Goal: Task Accomplishment & Management: Manage account settings

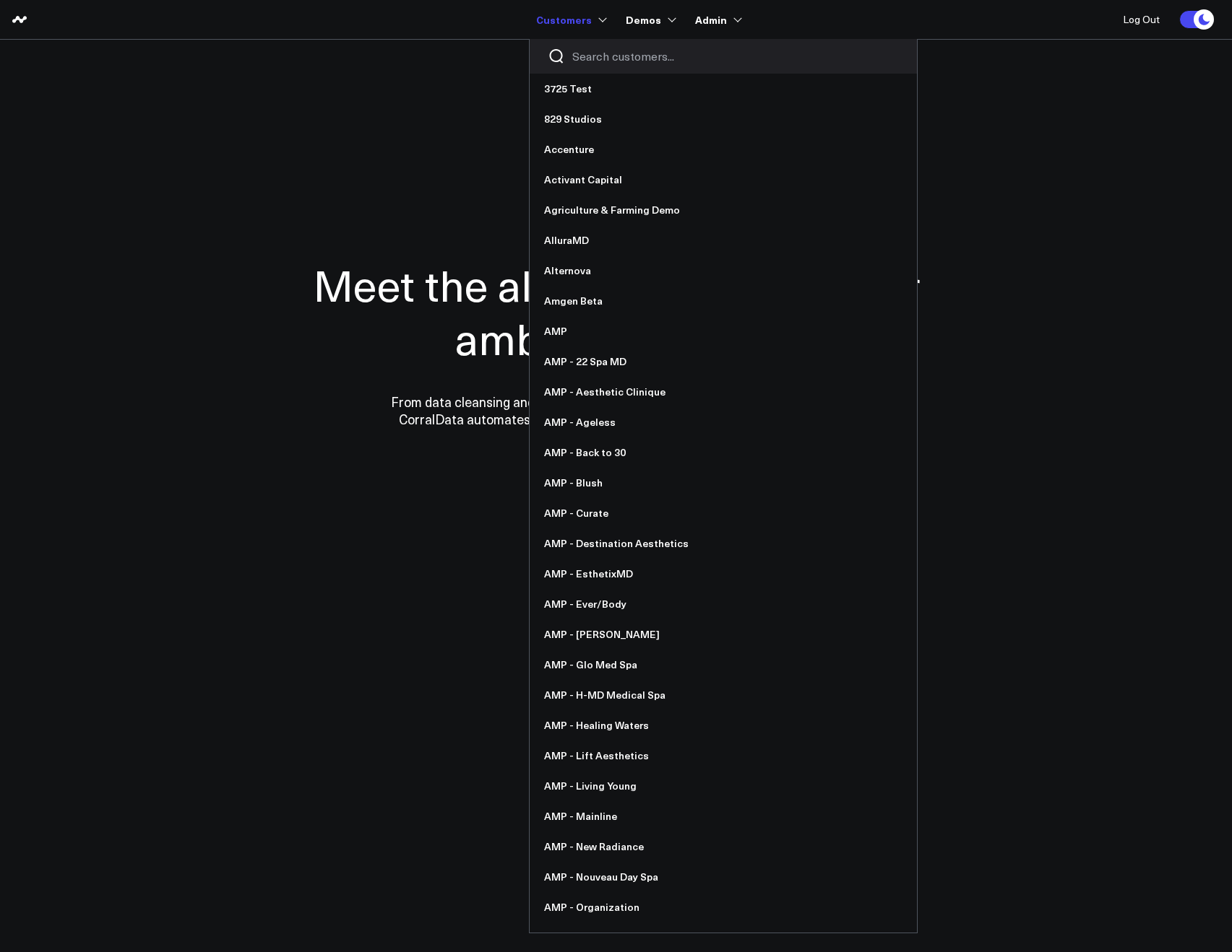
click at [586, 67] on div at bounding box center [723, 56] width 387 height 34
click at [590, 65] on div at bounding box center [723, 56] width 387 height 34
click at [592, 61] on input "Search customers input" at bounding box center [735, 56] width 326 height 16
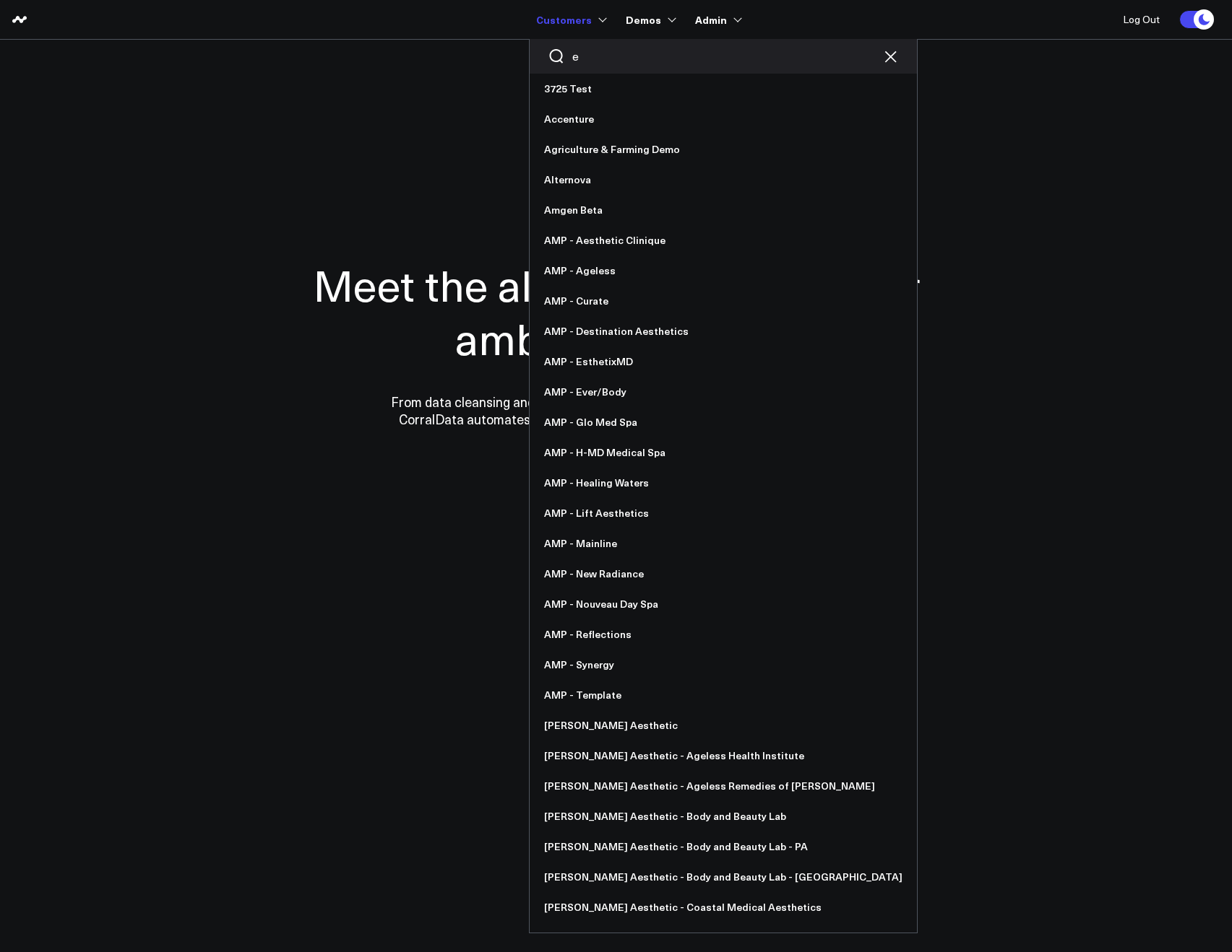
type input "ex"
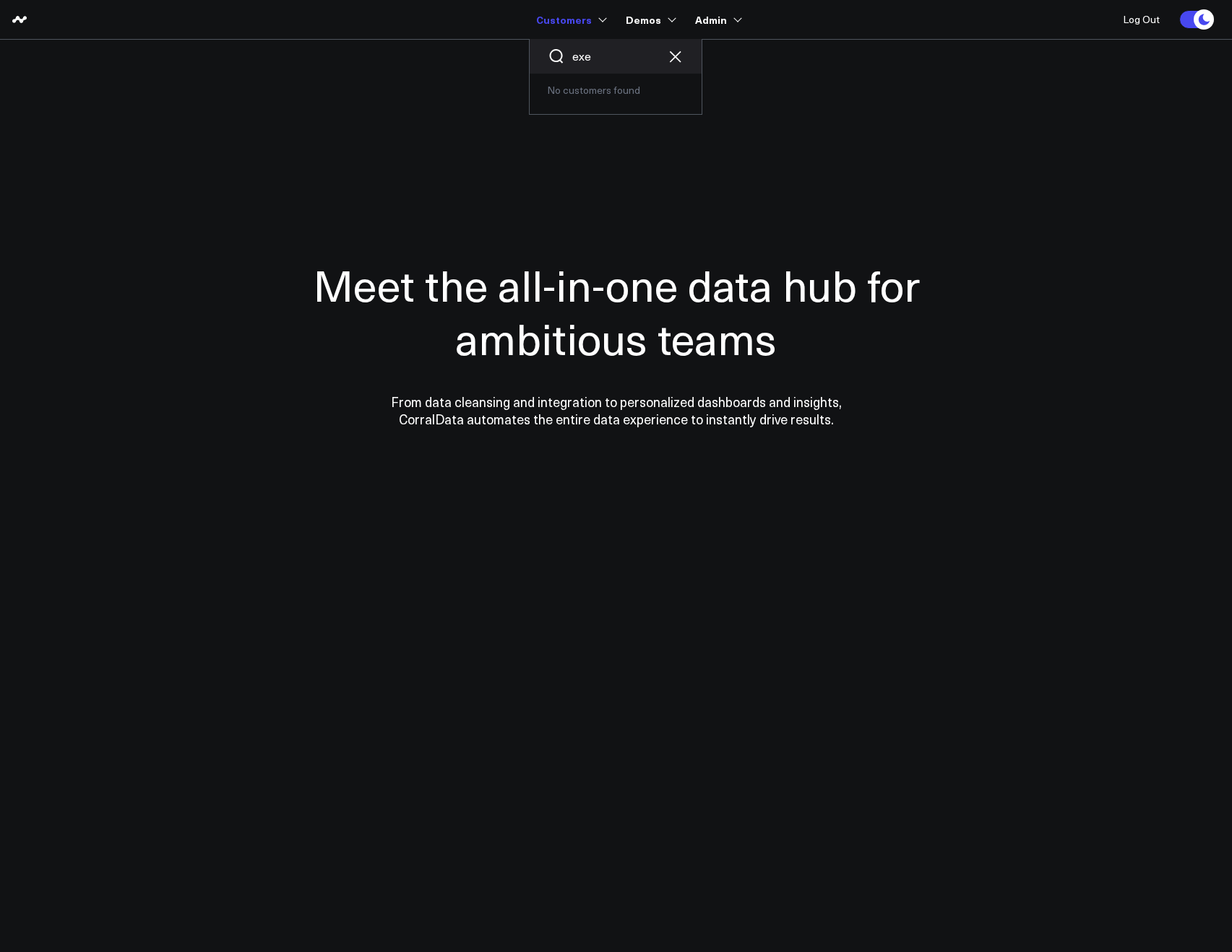
click at [602, 57] on input "exe" at bounding box center [616, 56] width 87 height 16
type input "exe"
click at [587, 57] on input "ex" at bounding box center [616, 56] width 87 height 16
type input "e"
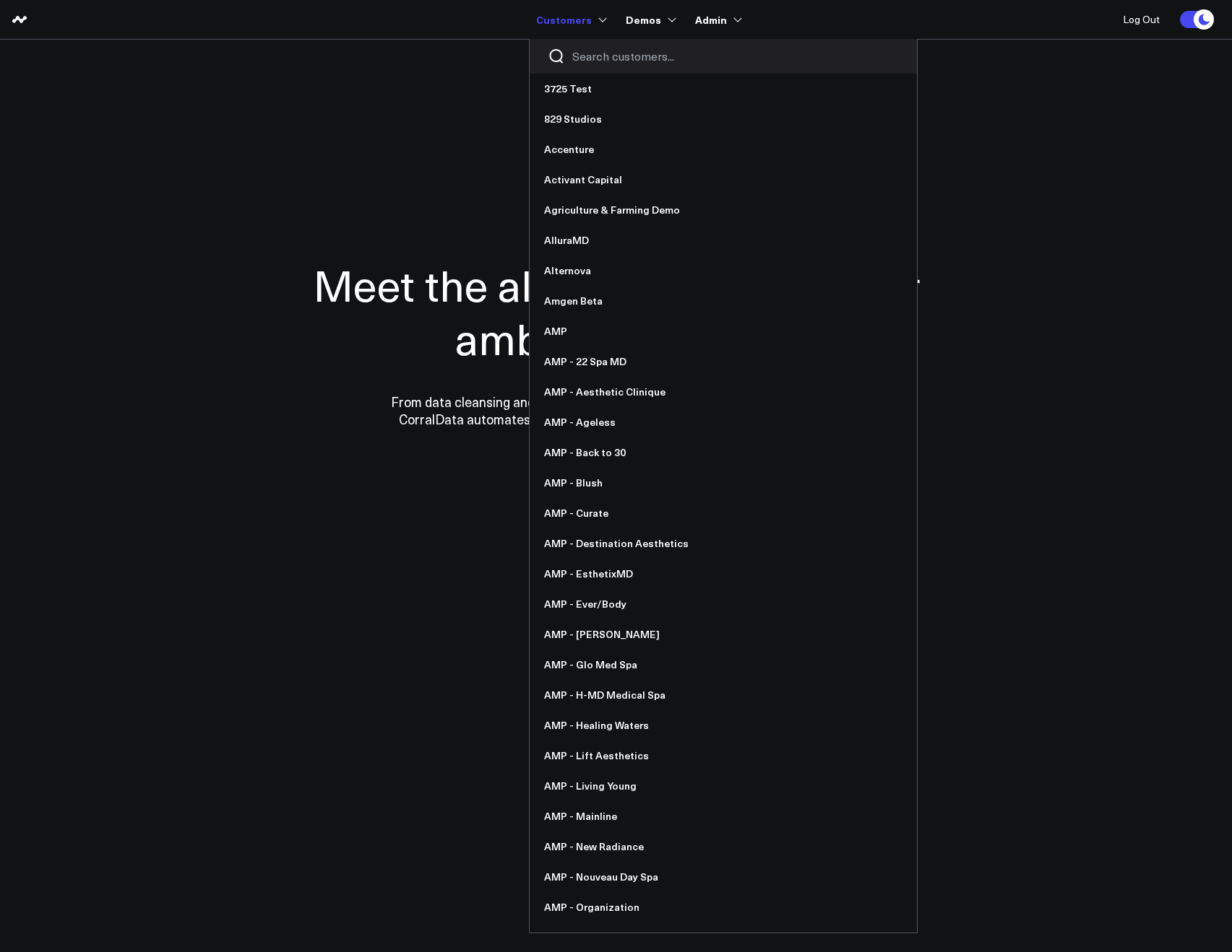
type input "d"
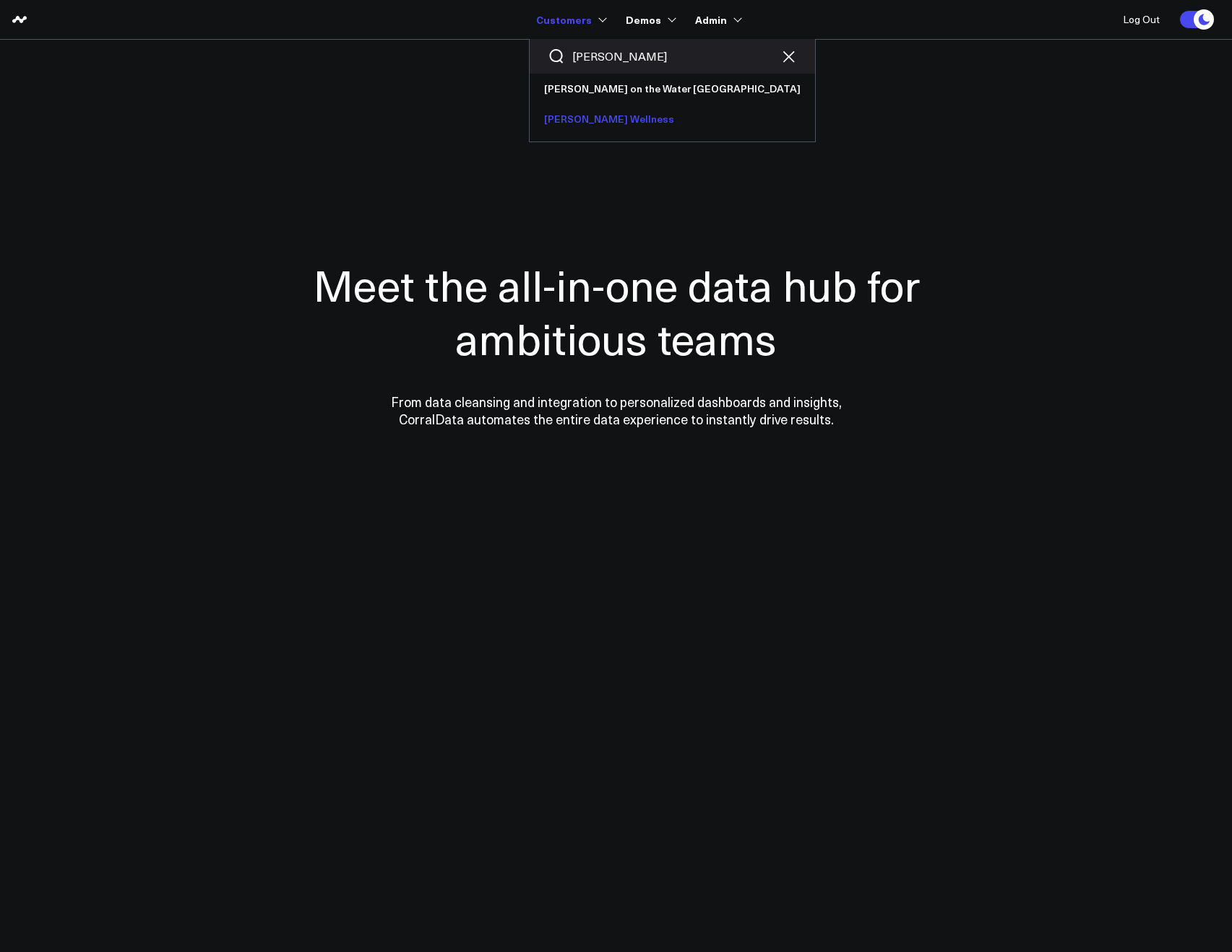
type input "sara"
click at [615, 110] on link "[PERSON_NAME] Wellness" at bounding box center [672, 120] width 285 height 31
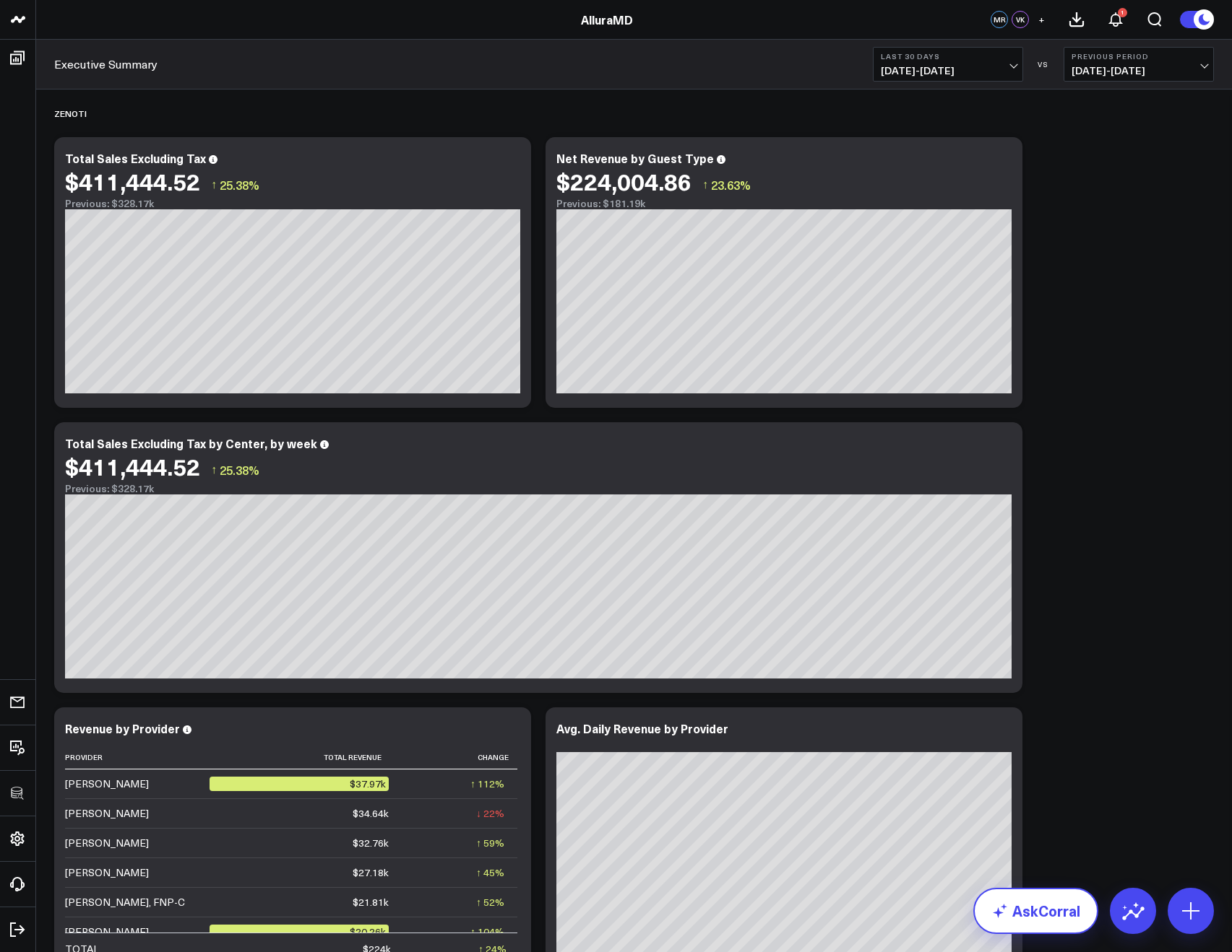
click at [1055, 894] on link "AskCorral" at bounding box center [1035, 911] width 125 height 46
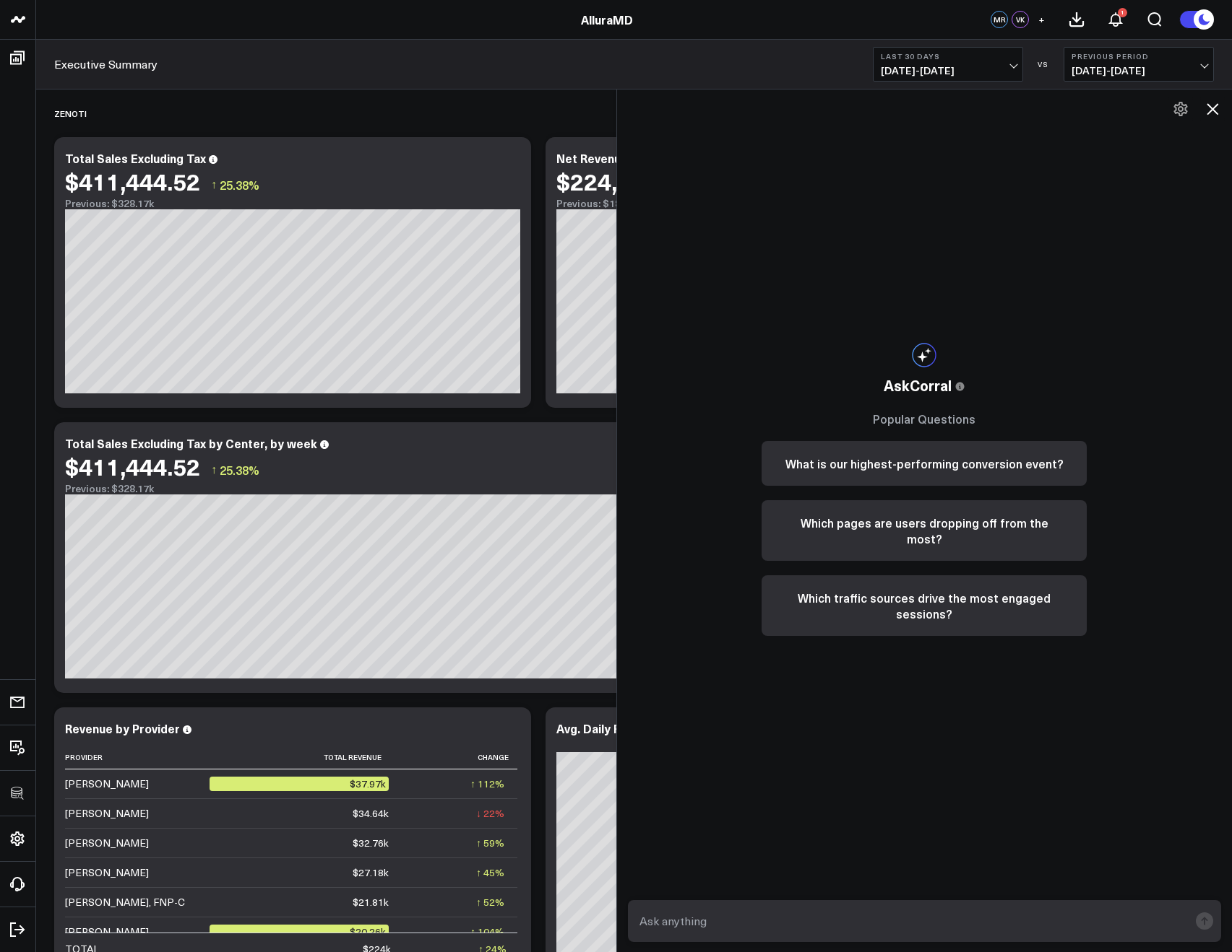
click at [758, 898] on div at bounding box center [924, 921] width 616 height 63
click at [751, 910] on textarea at bounding box center [912, 920] width 553 height 26
type textarea "show me all appointments in the last 7 days"
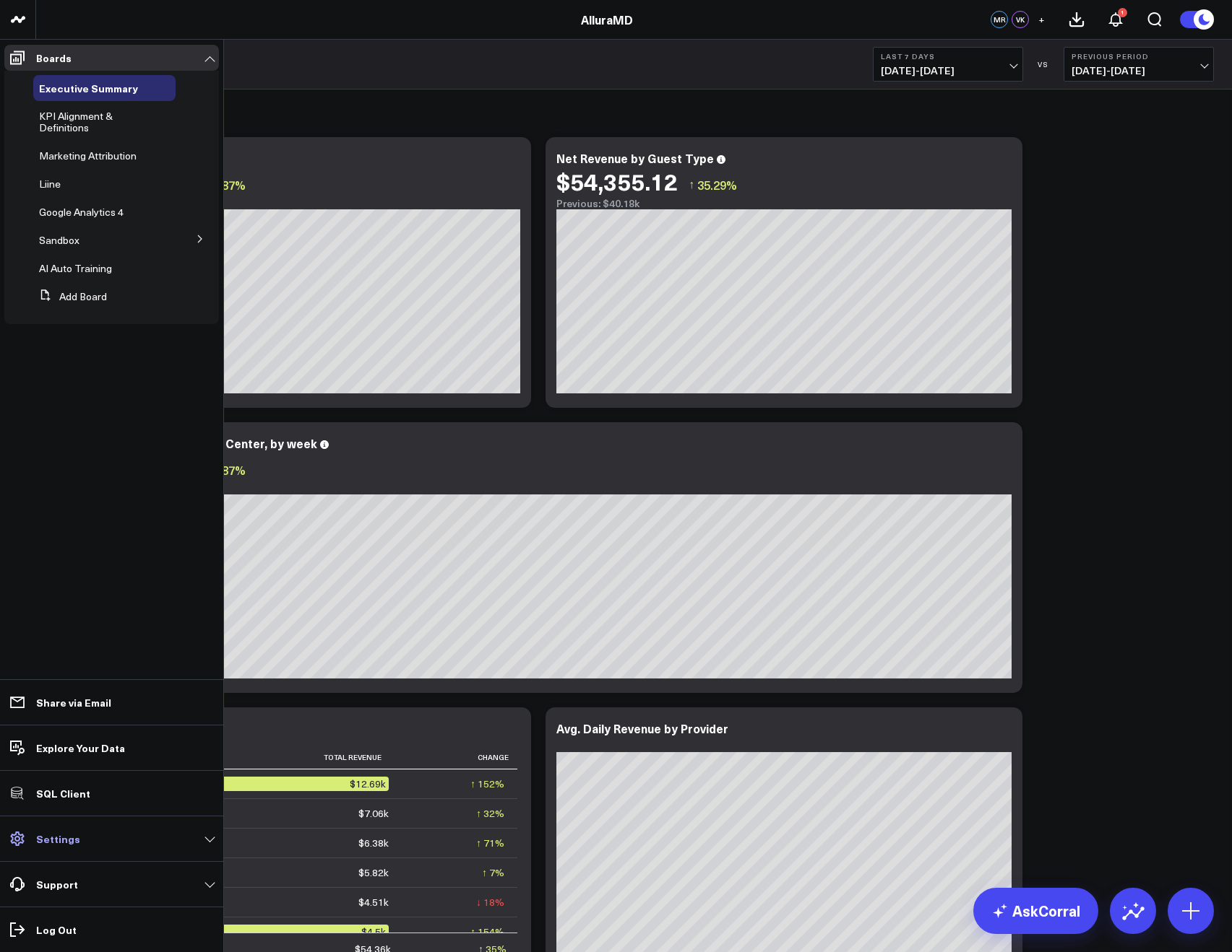
click at [56, 845] on p "Settings" at bounding box center [58, 839] width 44 height 11
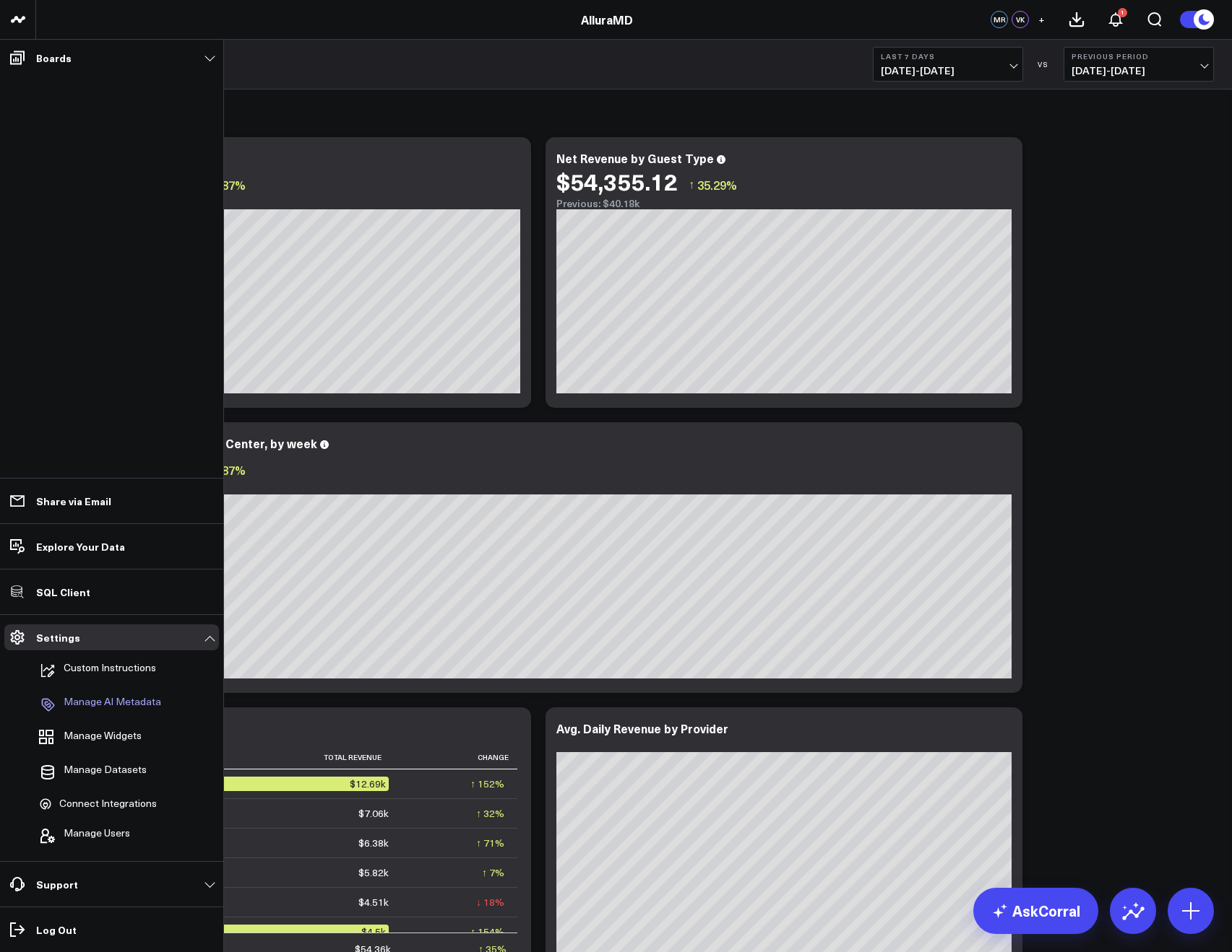
click at [90, 697] on p "Manage AI Metadata" at bounding box center [112, 704] width 98 height 17
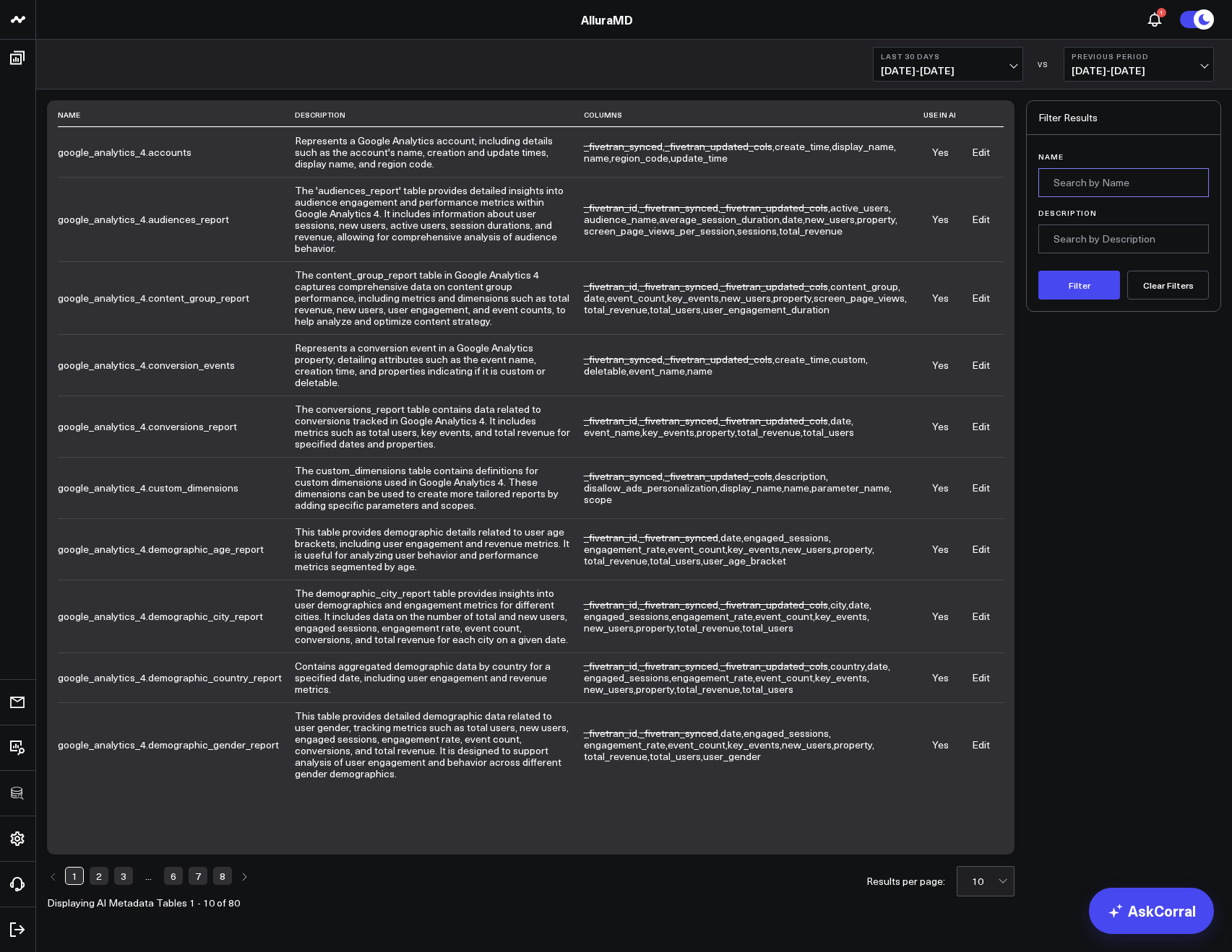
click at [1107, 172] on input "Name" at bounding box center [1123, 183] width 170 height 29
type input "transformed"
click at [1038, 271] on button "Filter" at bounding box center [1078, 285] width 81 height 29
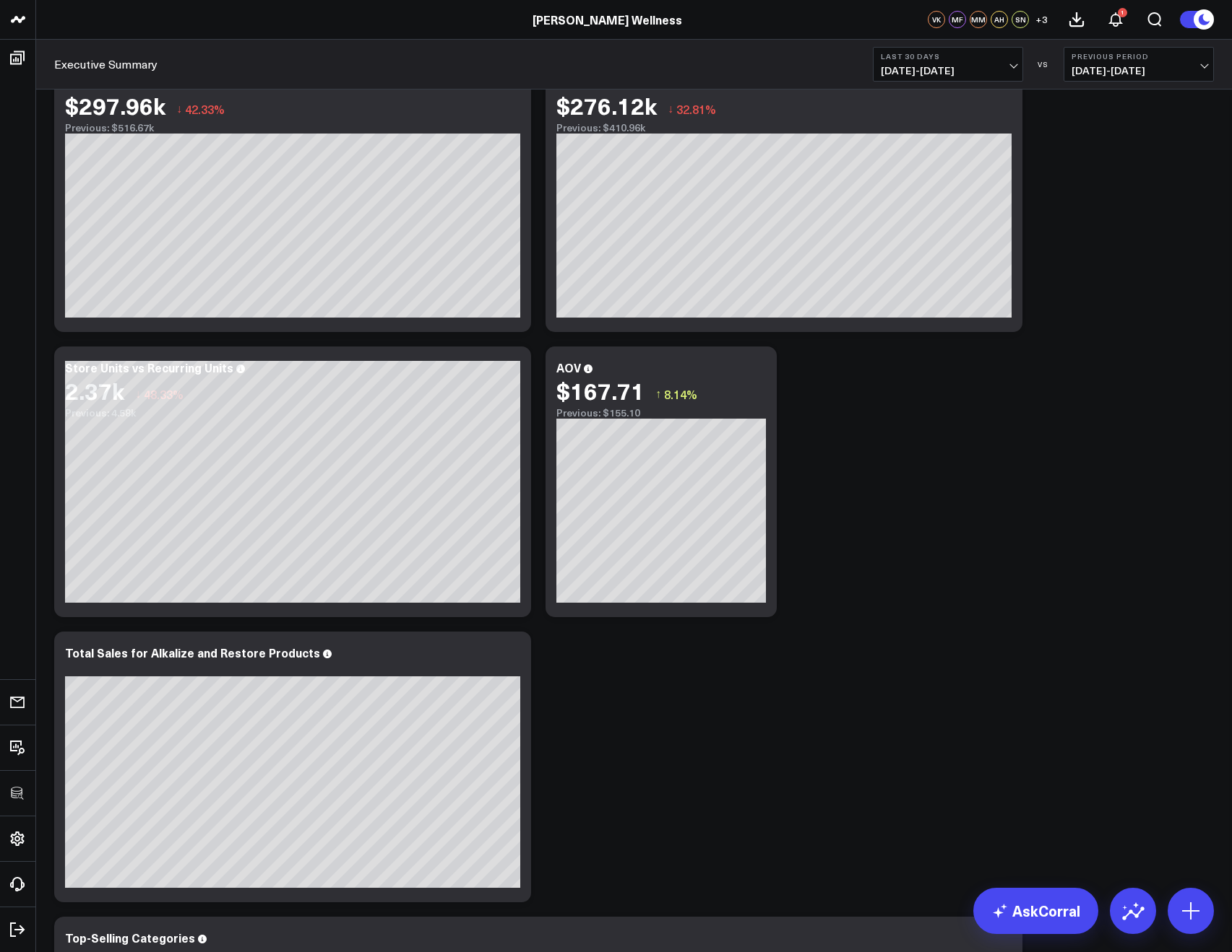
scroll to position [167, 0]
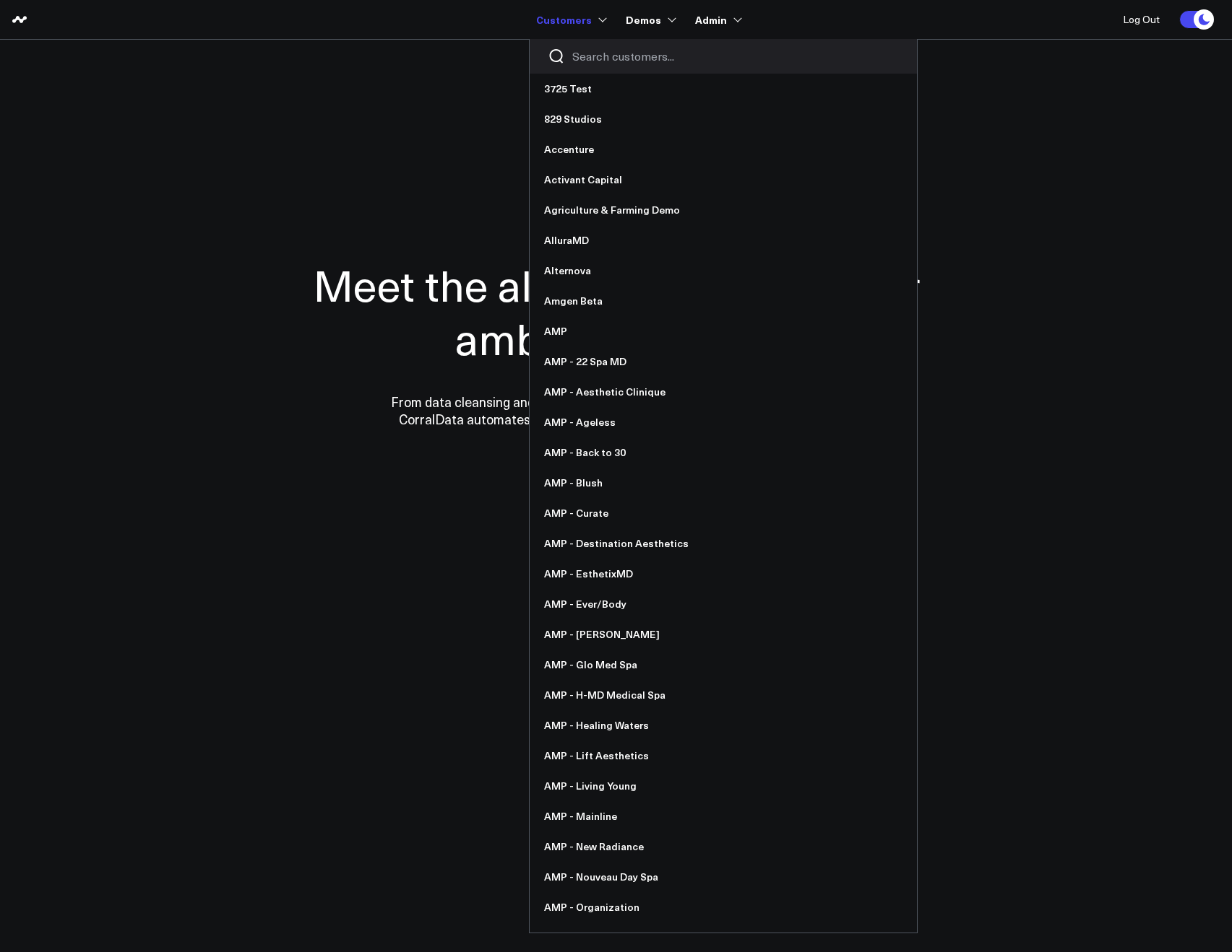
click at [579, 54] on input "Search customers input" at bounding box center [735, 56] width 326 height 16
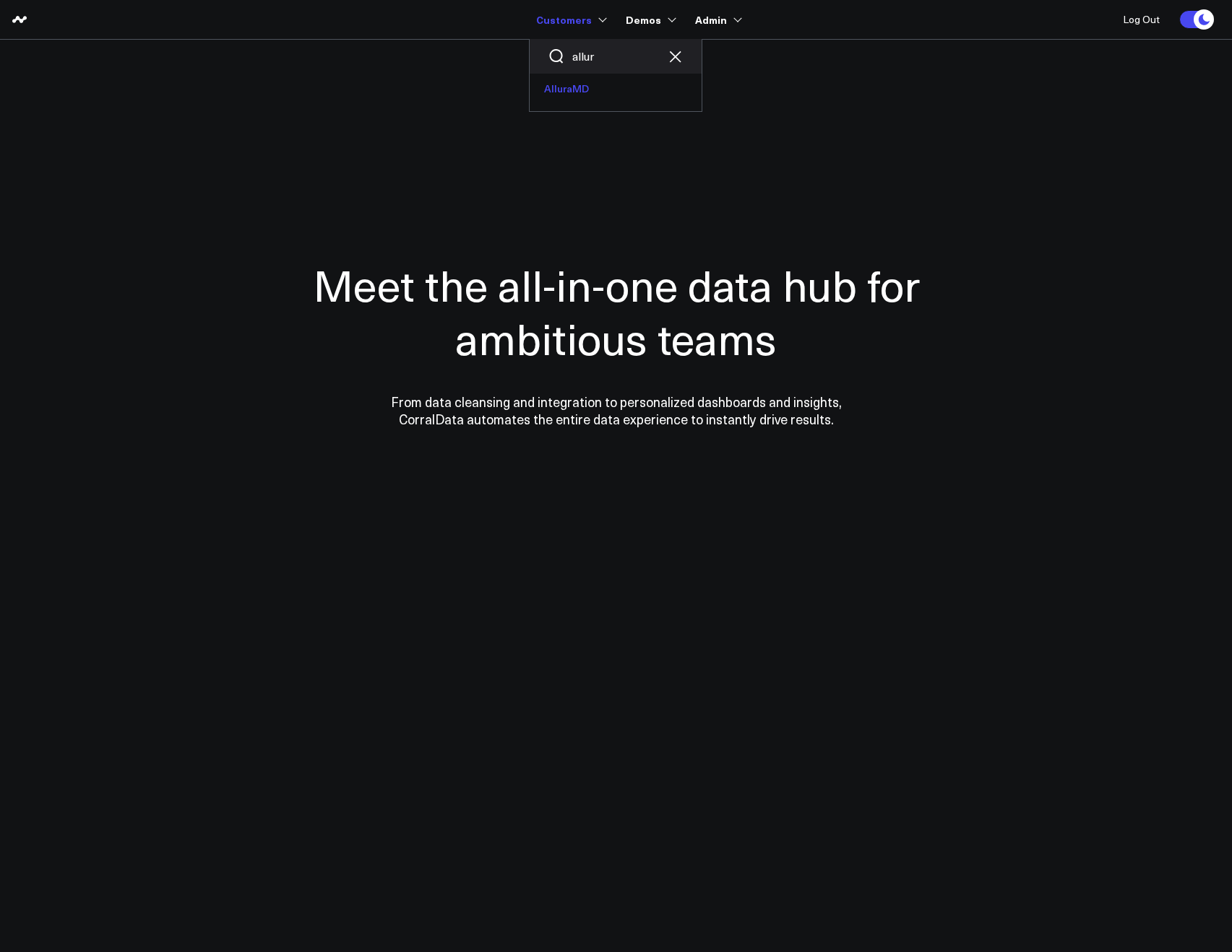
type input "allur"
click at [564, 78] on link "AlluraMD" at bounding box center [616, 89] width 172 height 31
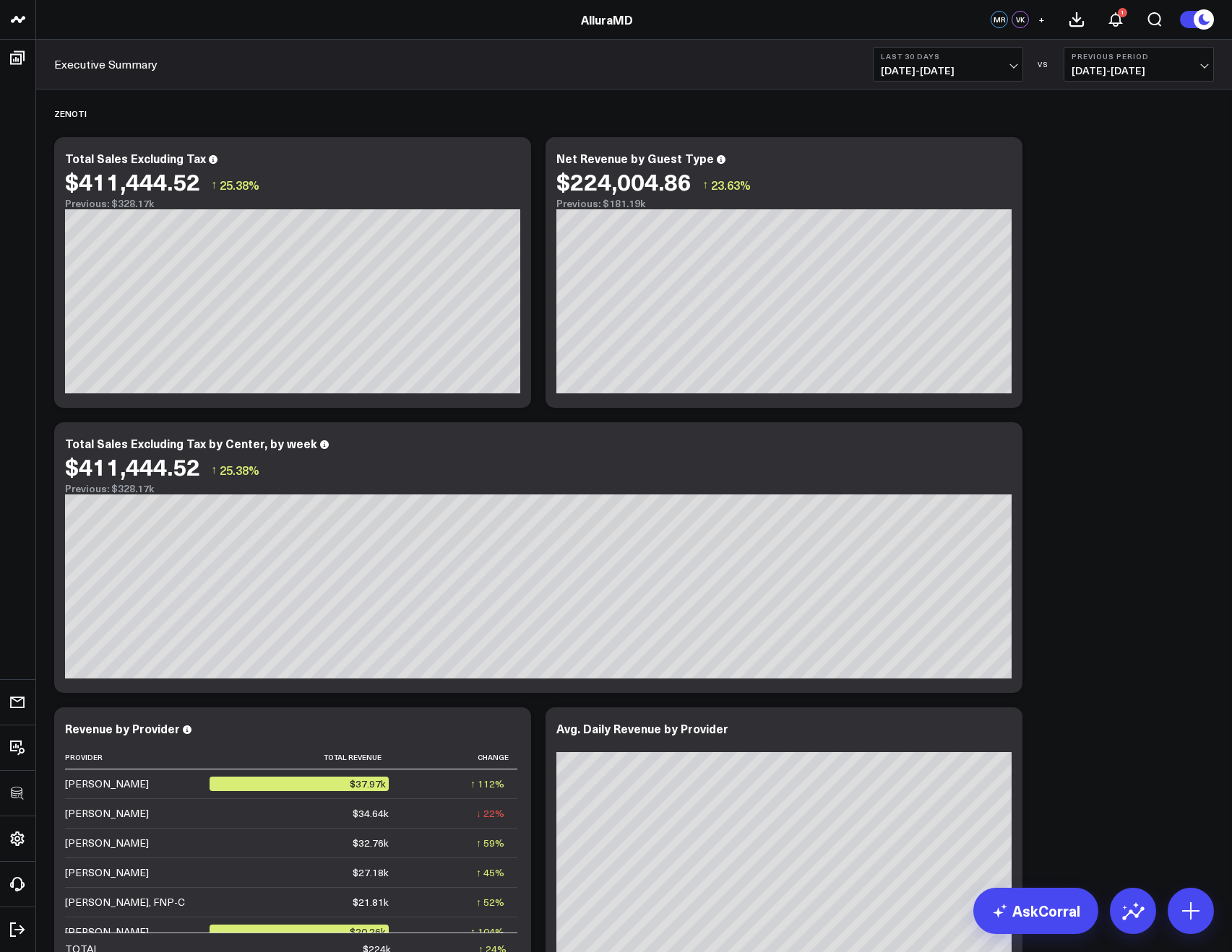
click at [878, 75] on button "Last 30 Days 07/22/25 - 08/20/25" at bounding box center [948, 64] width 150 height 34
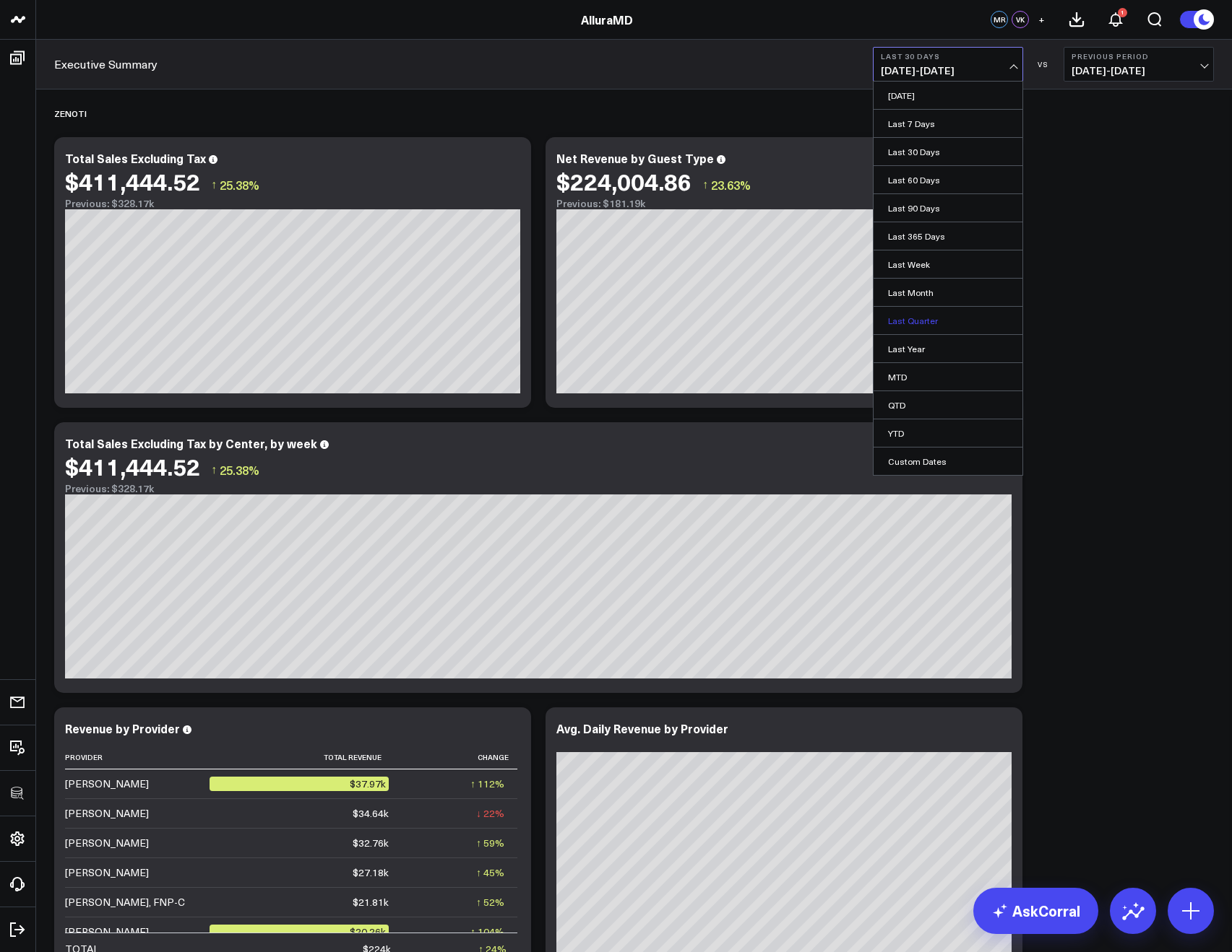
click at [934, 322] on link "Last Quarter" at bounding box center [947, 321] width 148 height 28
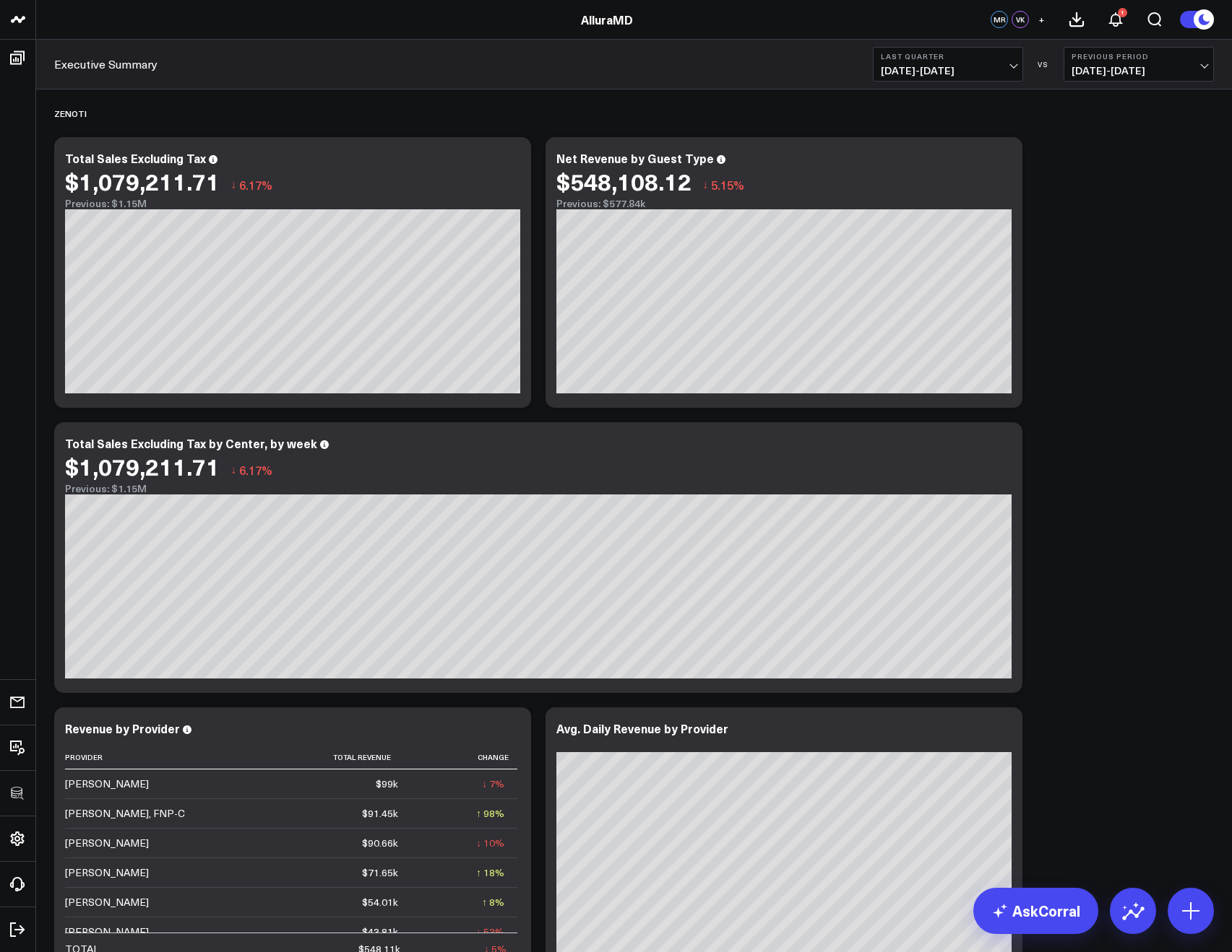
click at [913, 77] on button "Last Quarter 04/01/25 - 06/30/25" at bounding box center [948, 64] width 150 height 34
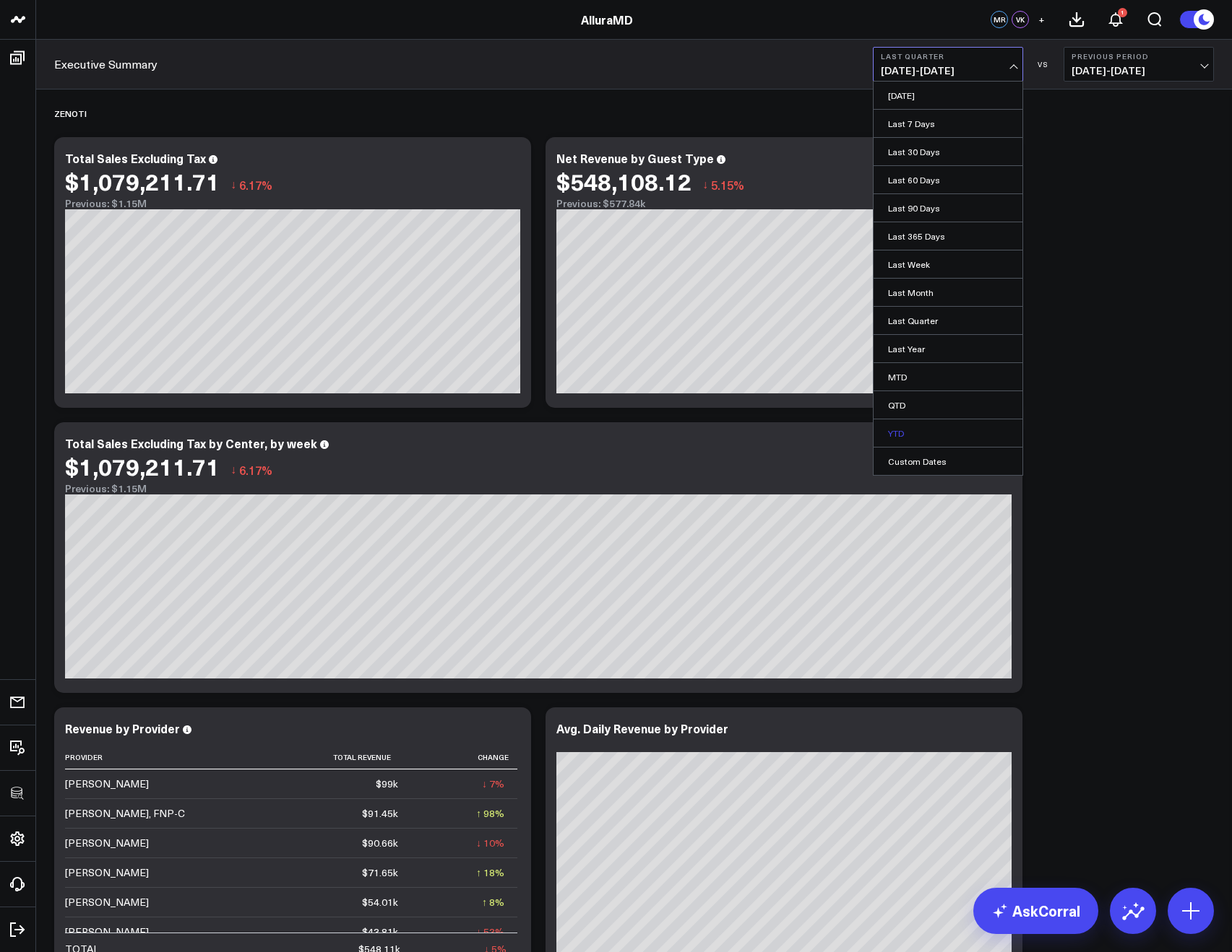
click at [905, 425] on link "YTD" at bounding box center [947, 432] width 148 height 28
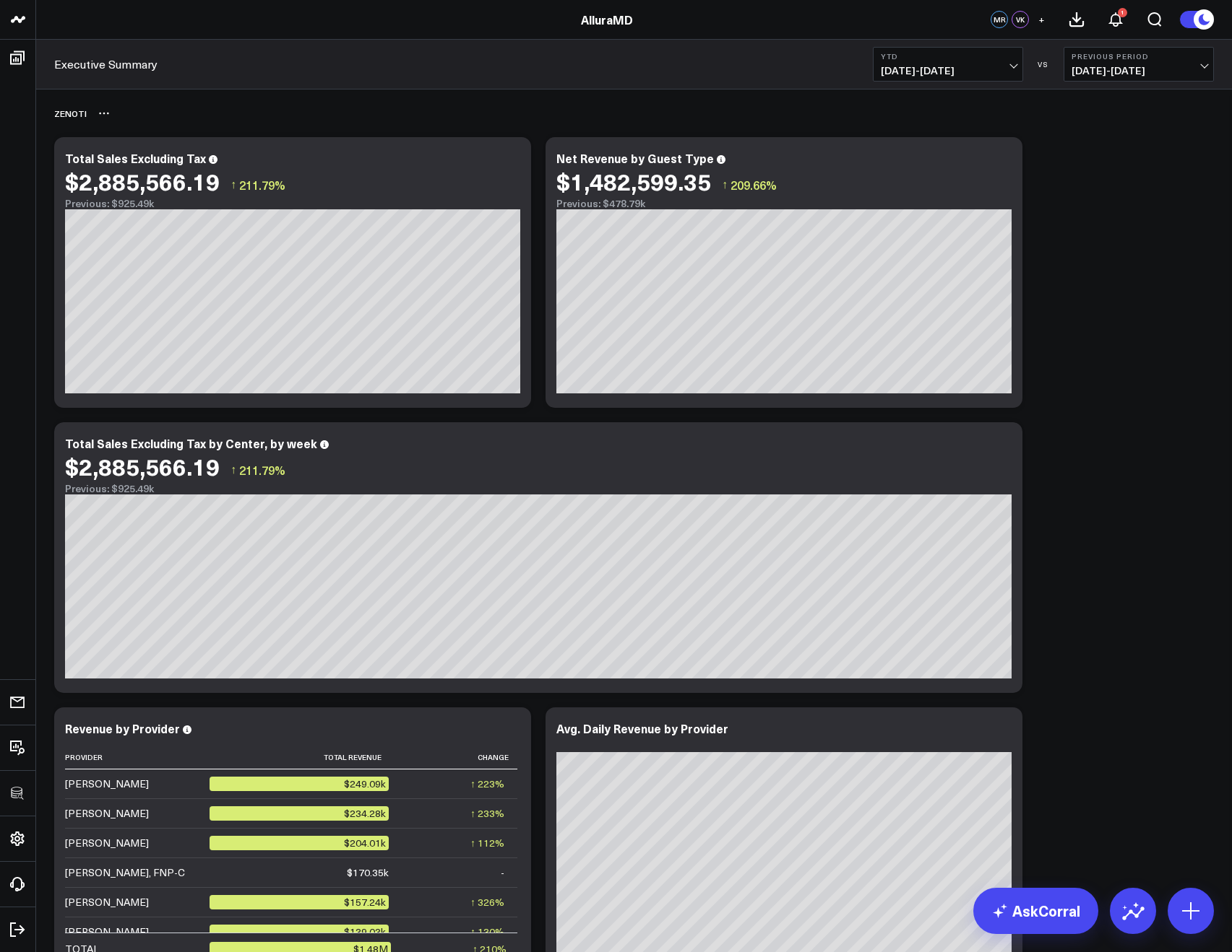
scroll to position [154, 0]
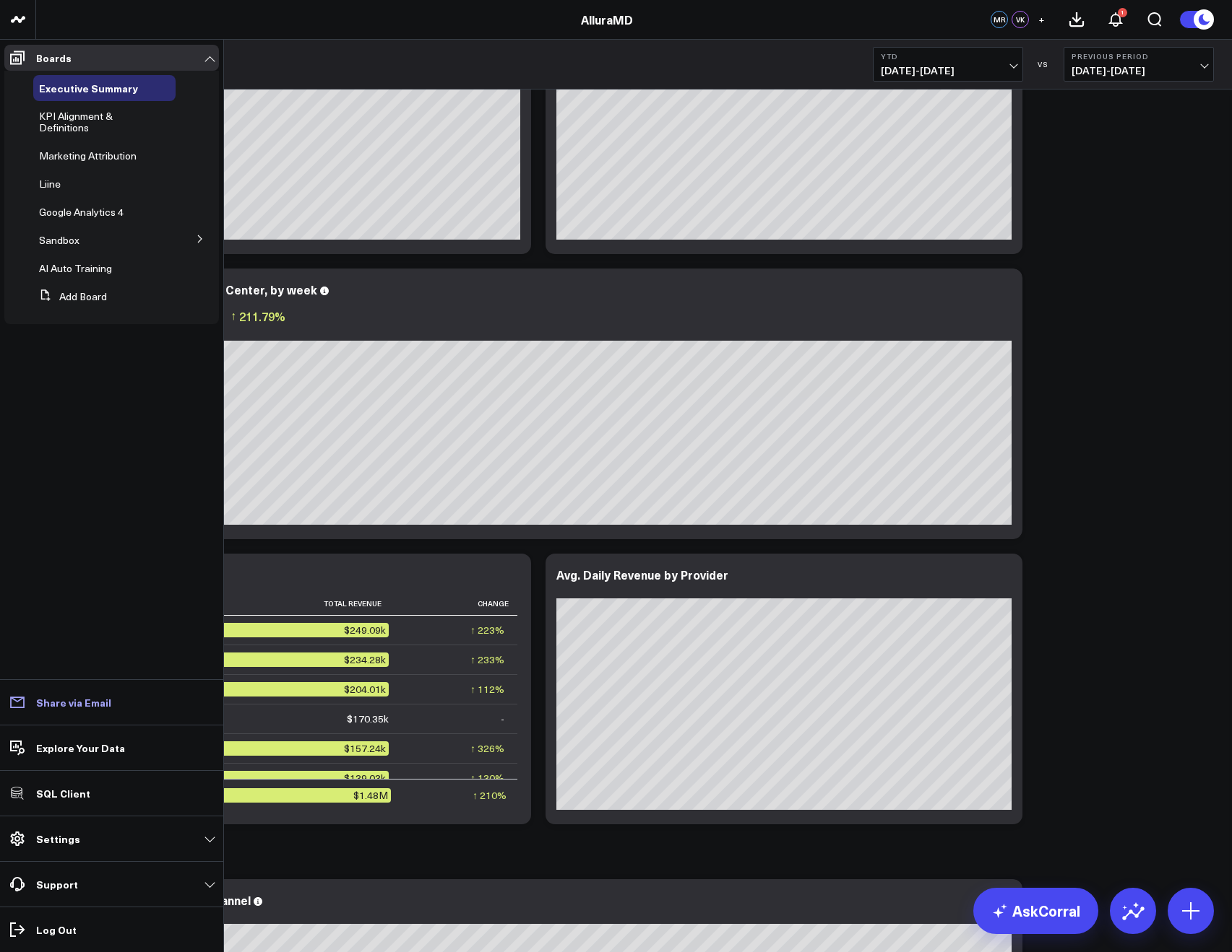
click at [49, 711] on link "Share via Email" at bounding box center [112, 702] width 214 height 26
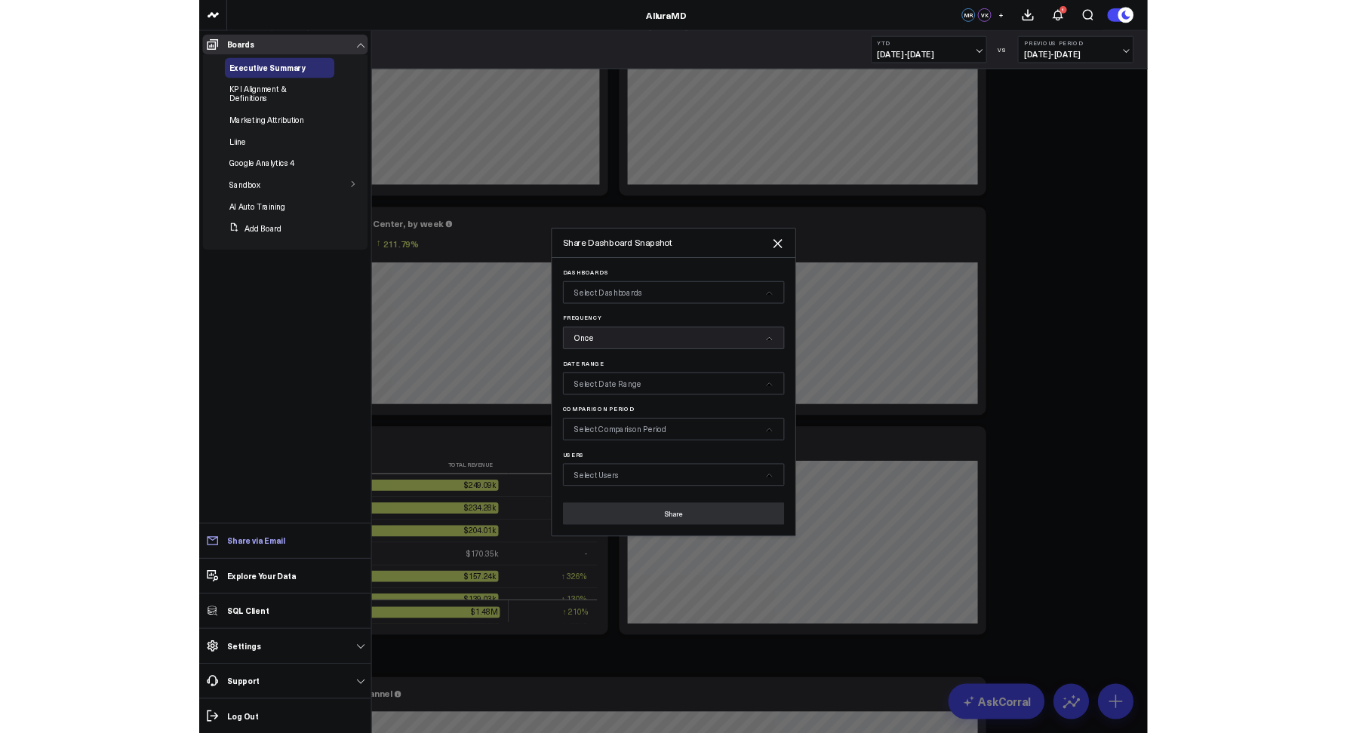
scroll to position [0, 0]
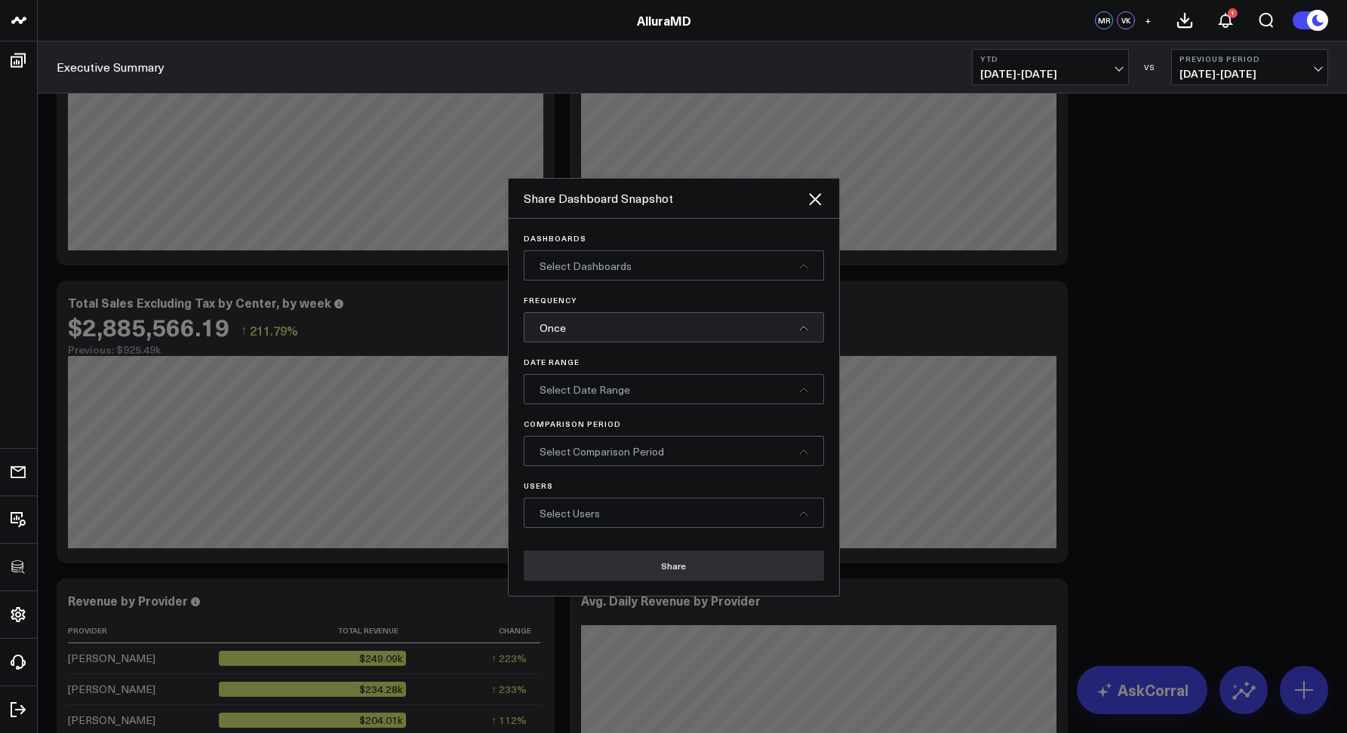
click at [779, 71] on div "Executive Summary YTD 01/01/25 - 08/20/25 VS Previous Period 05/14/24 - 12/31/24" at bounding box center [692, 68] width 1309 height 52
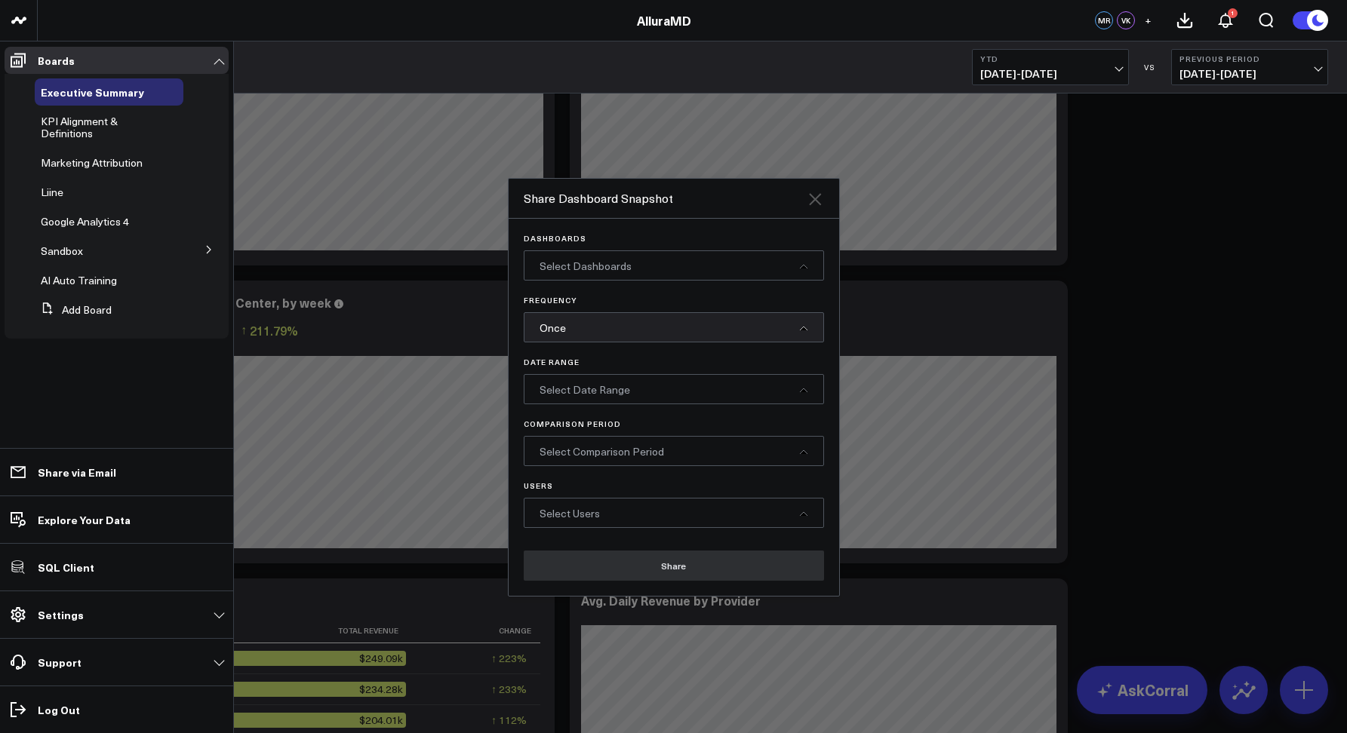
click at [812, 198] on icon at bounding box center [815, 199] width 12 height 12
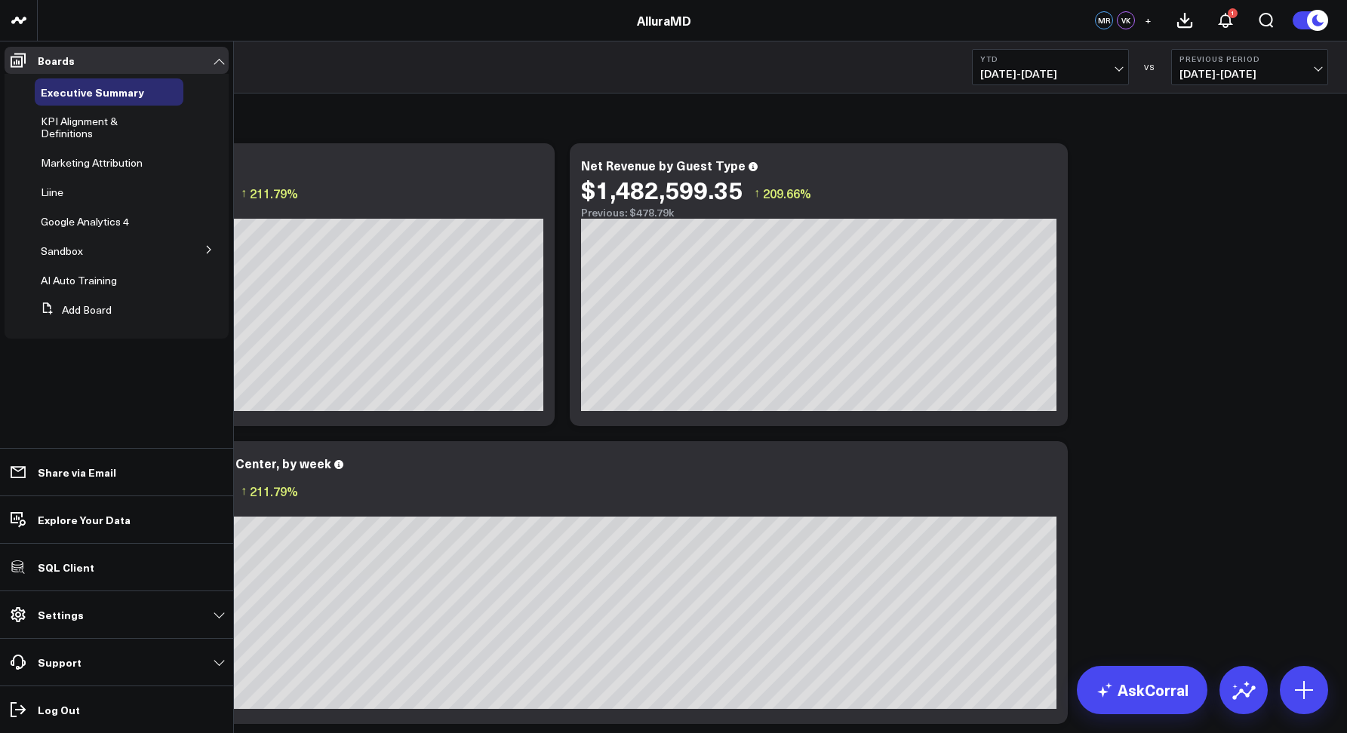
scroll to position [161, 0]
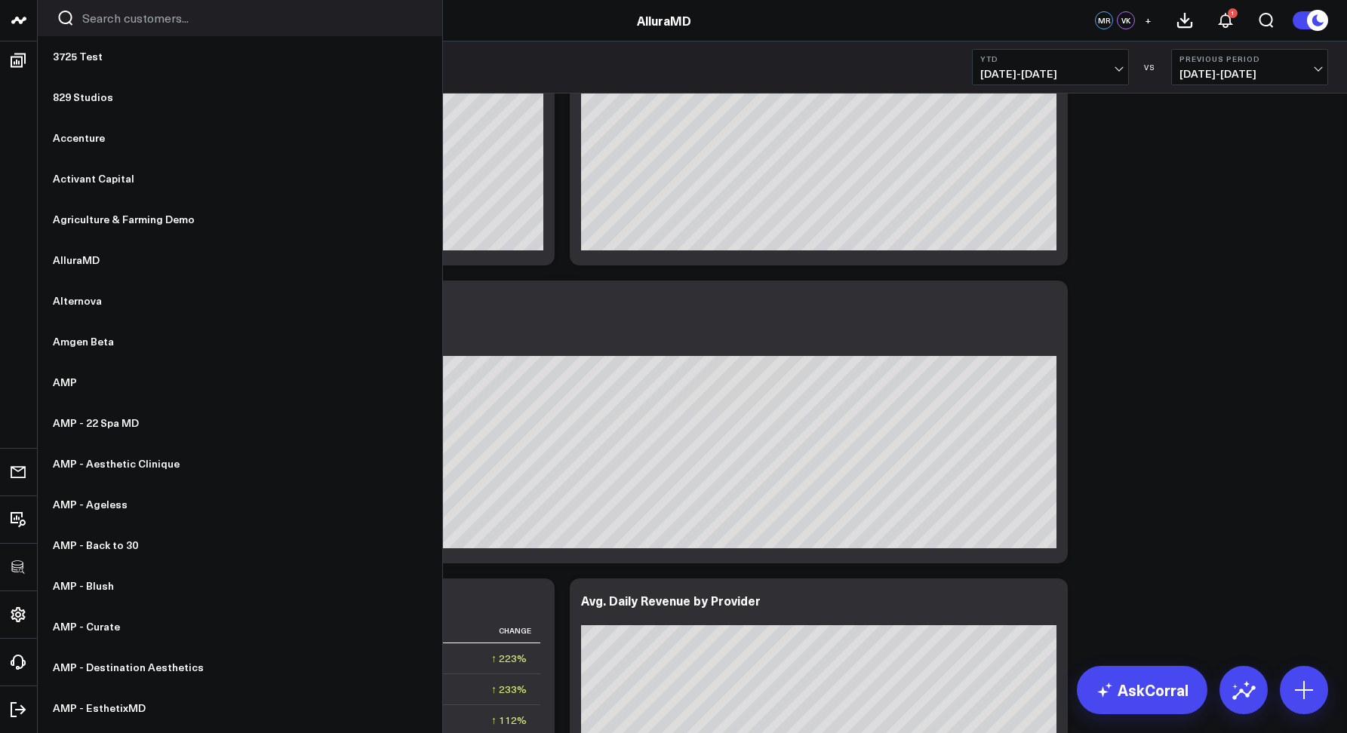
click at [108, 28] on div at bounding box center [240, 18] width 404 height 36
click at [106, 24] on input "Search customers input" at bounding box center [252, 18] width 341 height 17
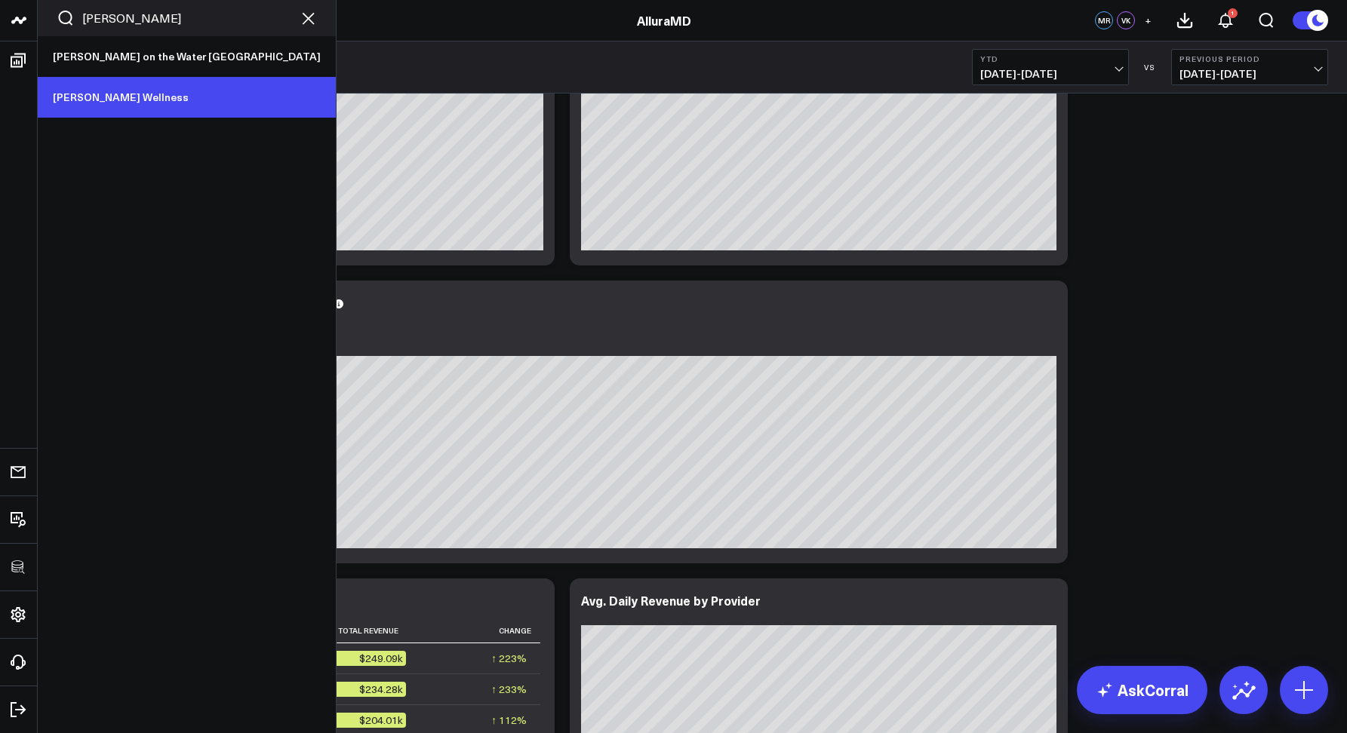
type input "sara"
click at [118, 94] on link "[PERSON_NAME] Wellness" at bounding box center [187, 97] width 298 height 41
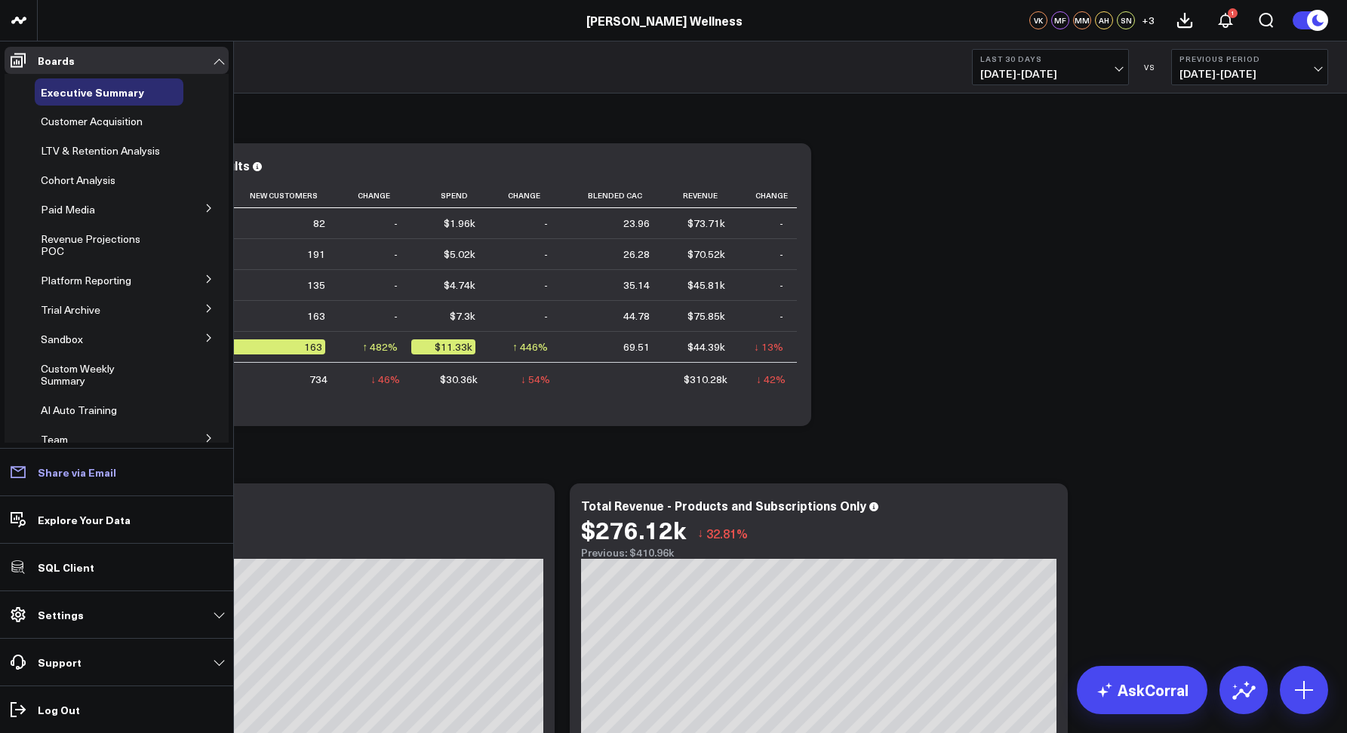
click at [59, 466] on p "Share via Email" at bounding box center [77, 472] width 78 height 12
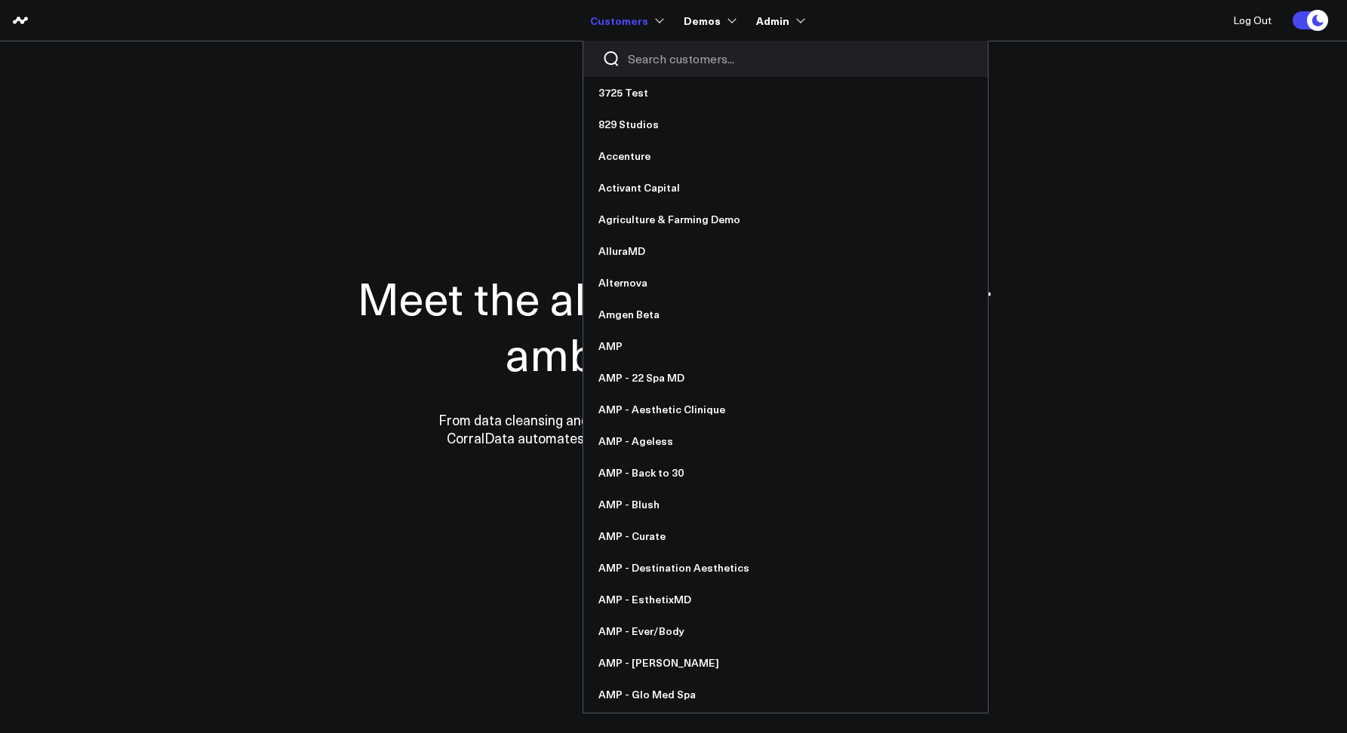
click at [656, 62] on input "Search customers input" at bounding box center [798, 59] width 341 height 17
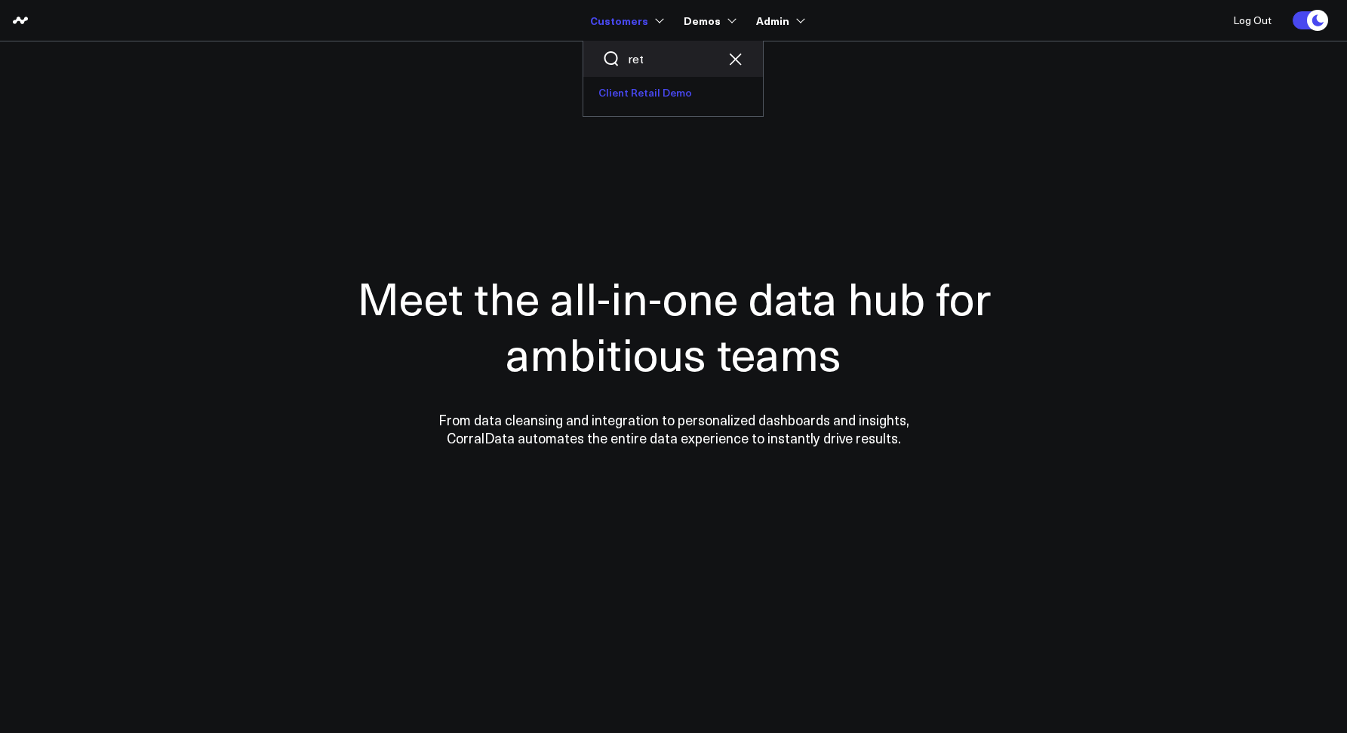
type input "ret"
click at [678, 98] on link "Client Retail Demo" at bounding box center [673, 93] width 180 height 32
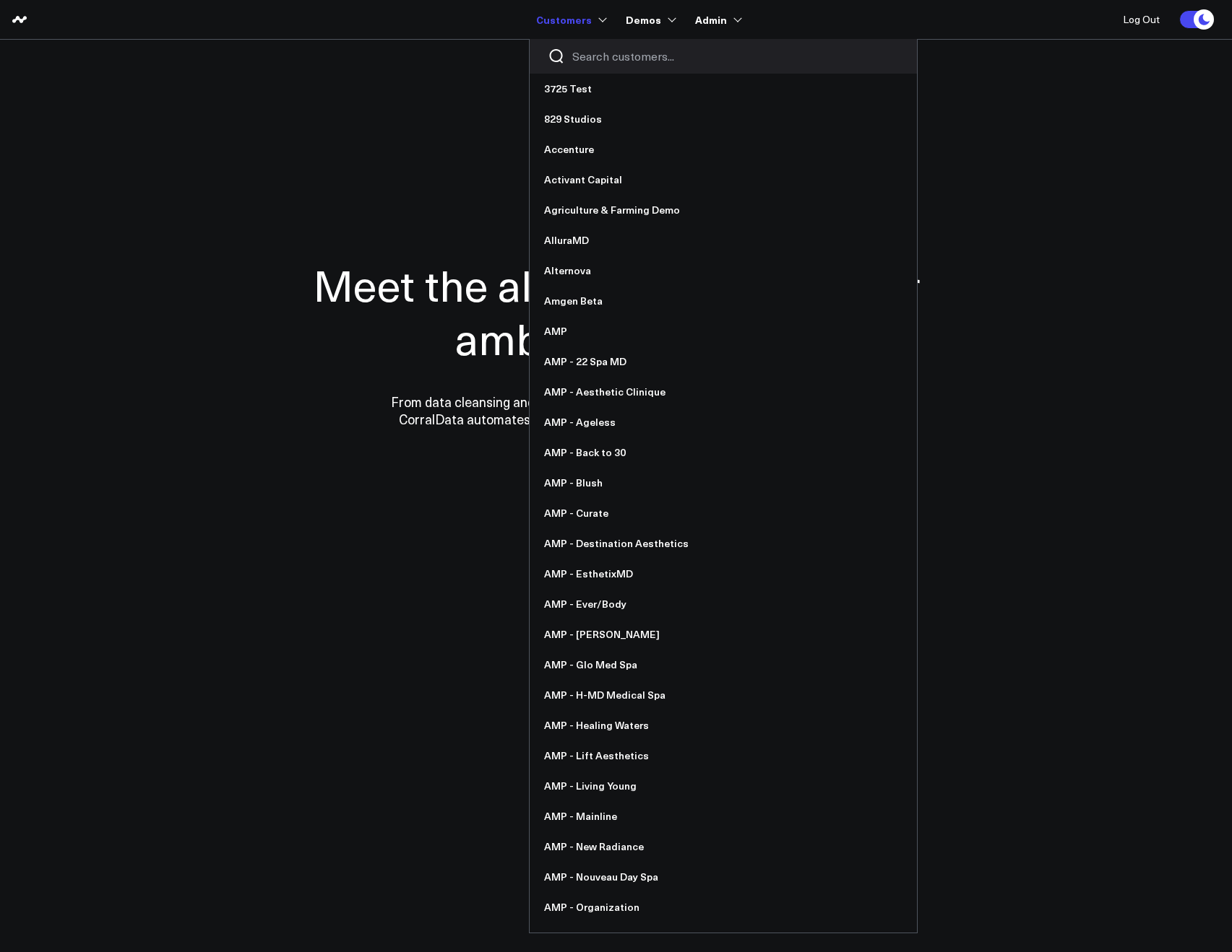
click at [594, 57] on input "Search customers input" at bounding box center [735, 56] width 326 height 16
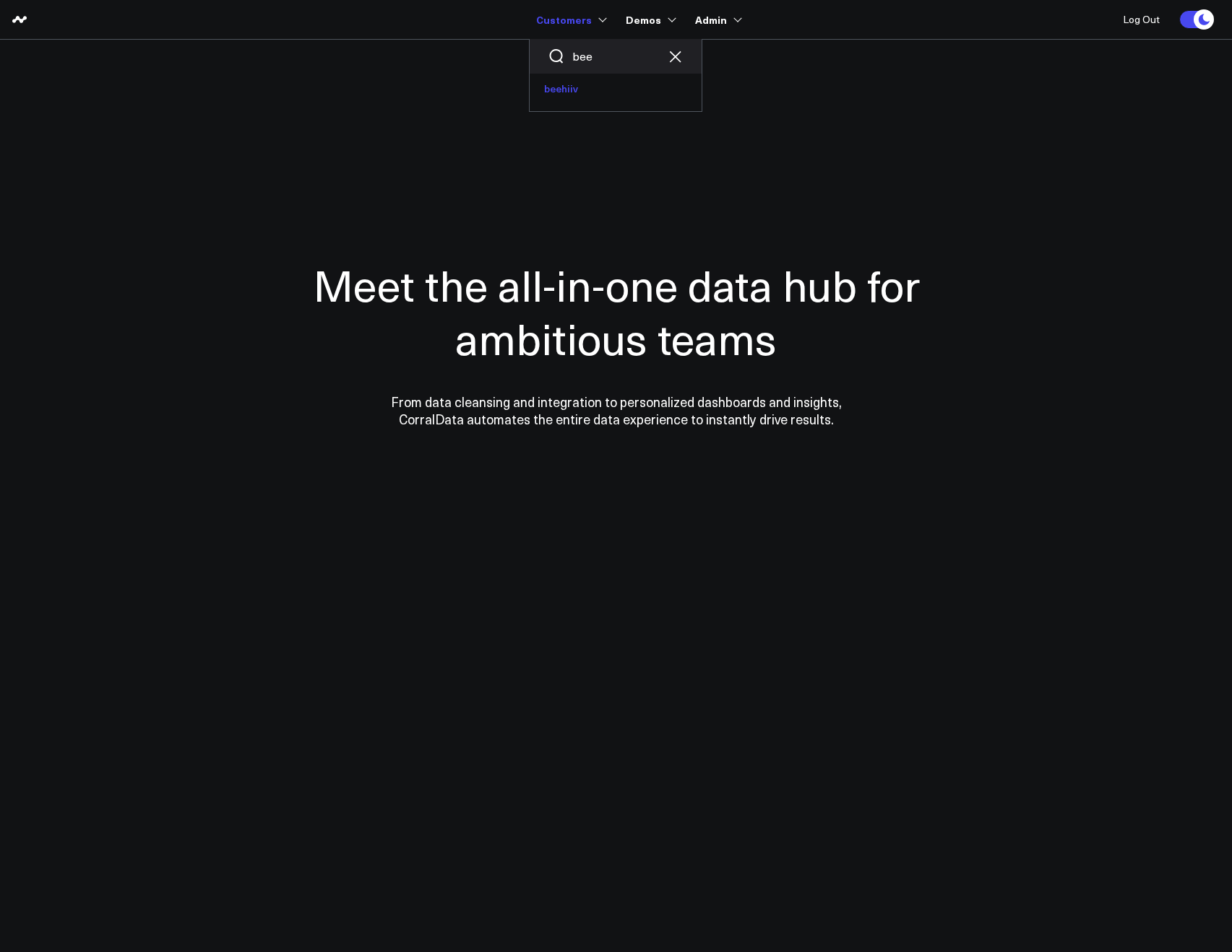
type input "bee"
click at [584, 86] on link "beehiiv" at bounding box center [616, 89] width 172 height 31
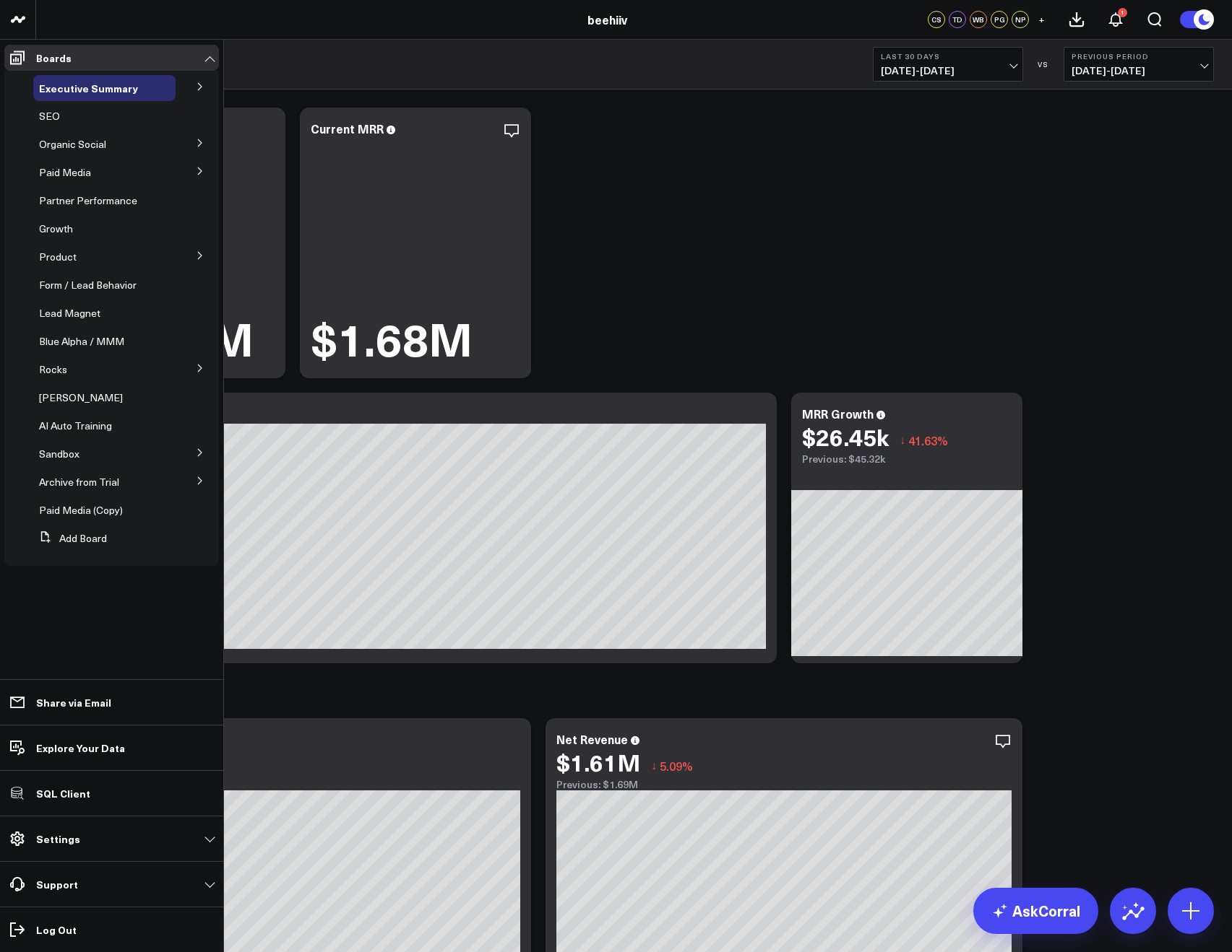
click at [202, 83] on icon at bounding box center [199, 86] width 9 height 9
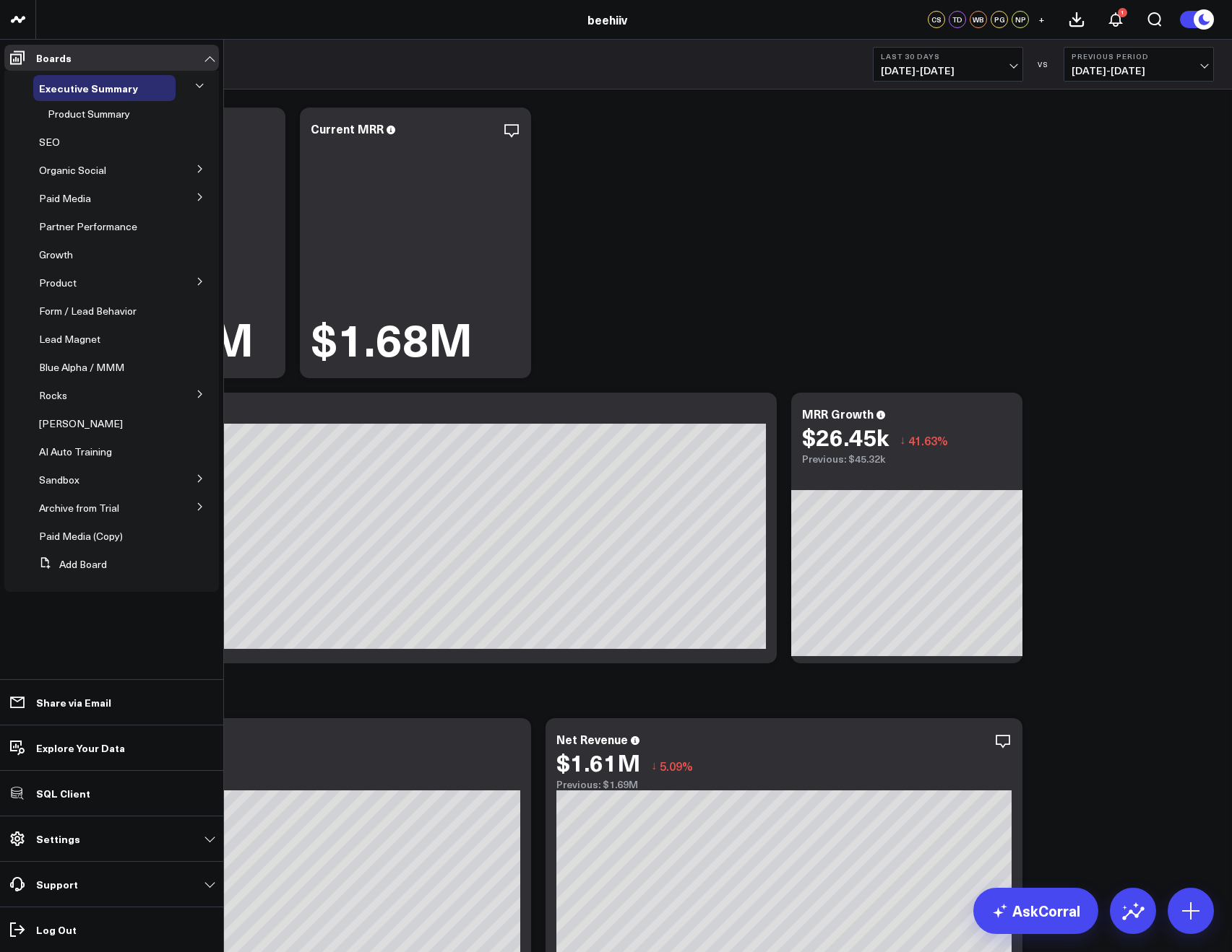
click at [202, 82] on icon at bounding box center [199, 85] width 9 height 9
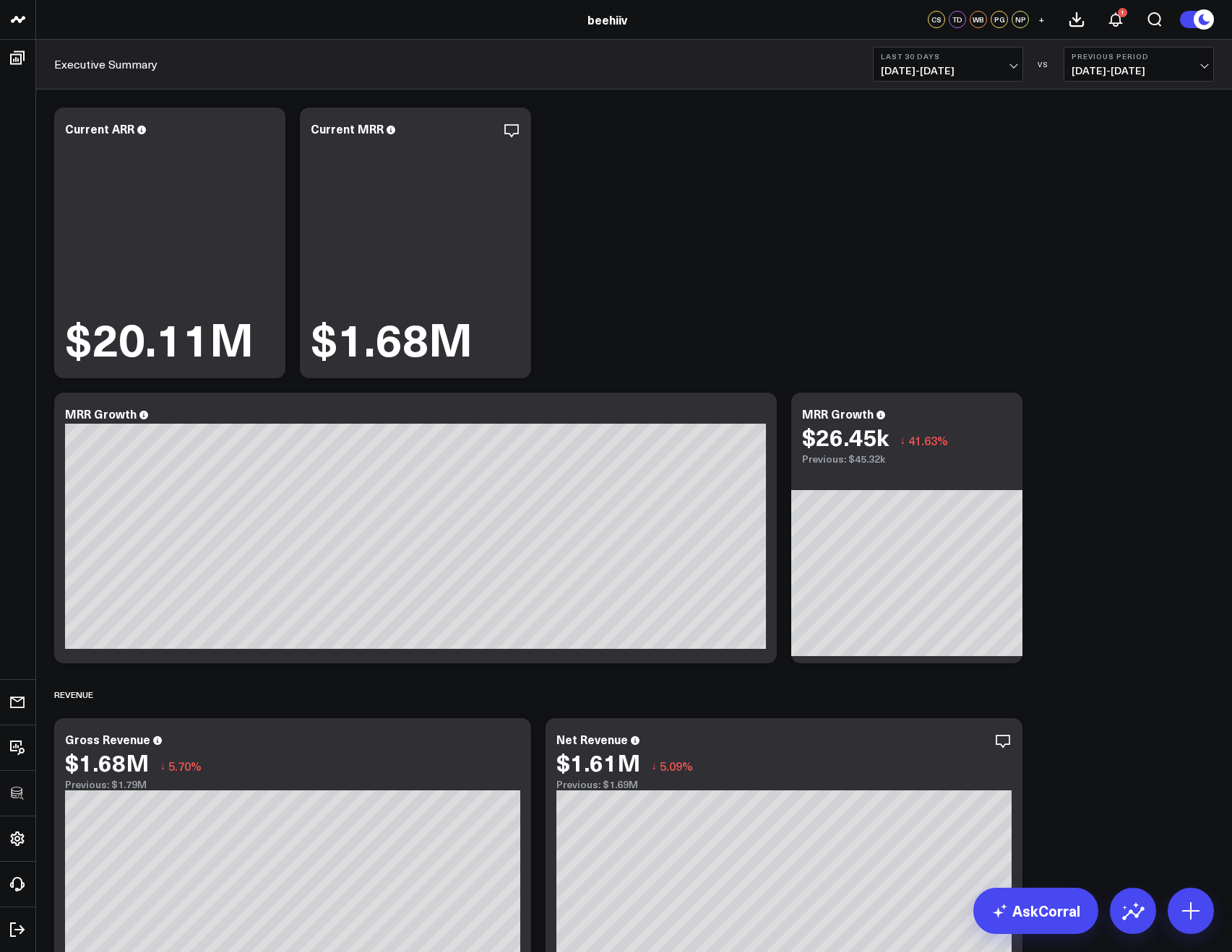
click at [1036, 19] on button "+" at bounding box center [1041, 19] width 17 height 17
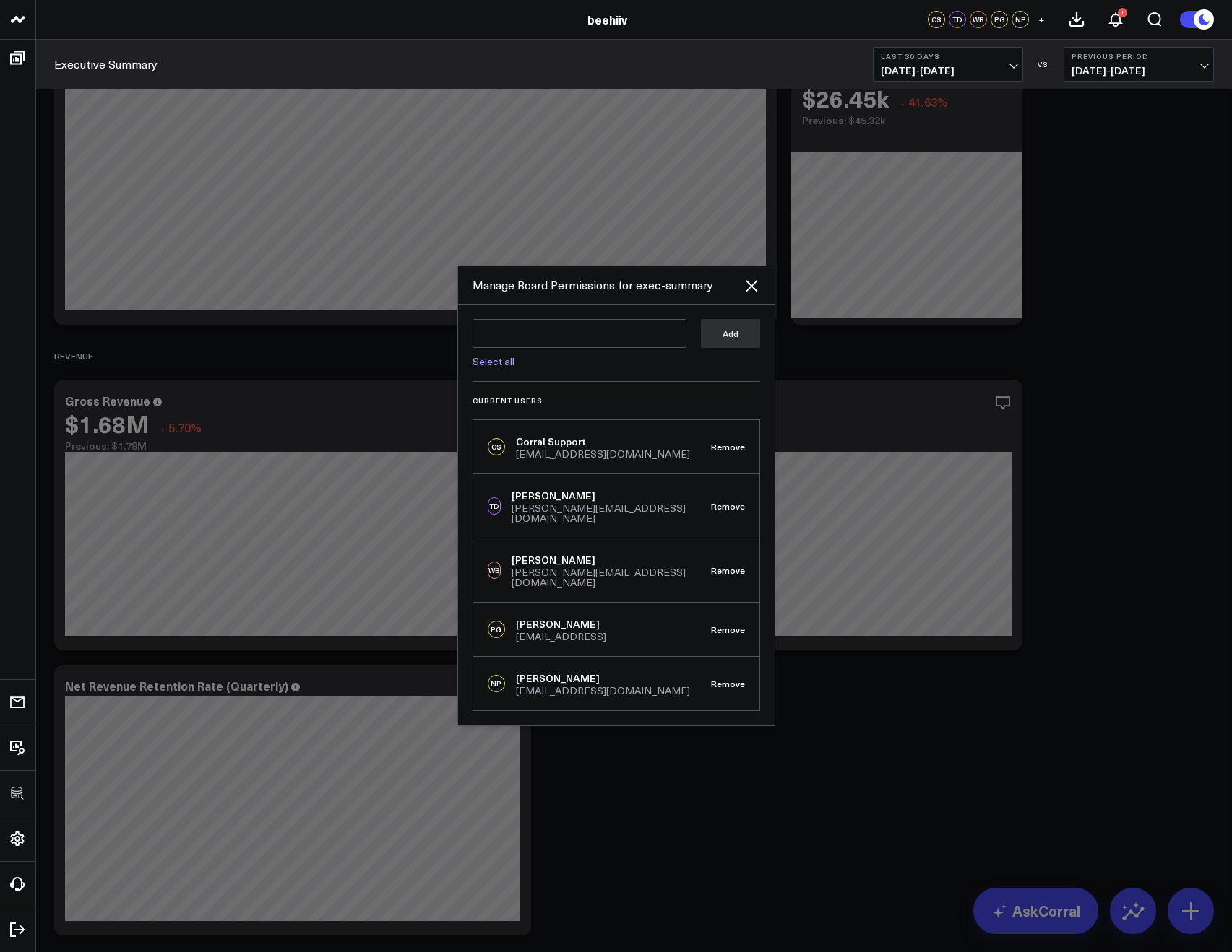
scroll to position [416, 0]
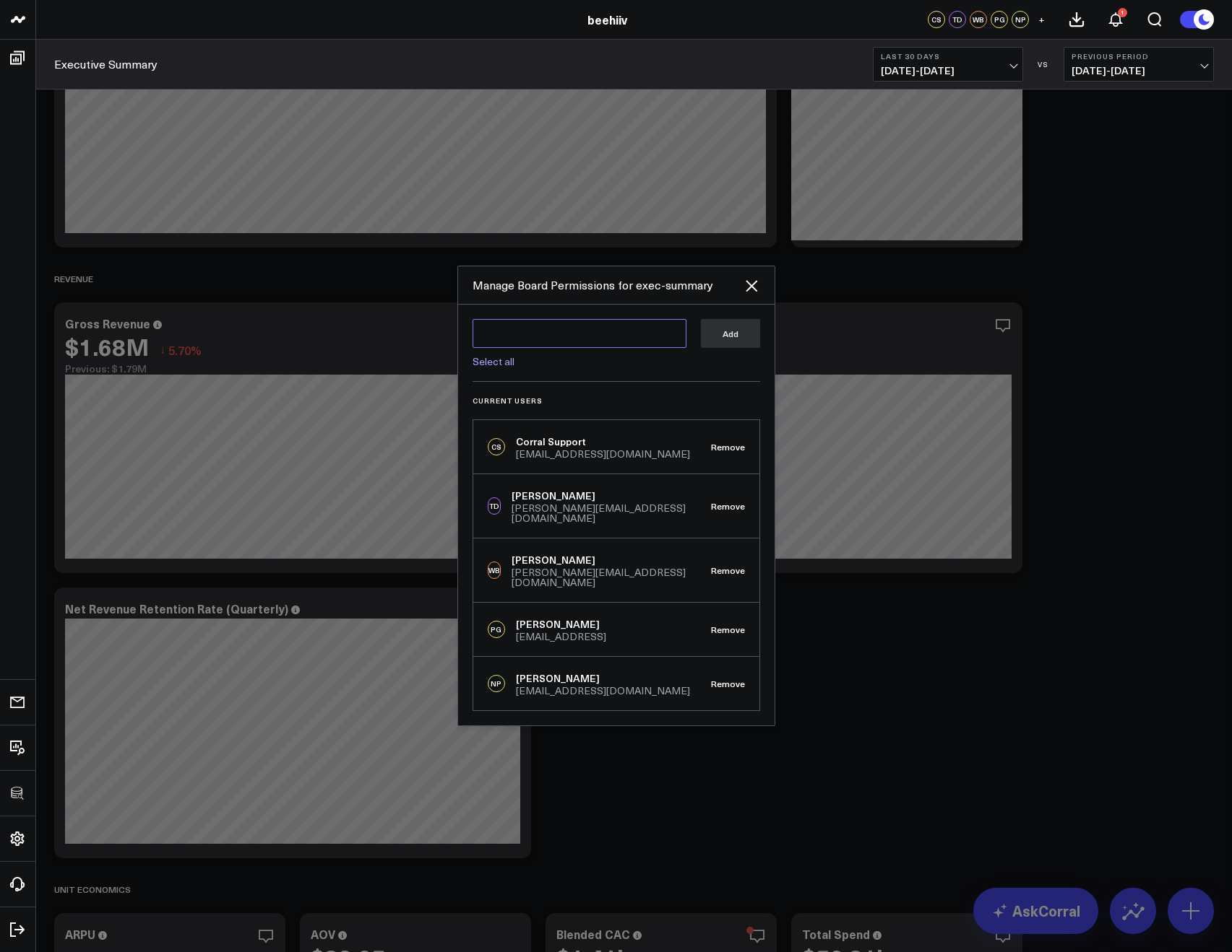
click at [559, 348] on textarea at bounding box center [578, 334] width 213 height 29
click at [496, 368] on link "Select all" at bounding box center [493, 361] width 42 height 13
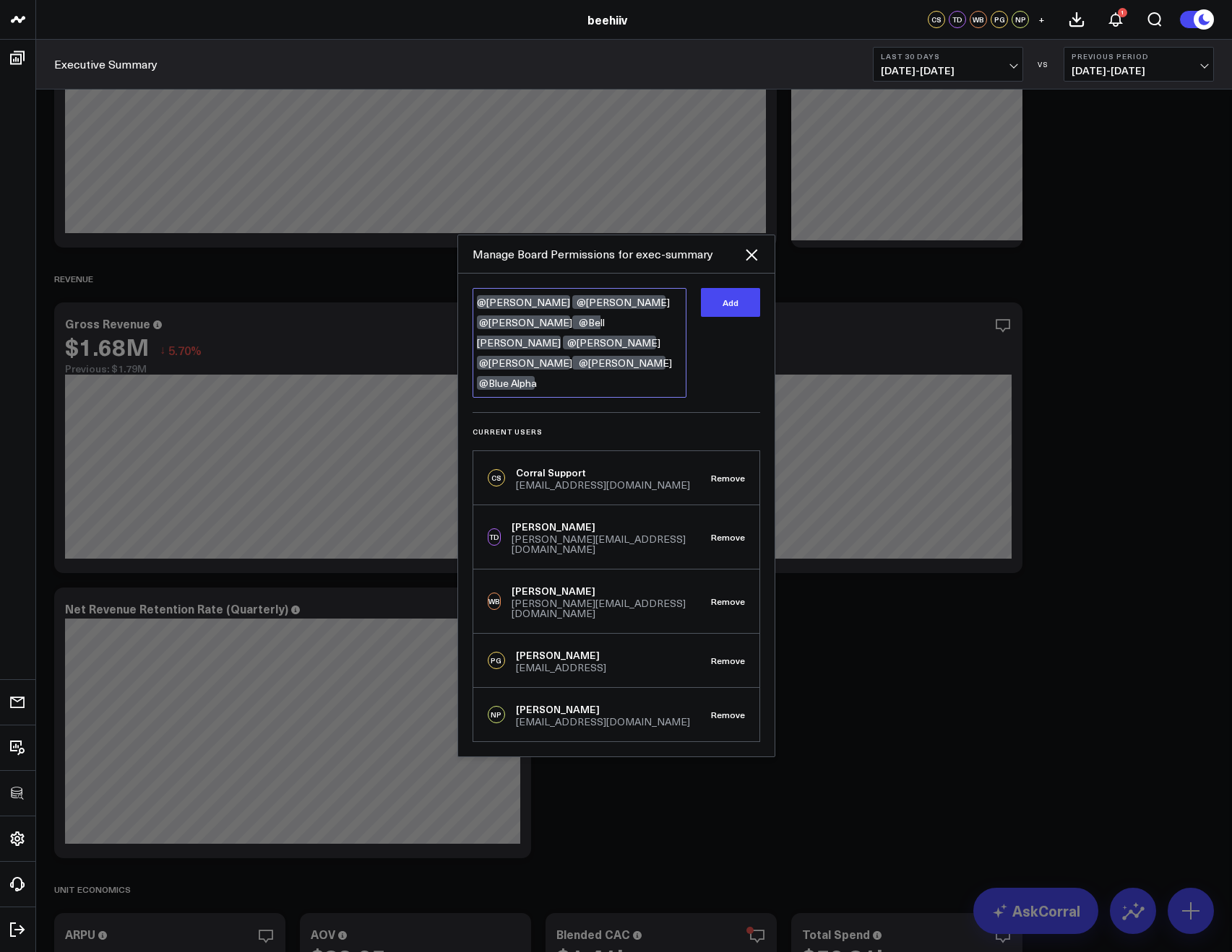
click at [520, 345] on textarea "@Tony Varghese @Brian Kudler @Tyler Gillespie @Bell Rose Mortel @Dan Bae @Shrey…" at bounding box center [578, 343] width 213 height 110
click at [591, 359] on textarea "@Tony Varghese @Brian Kudler @Bell Rose Mortel @Dan Bae @Shreya Srikanth @Dan K…" at bounding box center [578, 334] width 213 height 90
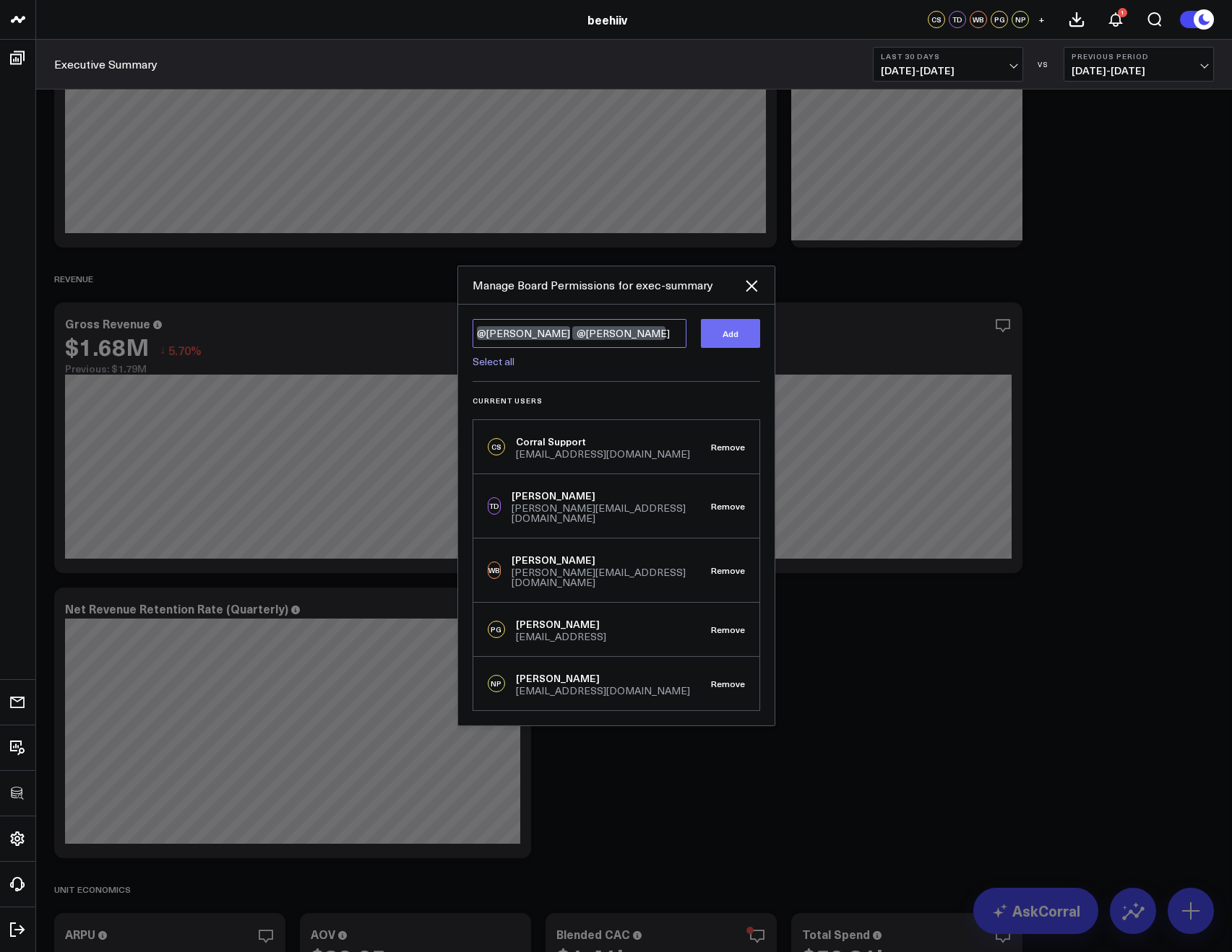
type textarea "@Tony Varghese @Brian Kudler"
click at [714, 348] on button "Add" at bounding box center [730, 334] width 59 height 29
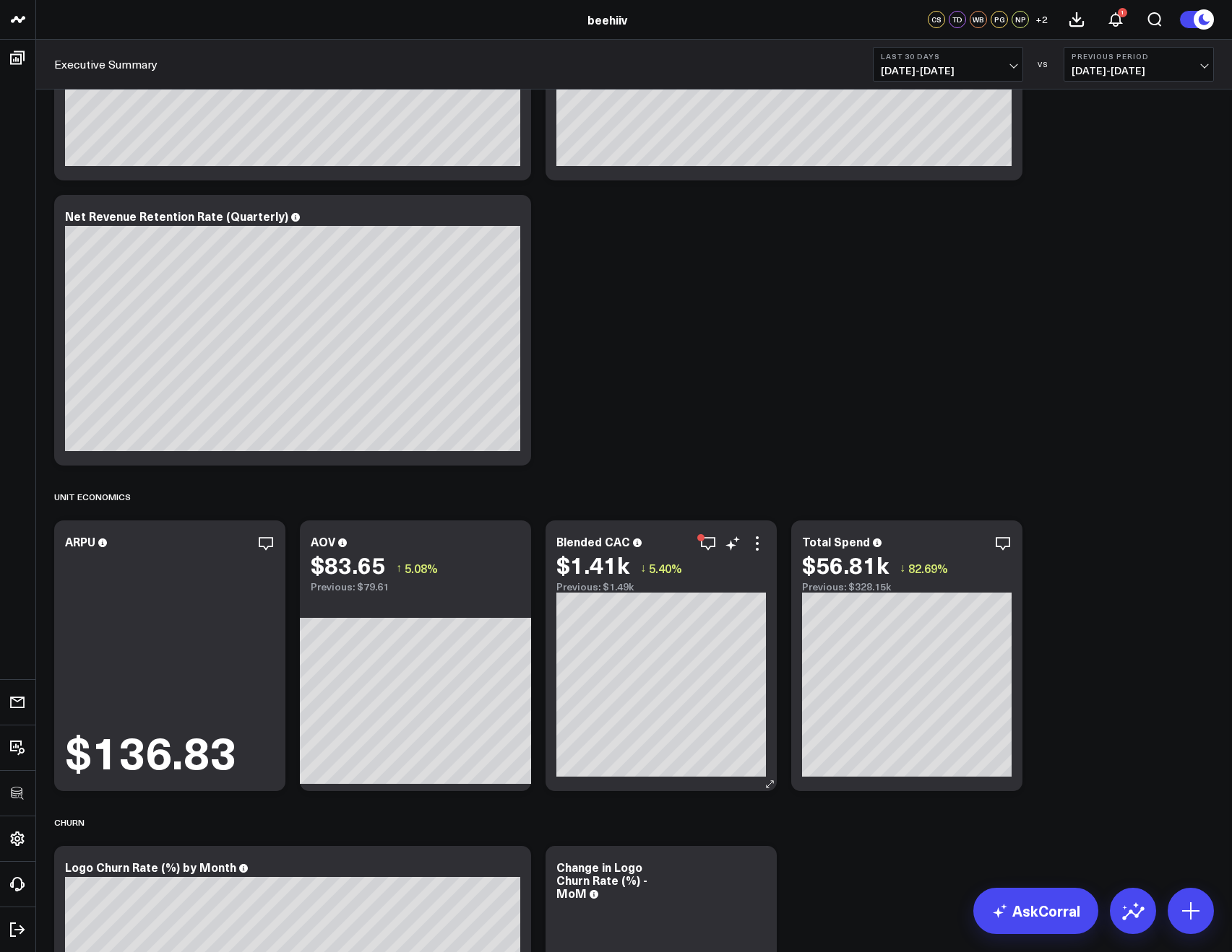
scroll to position [819, 0]
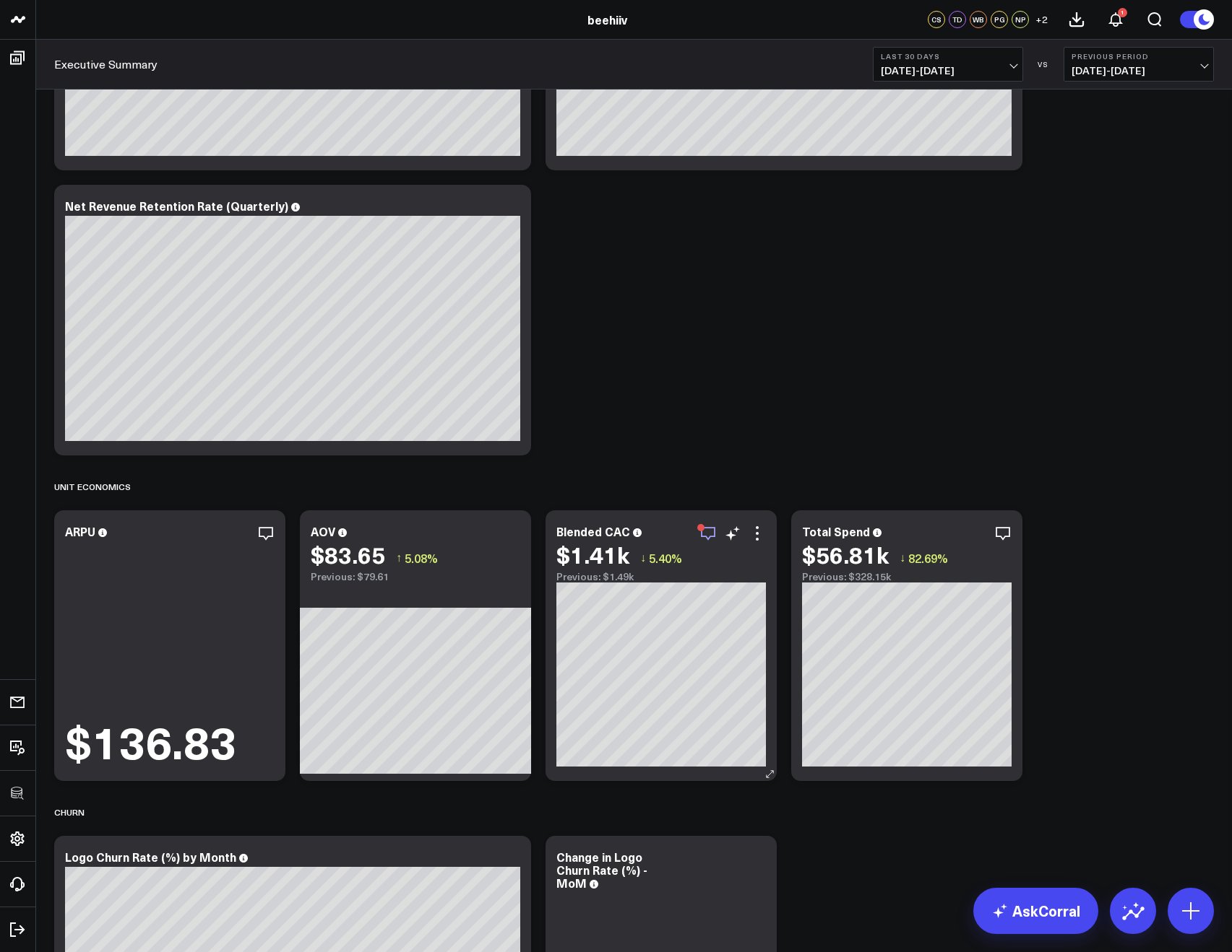
click at [709, 527] on icon "button" at bounding box center [707, 534] width 14 height 13
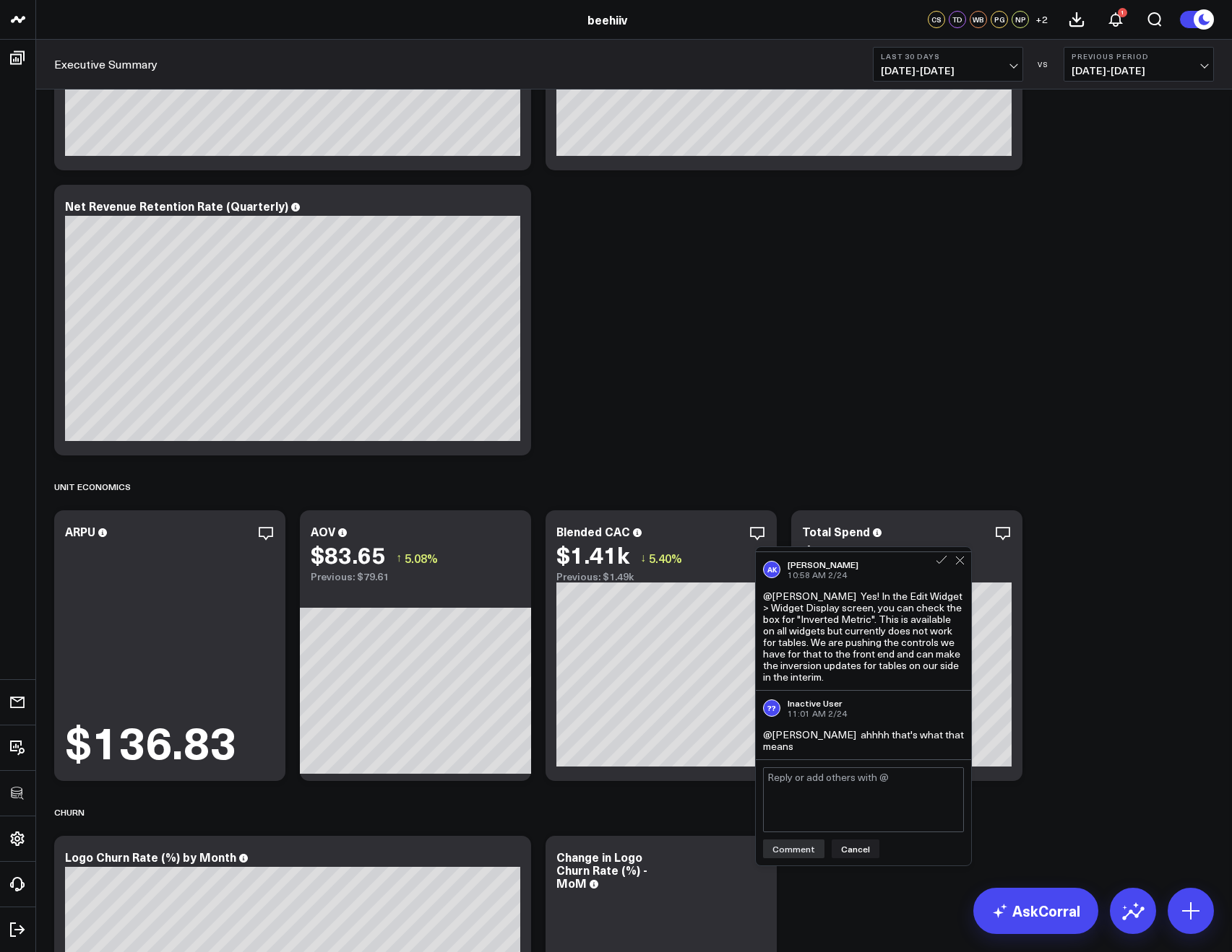
scroll to position [832, 0]
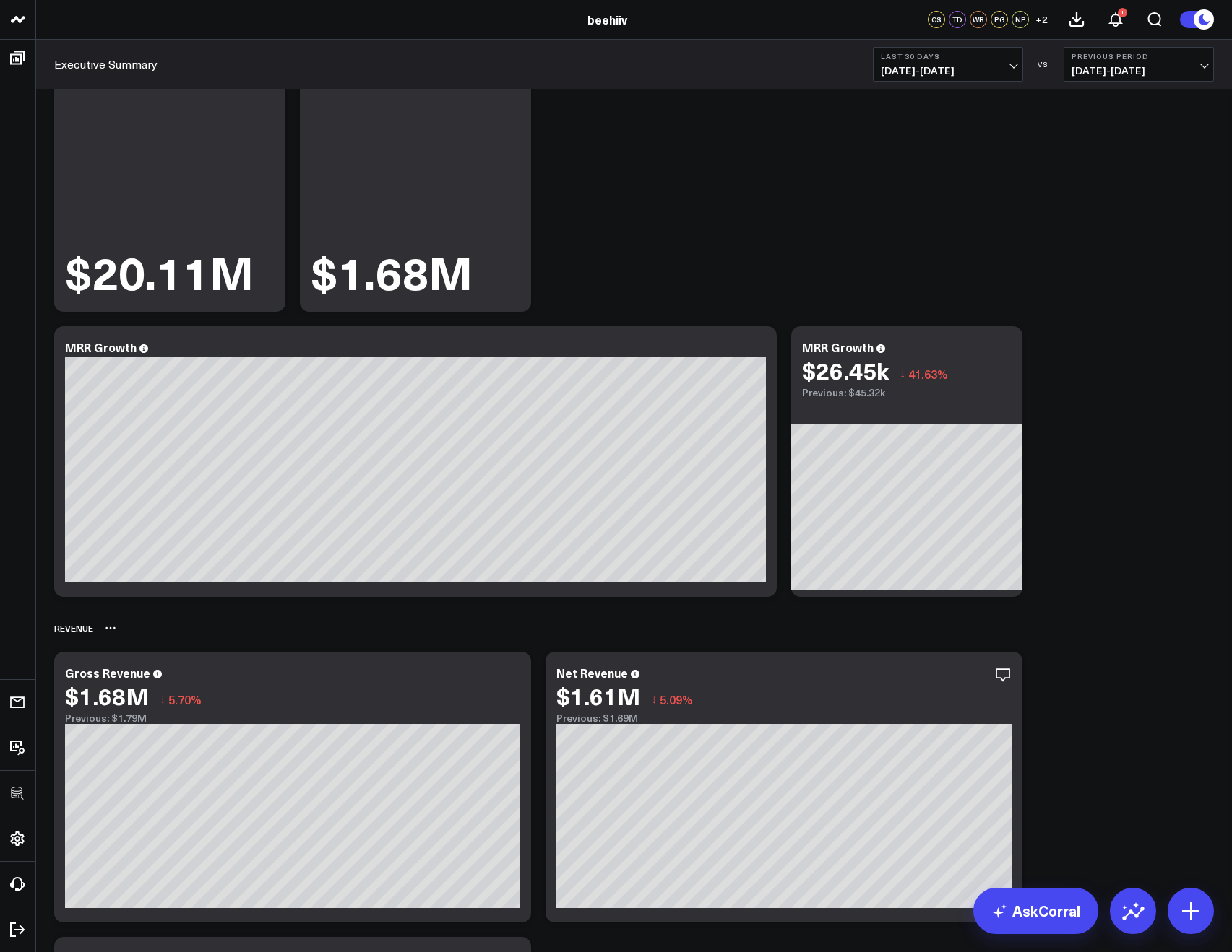
scroll to position [0, 0]
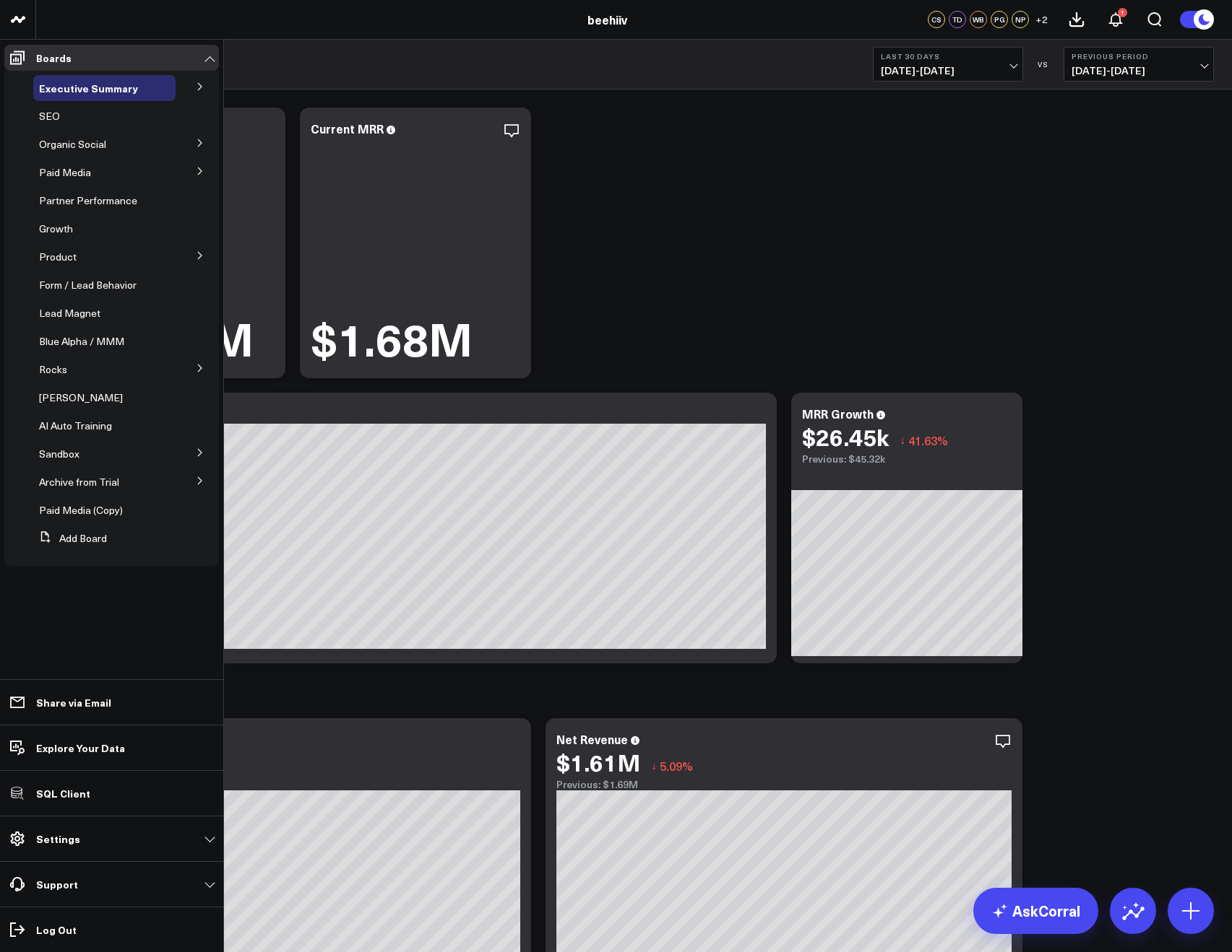
click at [194, 89] on button at bounding box center [199, 85] width 37 height 22
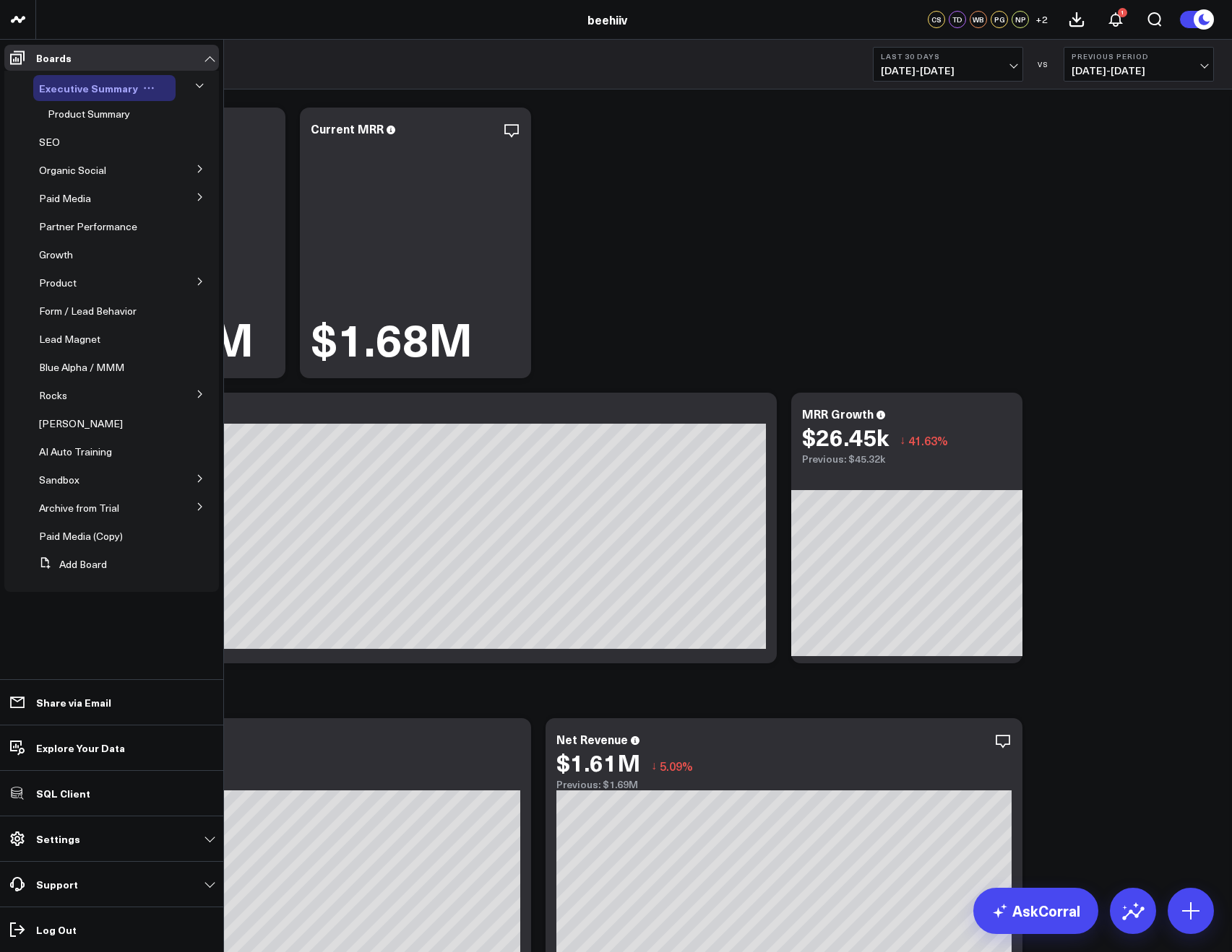
click at [151, 88] on button at bounding box center [148, 88] width 22 height 11
click at [193, 132] on button "Edit Permissions" at bounding box center [210, 135] width 117 height 28
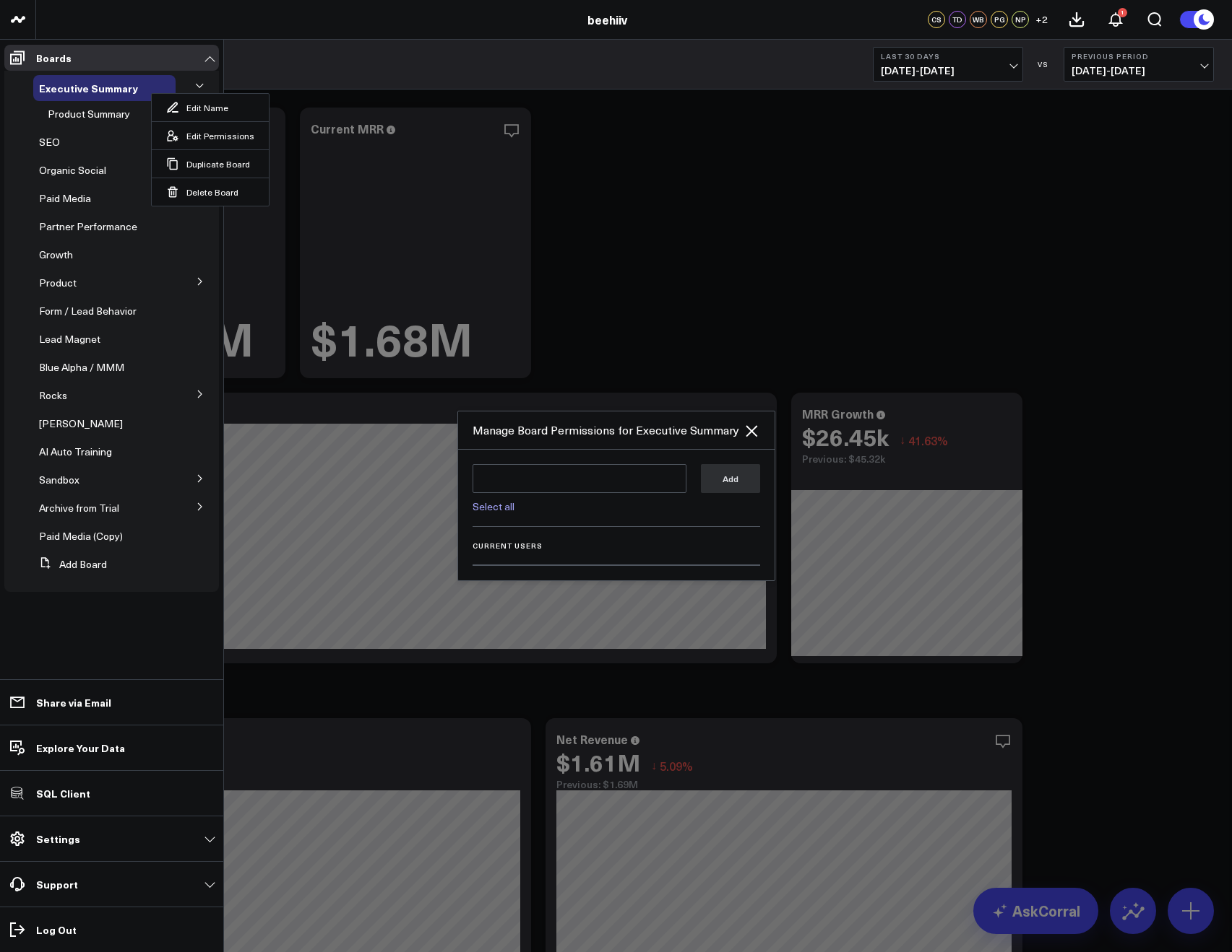
click at [613, 293] on div at bounding box center [616, 476] width 1232 height 952
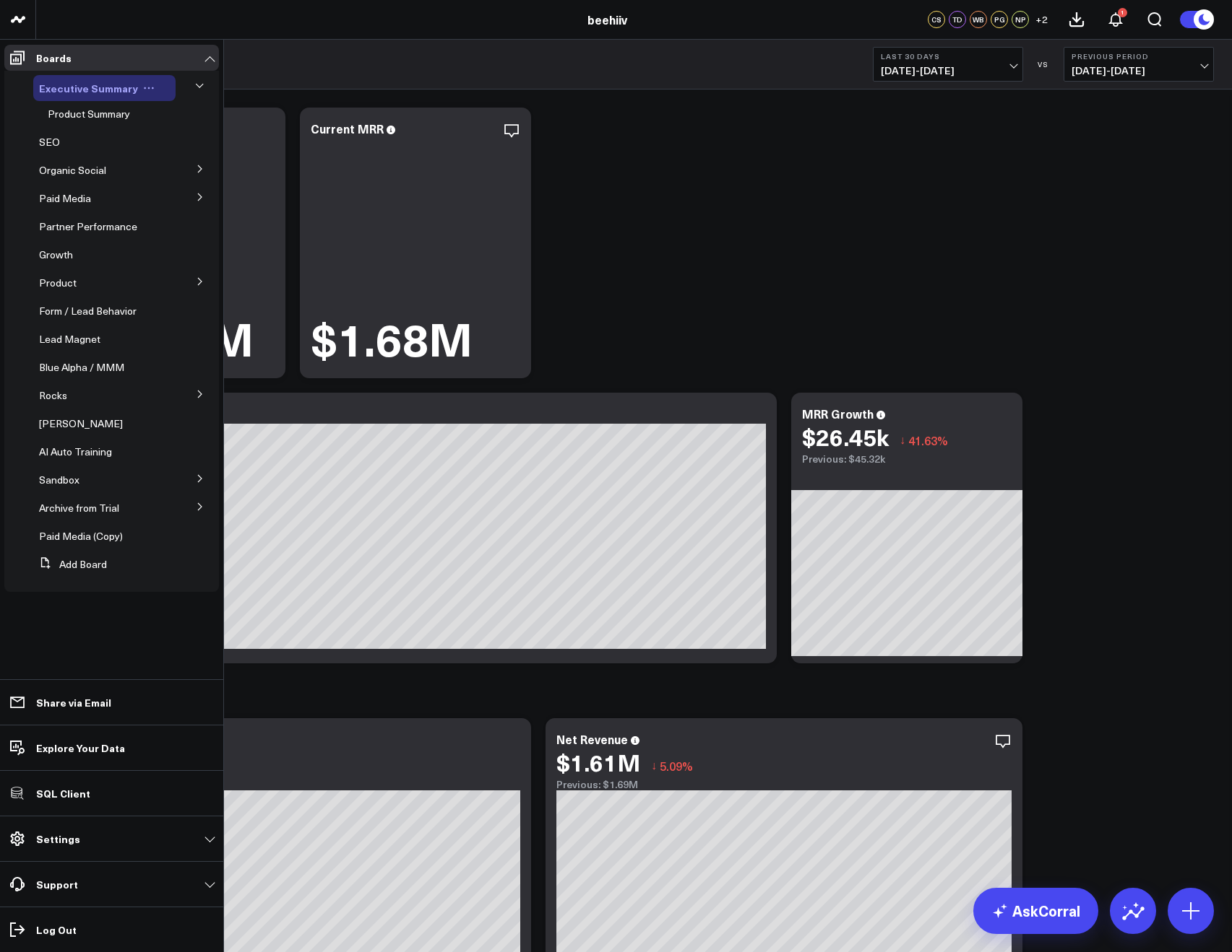
click at [146, 86] on icon at bounding box center [148, 88] width 11 height 11
click at [181, 131] on button "Edit Permissions" at bounding box center [210, 135] width 117 height 28
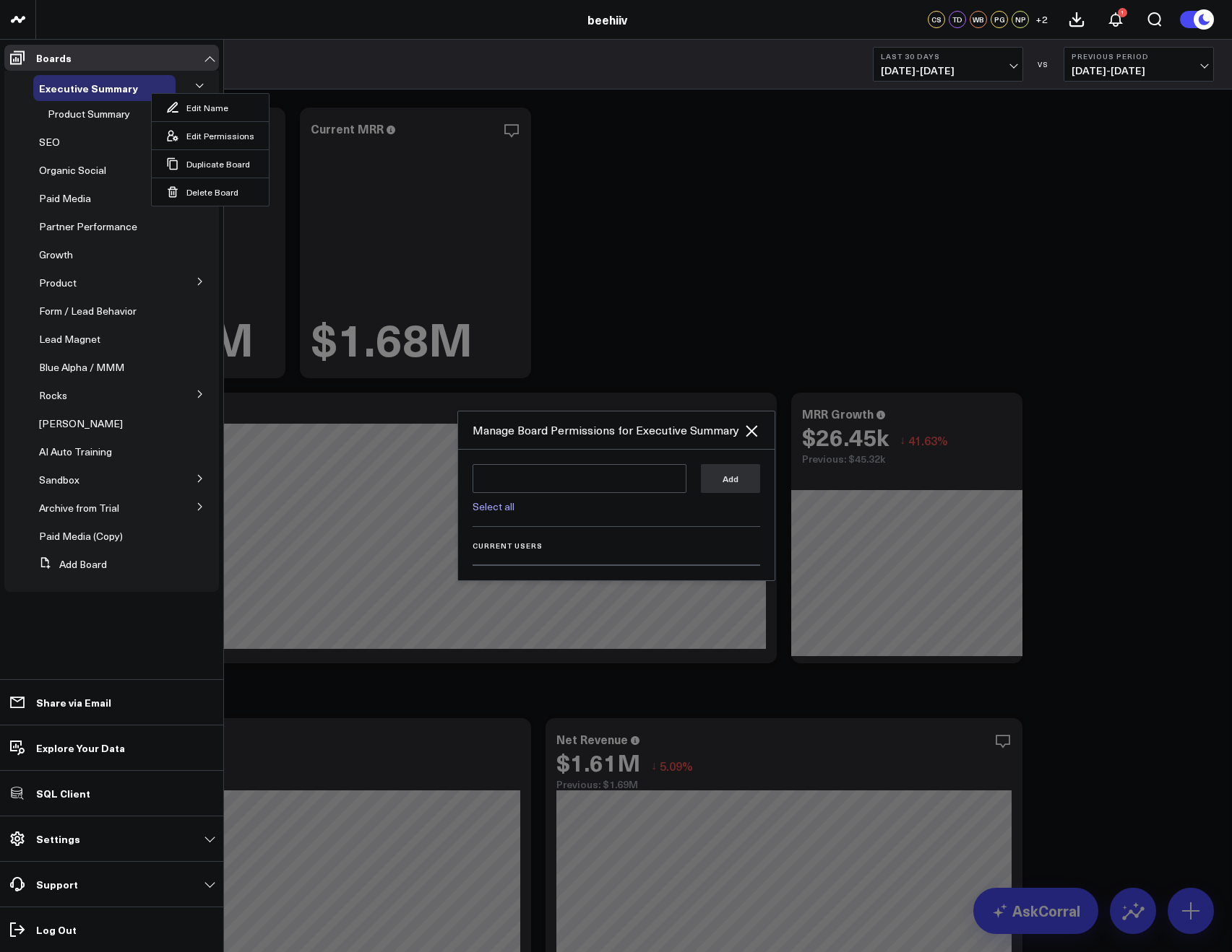
click at [484, 509] on link "Select all" at bounding box center [493, 506] width 42 height 13
type textarea "@Corral Support @Tony Varghese @Brian Kudler @Tyler Denk @William Boyd @Tyler G…"
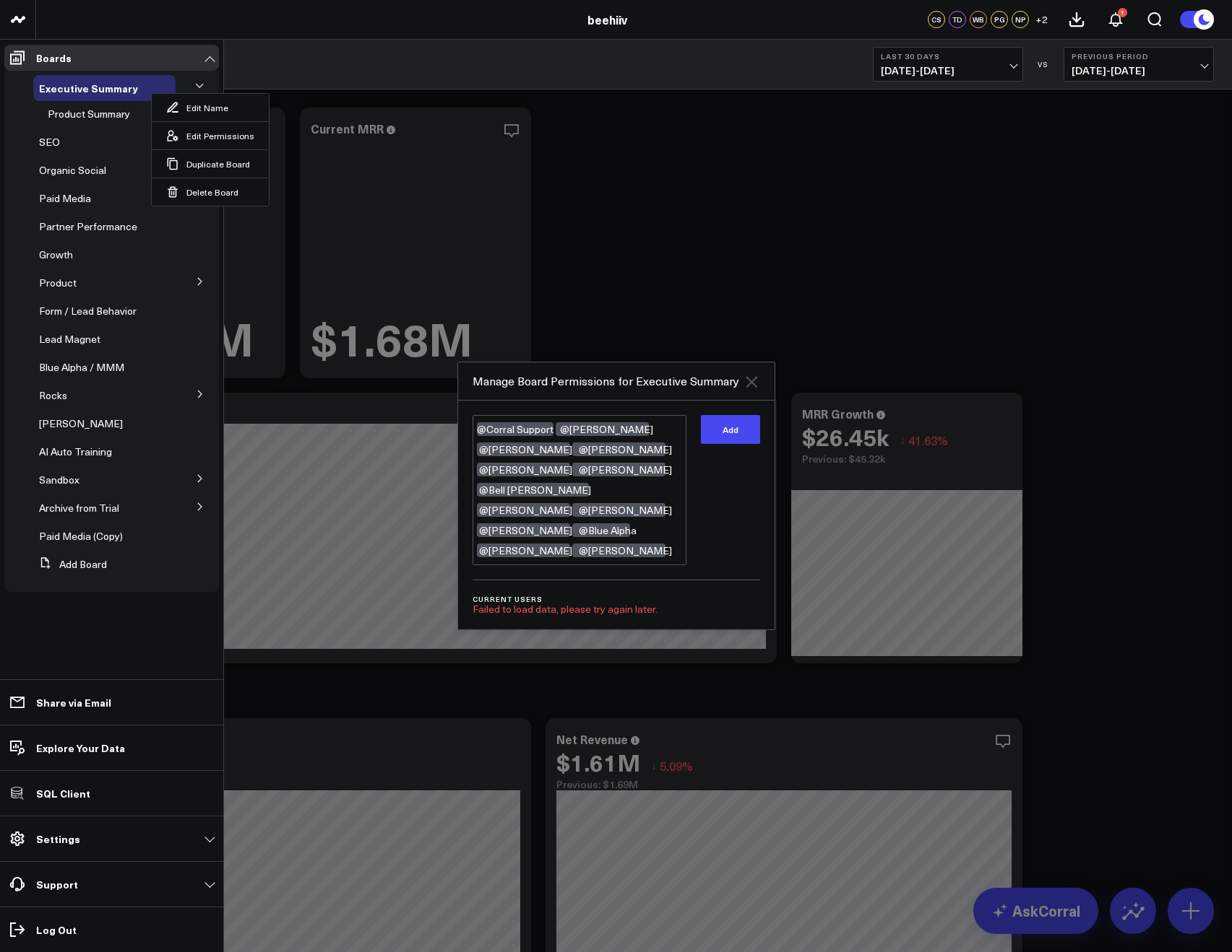
click at [747, 387] on icon at bounding box center [751, 382] width 11 height 11
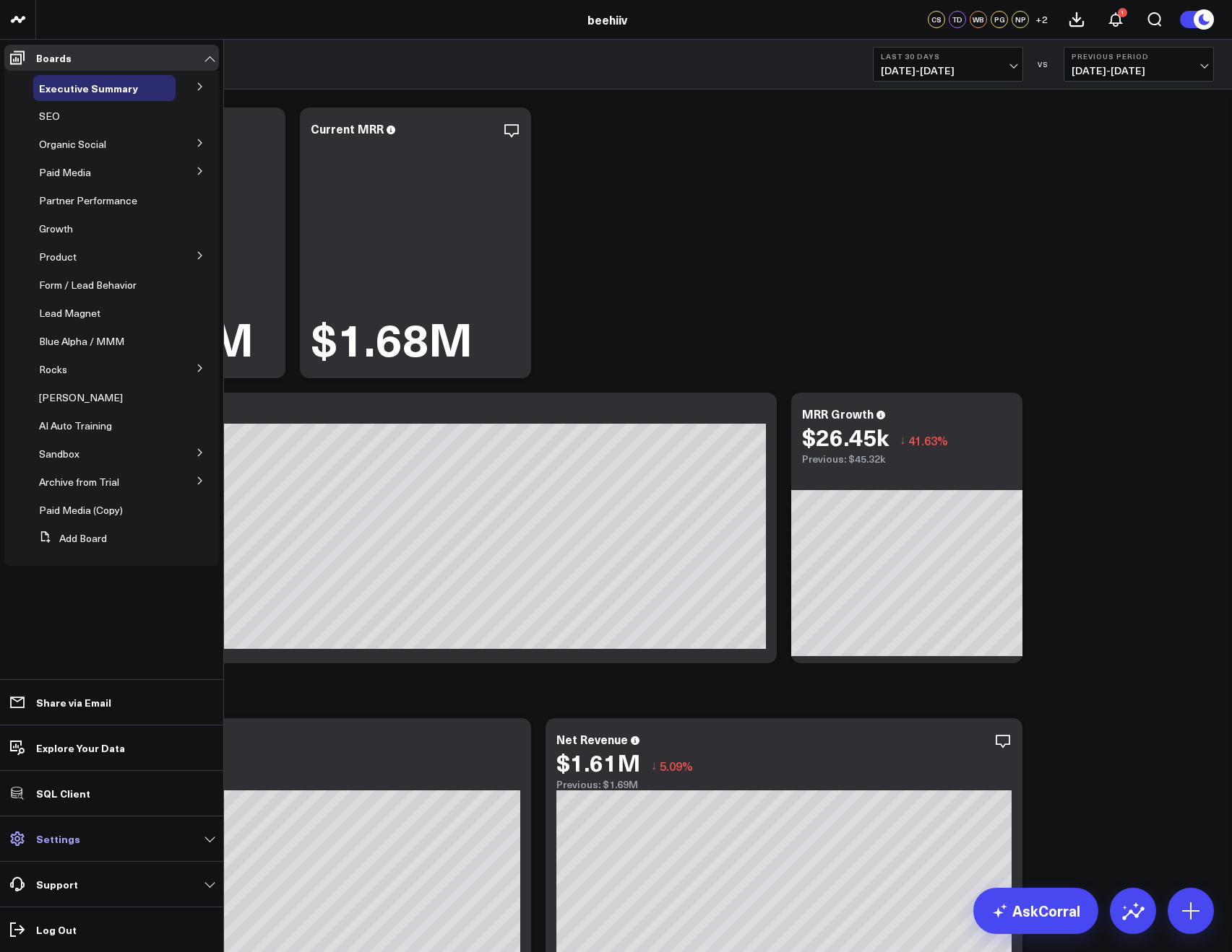
click at [59, 841] on p "Settings" at bounding box center [58, 839] width 44 height 11
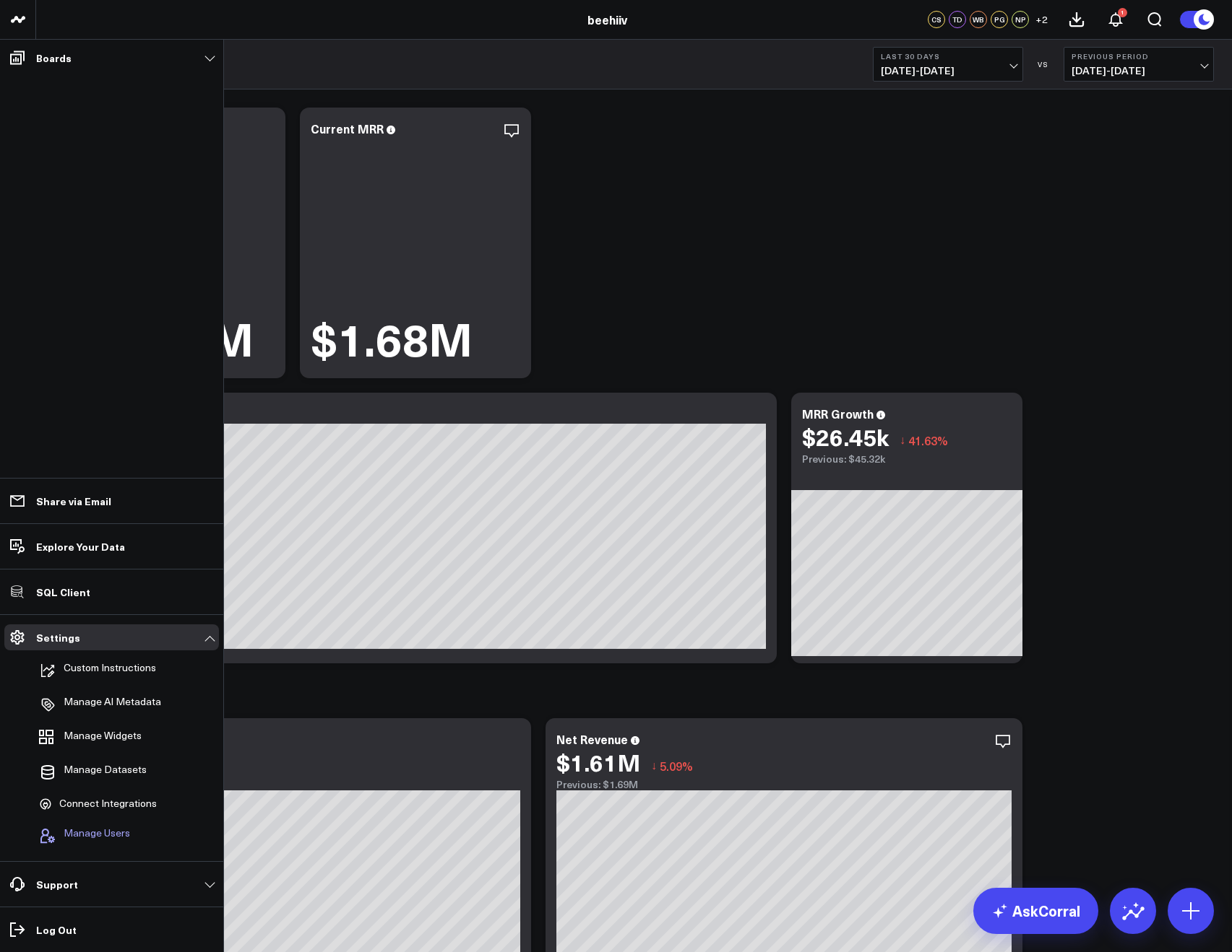
click at [96, 836] on span "Manage Users" at bounding box center [96, 836] width 66 height 17
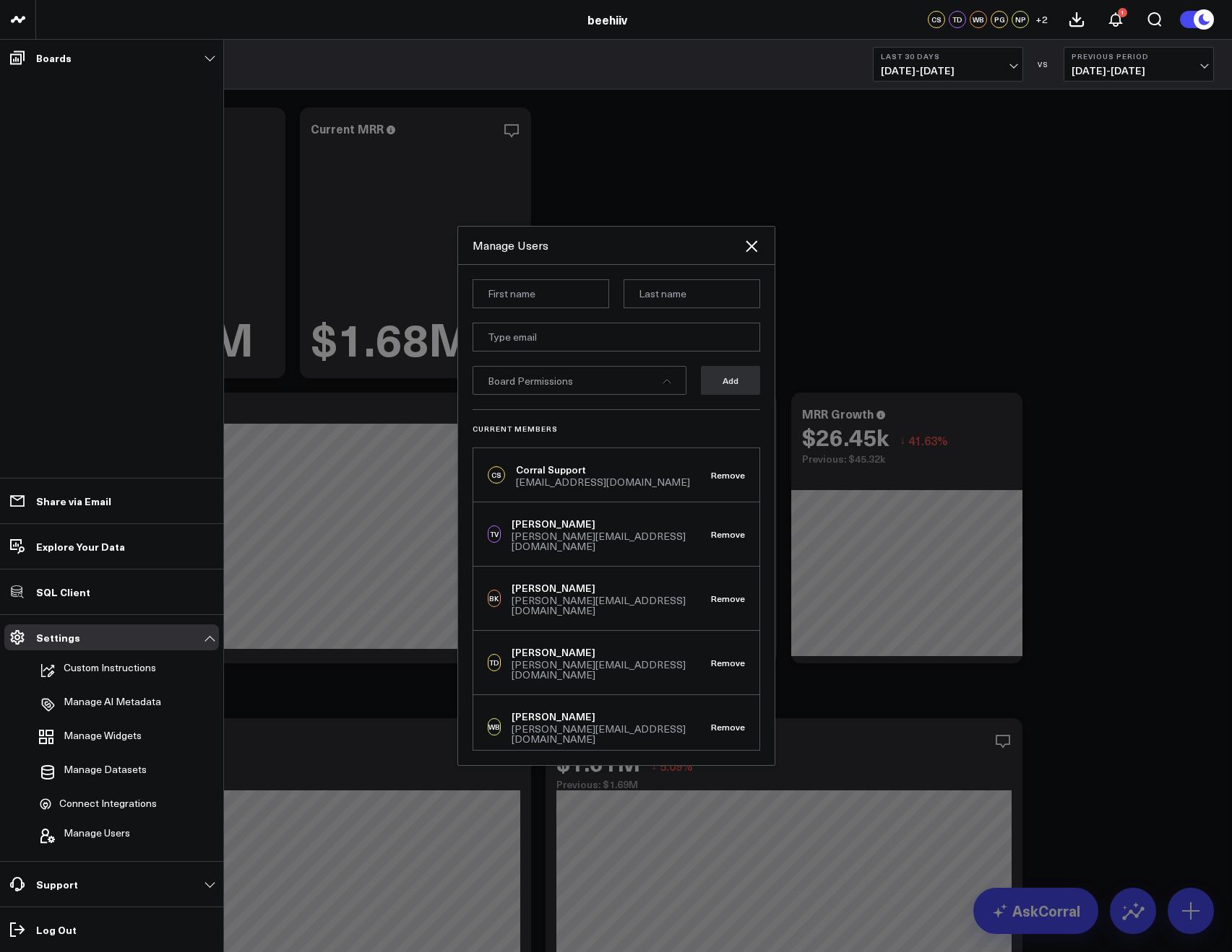
click at [50, 381] on ul "Boards Executive Summary Product Summary SEO Organic Social Instagram Business …" at bounding box center [111, 497] width 223 height 913
click at [745, 252] on icon at bounding box center [751, 246] width 17 height 17
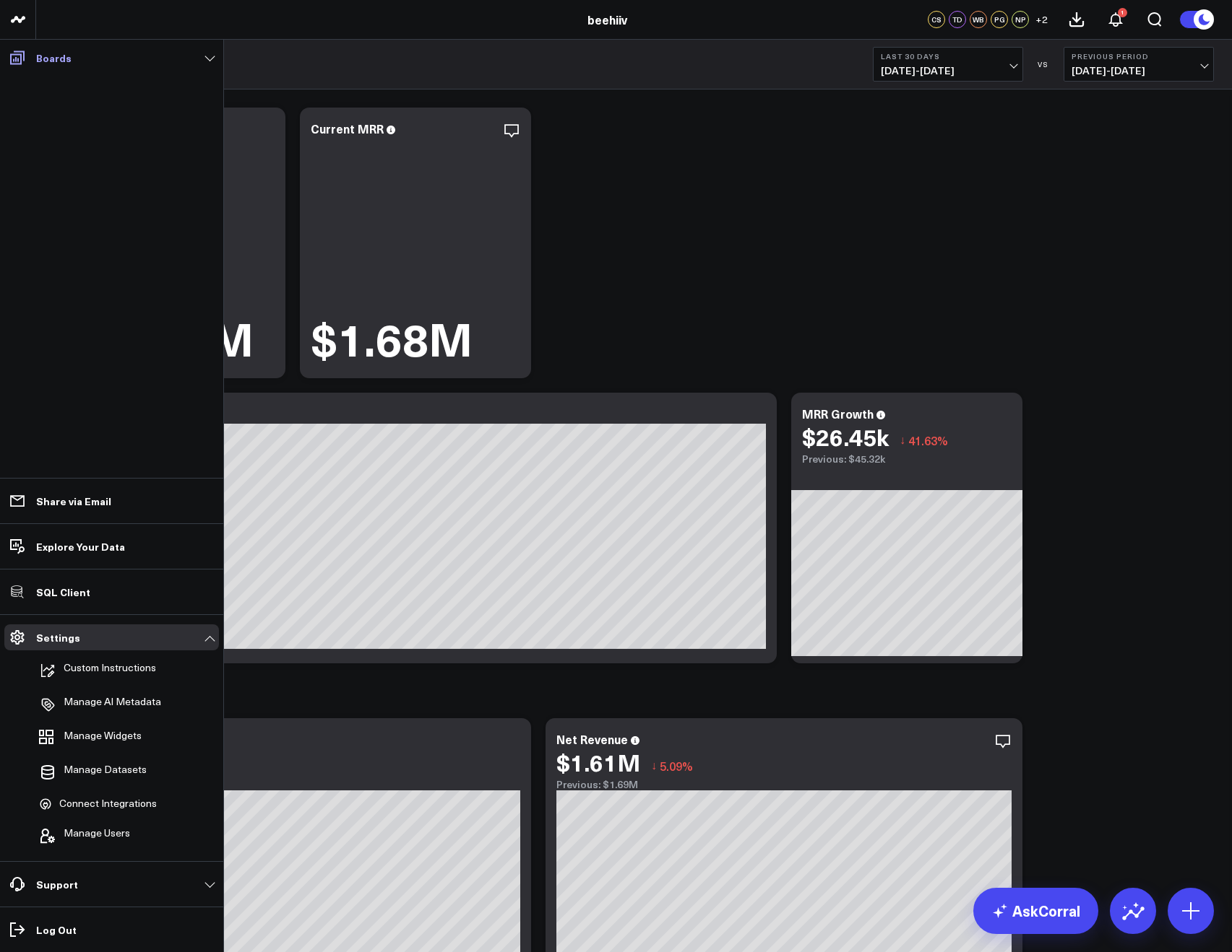
click at [213, 54] on link "Boards" at bounding box center [112, 57] width 214 height 26
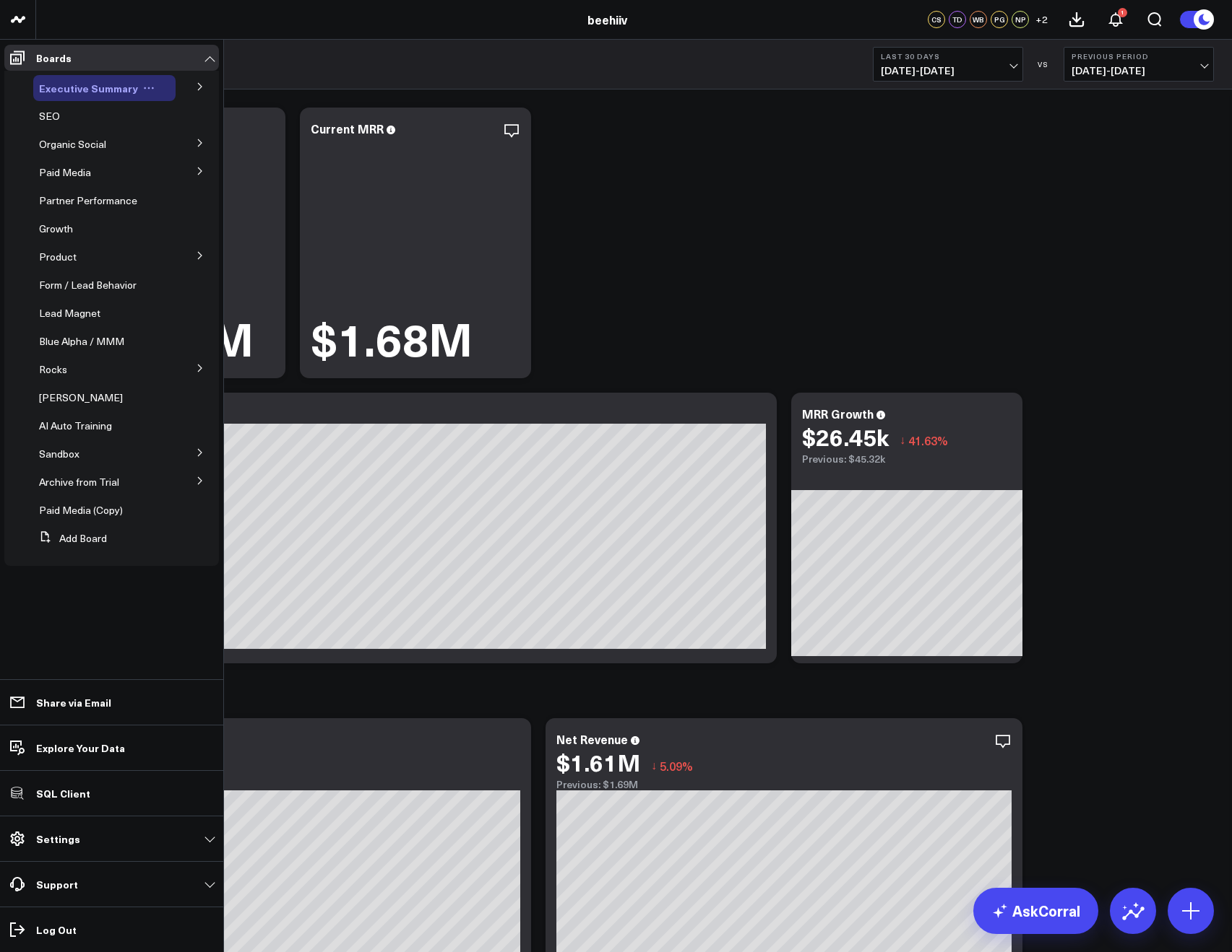
click at [146, 92] on icon at bounding box center [148, 88] width 11 height 11
click at [194, 131] on button "Edit Permissions" at bounding box center [210, 135] width 117 height 28
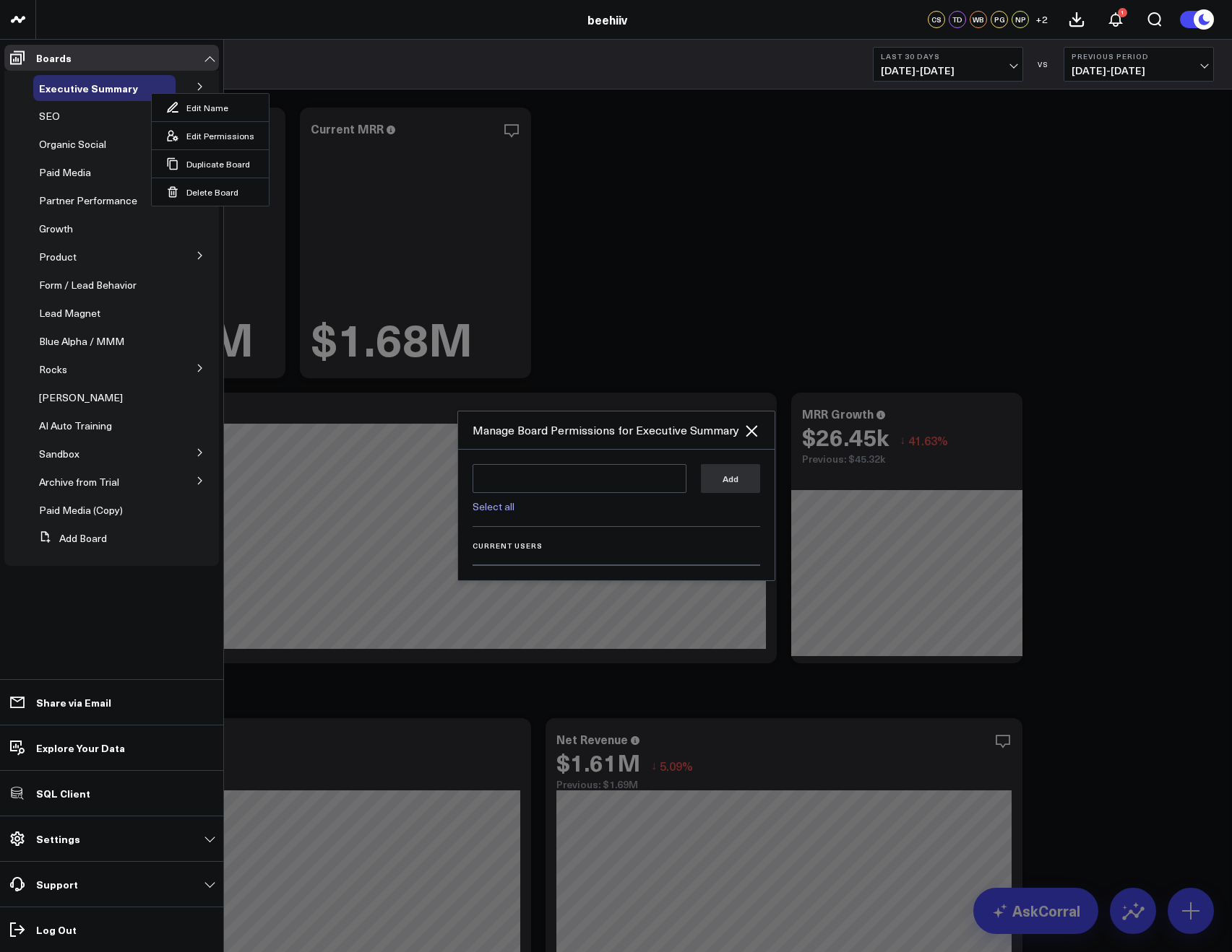
click at [630, 327] on div at bounding box center [616, 476] width 1232 height 952
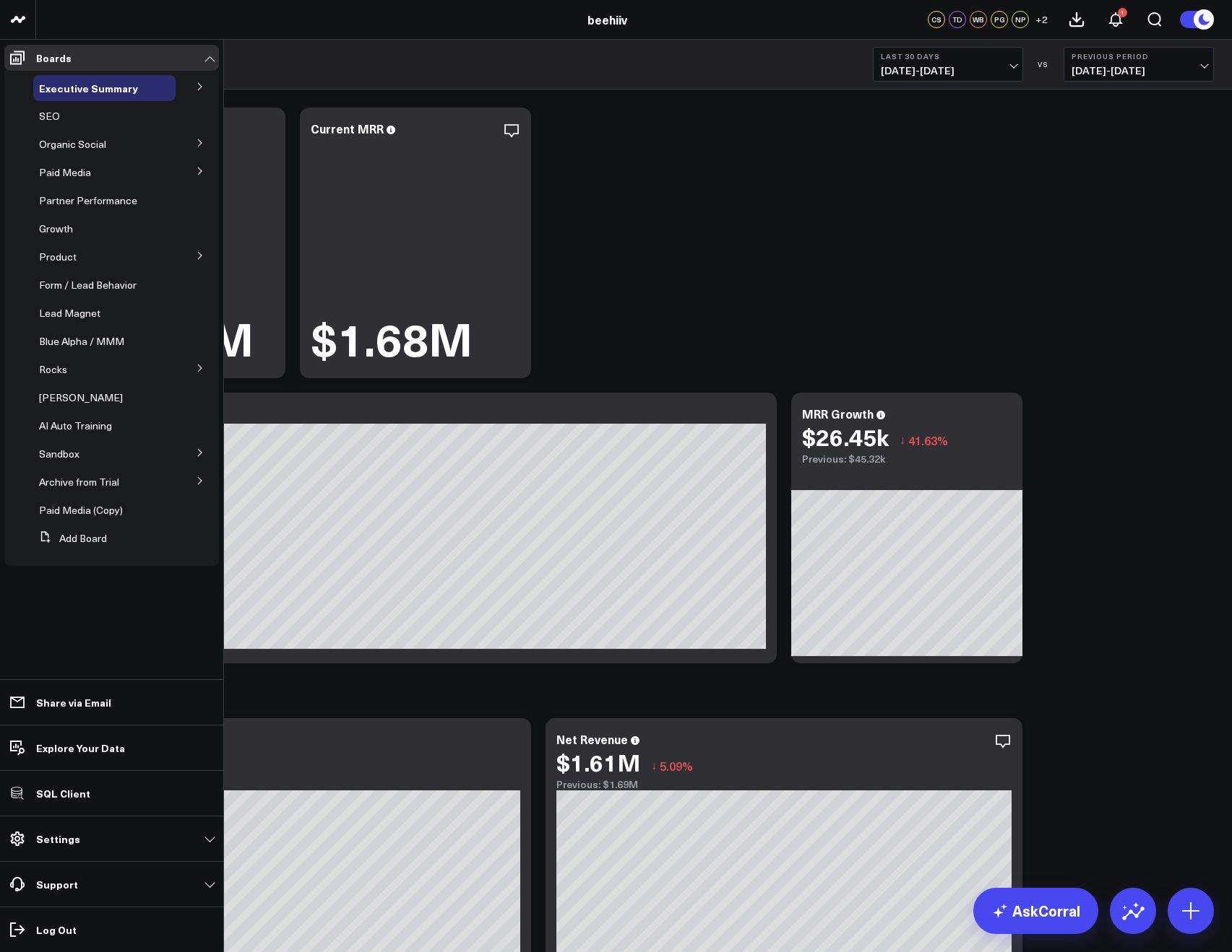
click at [56, 856] on li "Settings Custom Instructions Manage AI Metadata Manage Widgets Manage Datasets …" at bounding box center [111, 839] width 223 height 46
click at [56, 848] on link "Settings" at bounding box center [112, 838] width 214 height 26
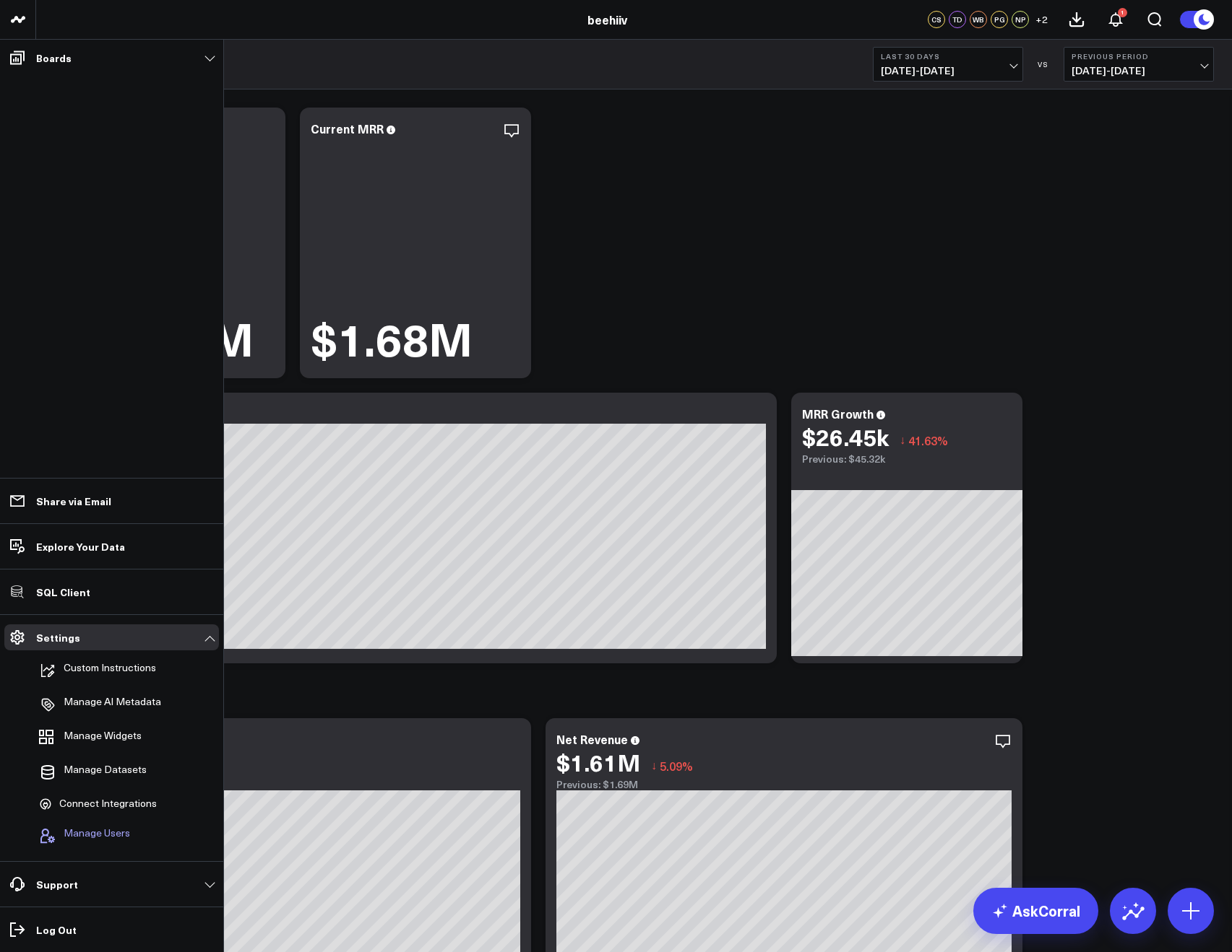
click at [98, 830] on span "Manage Users" at bounding box center [96, 836] width 66 height 17
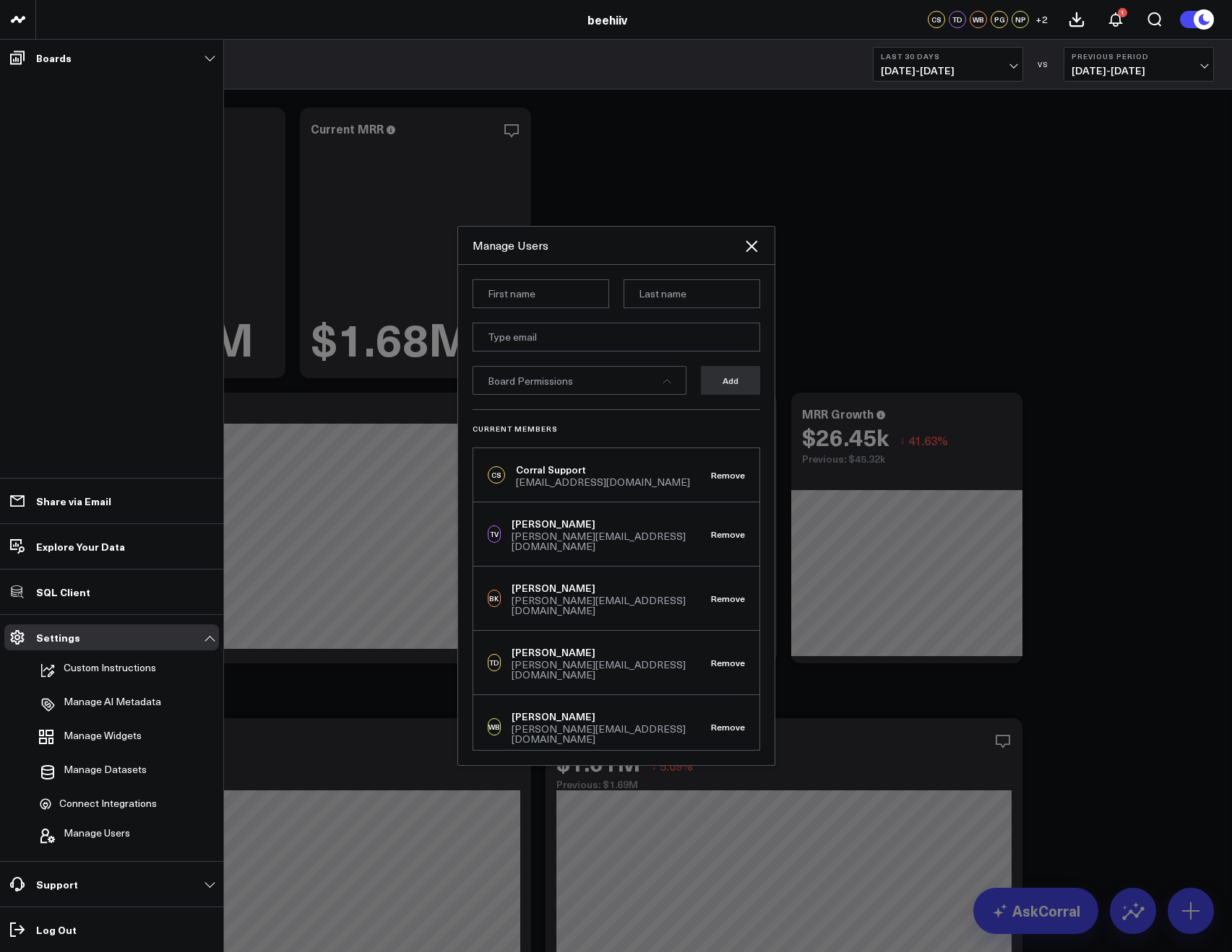
click at [157, 308] on ul "Boards Executive Summary Product Summary SEO Organic Social Instagram Business …" at bounding box center [111, 497] width 223 height 913
click at [754, 250] on icon at bounding box center [751, 246] width 11 height 11
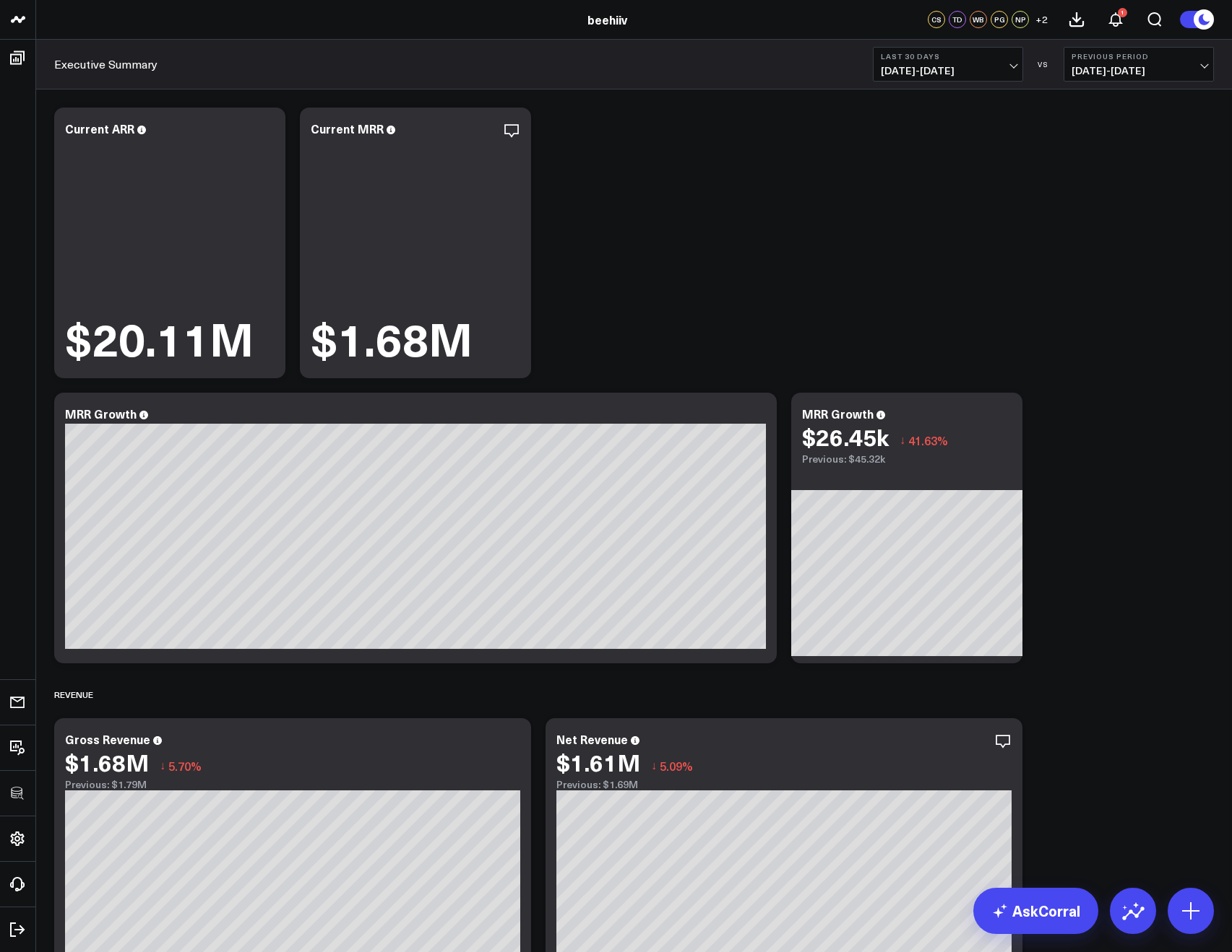
drag, startPoint x: 233, startPoint y: 50, endPoint x: 215, endPoint y: 54, distance: 18.4
click at [232, 51] on div "Executive Summary Last 30 Days 07/23/25 - 08/21/25 VS Previous Period 06/23/25 …" at bounding box center [634, 65] width 1196 height 50
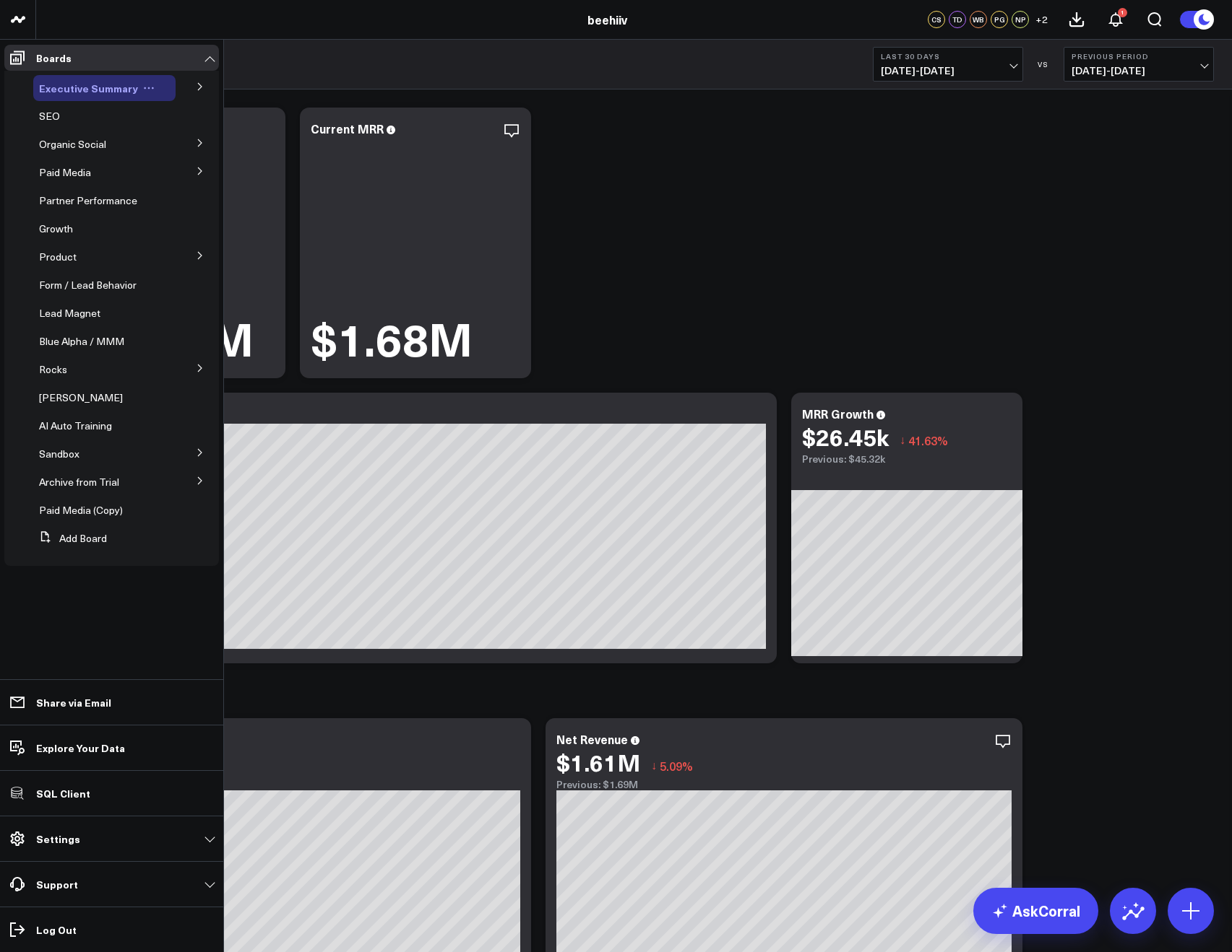
click at [143, 84] on icon at bounding box center [148, 88] width 11 height 11
click at [191, 141] on button "Edit Permissions" at bounding box center [210, 135] width 117 height 28
click at [69, 120] on icon at bounding box center [71, 116] width 11 height 11
click at [121, 156] on button "Edit Permissions" at bounding box center [136, 163] width 117 height 28
click at [82, 843] on link "Settings" at bounding box center [112, 838] width 214 height 26
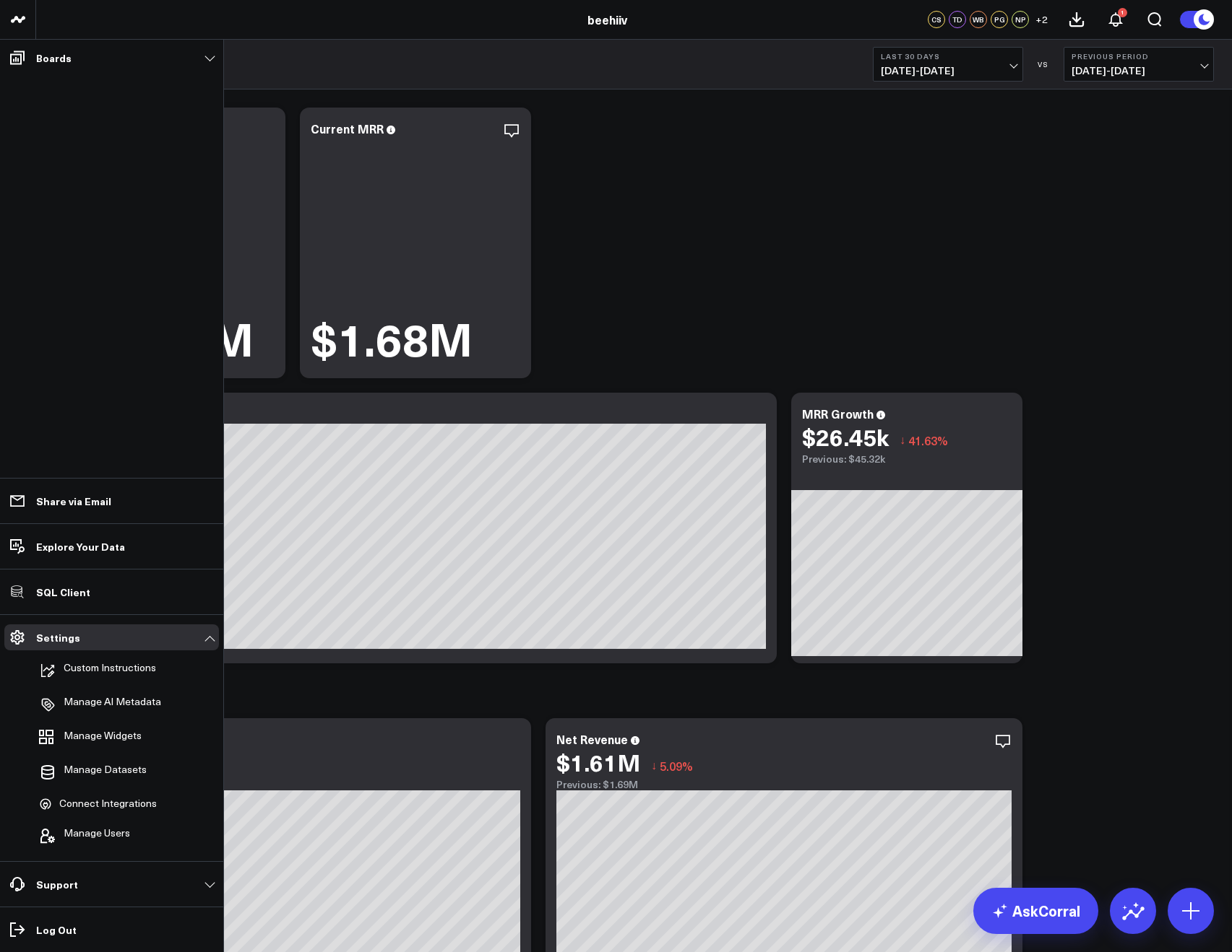
click at [25, 80] on ul "Boards Executive Summary Product Summary SEO Organic Social Instagram Business …" at bounding box center [111, 497] width 223 height 913
click at [161, 64] on link "Boards" at bounding box center [112, 57] width 214 height 26
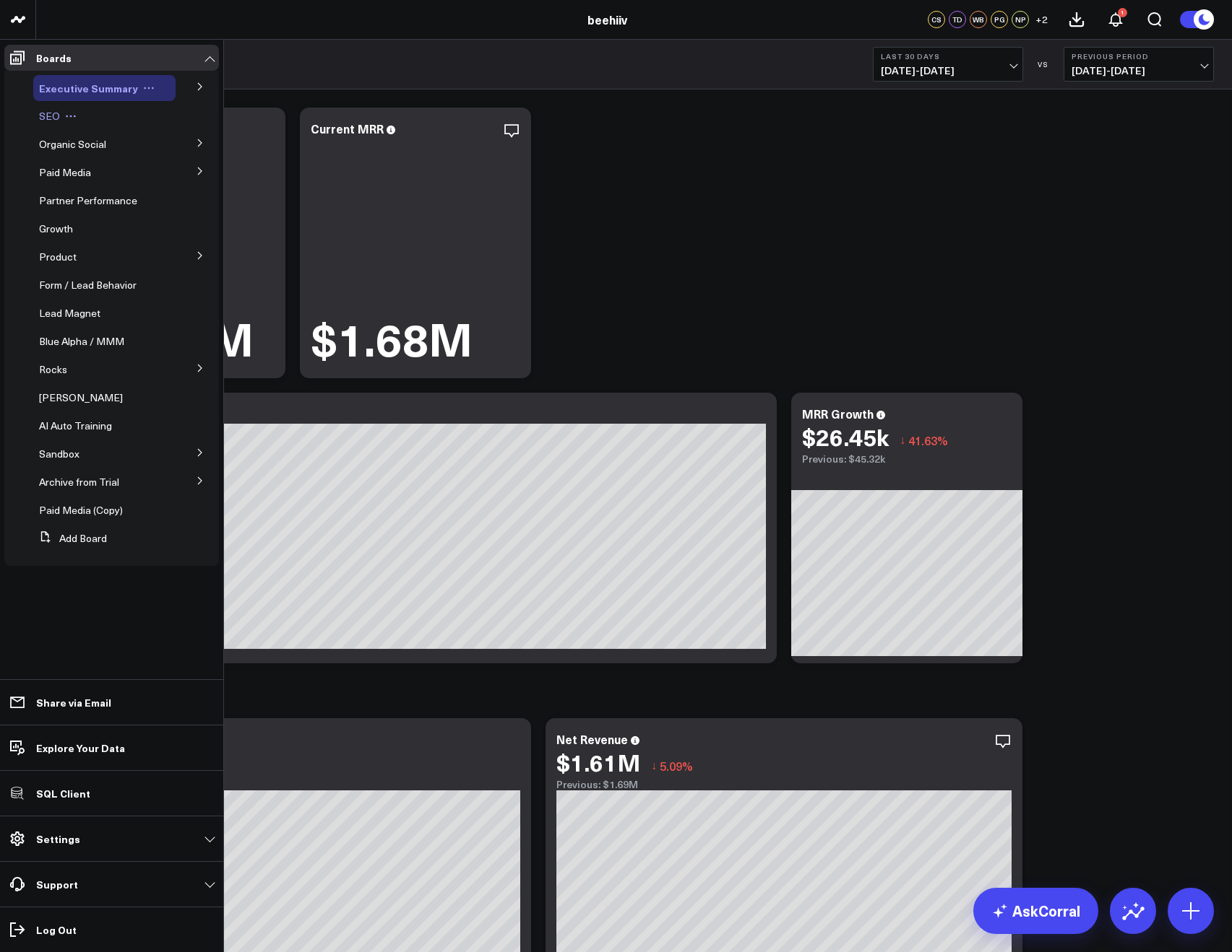
click at [147, 90] on icon at bounding box center [148, 88] width 11 height 11
click at [209, 128] on button "Edit Permissions" at bounding box center [210, 135] width 117 height 28
click at [8, 926] on span at bounding box center [17, 929] width 26 height 26
click at [143, 87] on icon at bounding box center [148, 88] width 11 height 11
click at [194, 135] on button "Edit Permissions" at bounding box center [210, 135] width 117 height 28
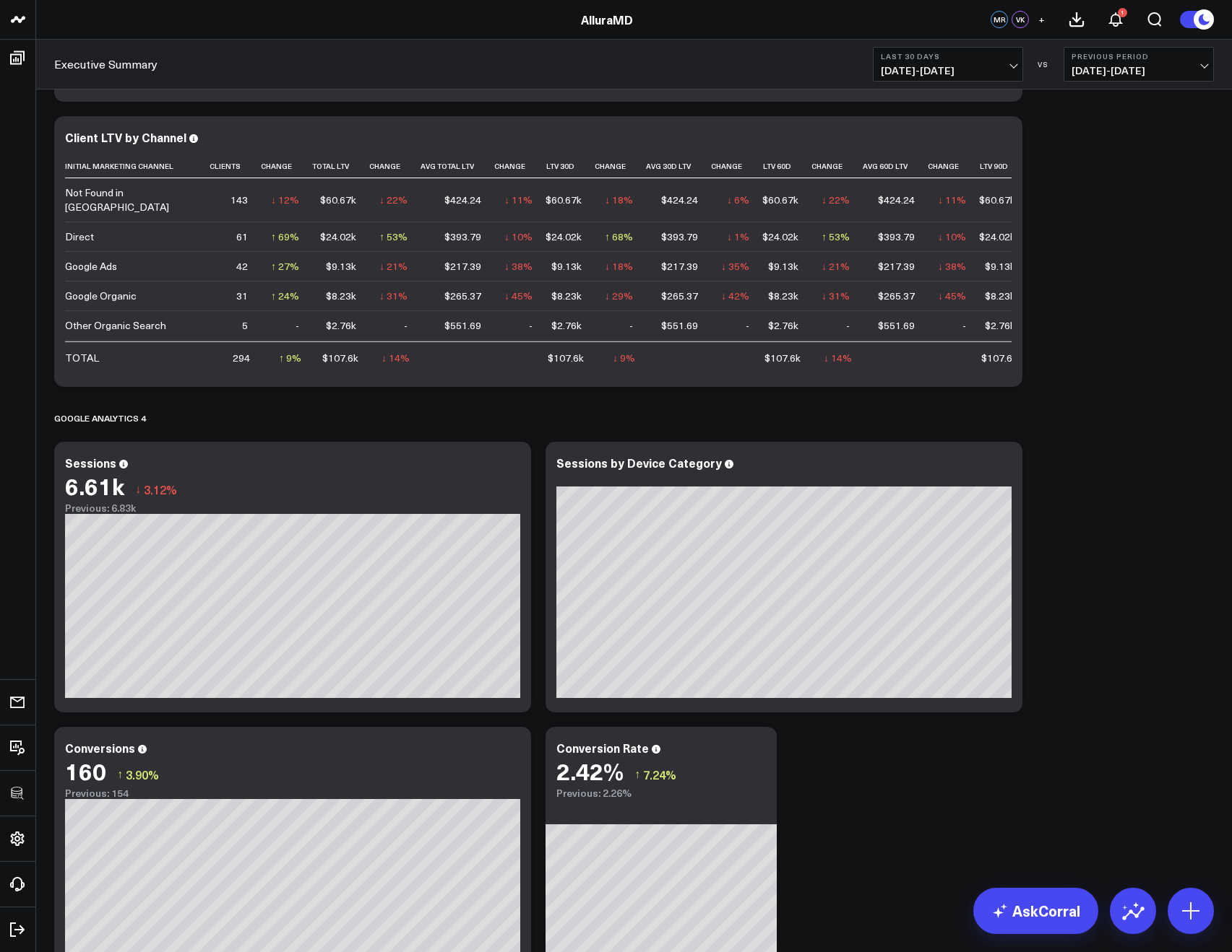
scroll to position [1205, 0]
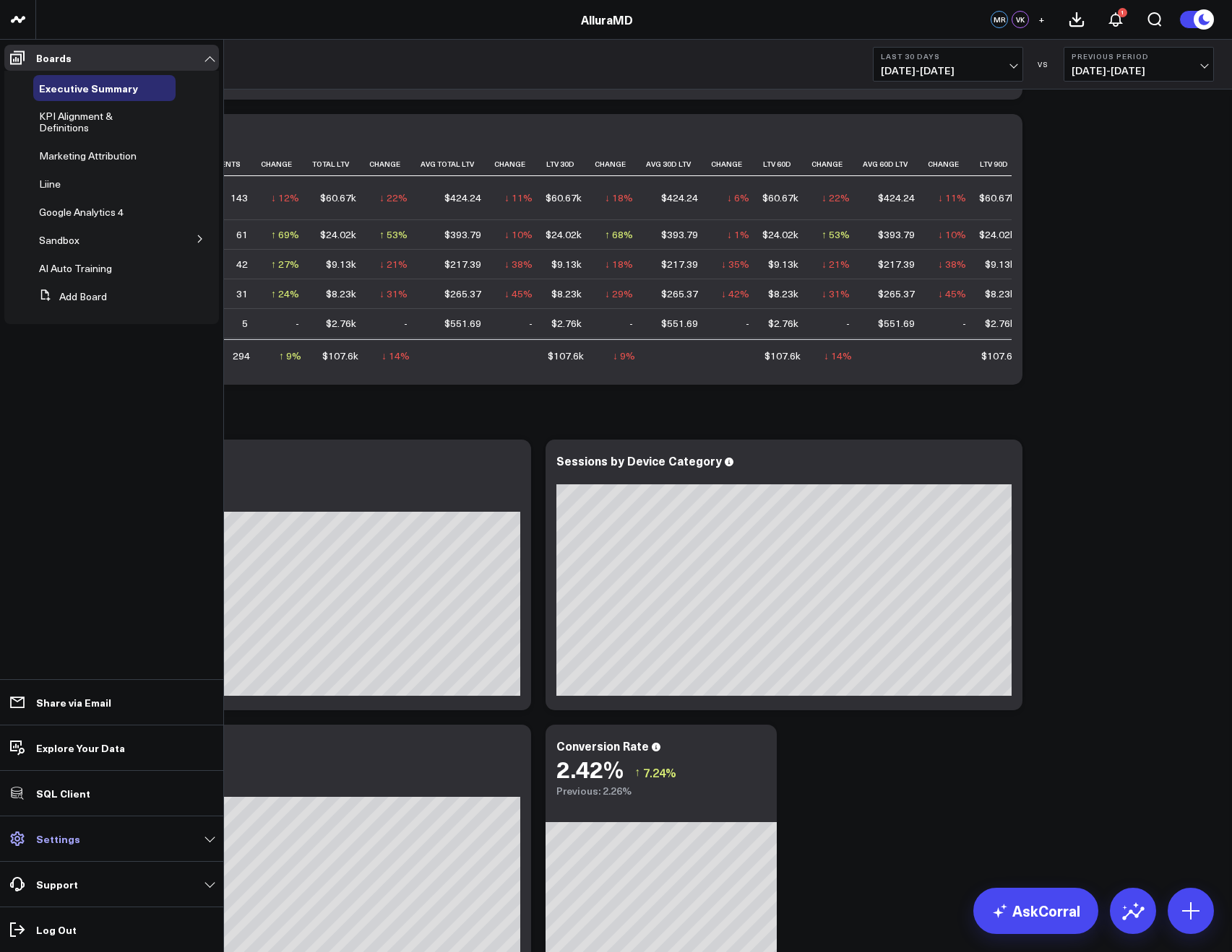
click at [52, 842] on p "Settings" at bounding box center [58, 839] width 44 height 11
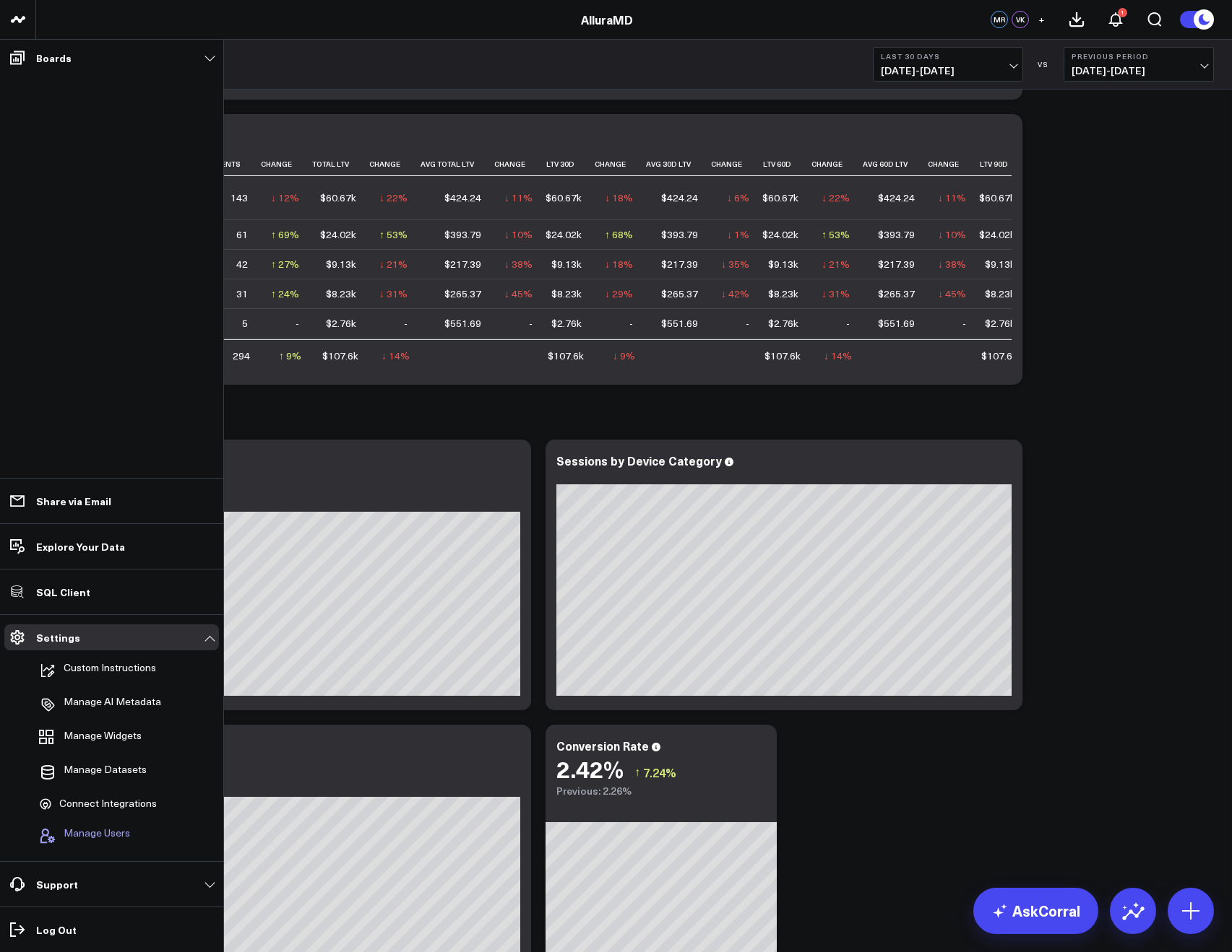
click at [81, 842] on span "Manage Users" at bounding box center [96, 836] width 66 height 17
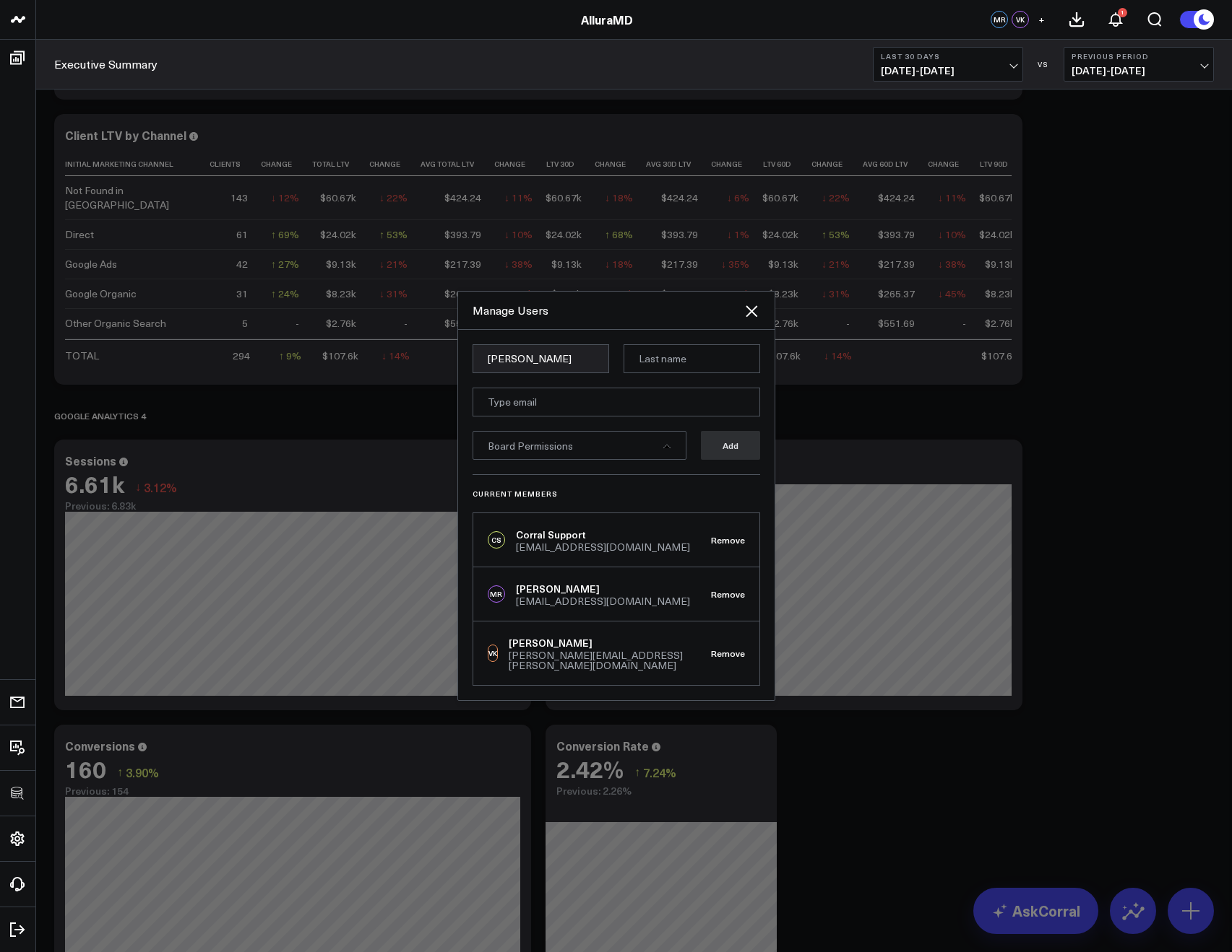
type input "[PERSON_NAME]"
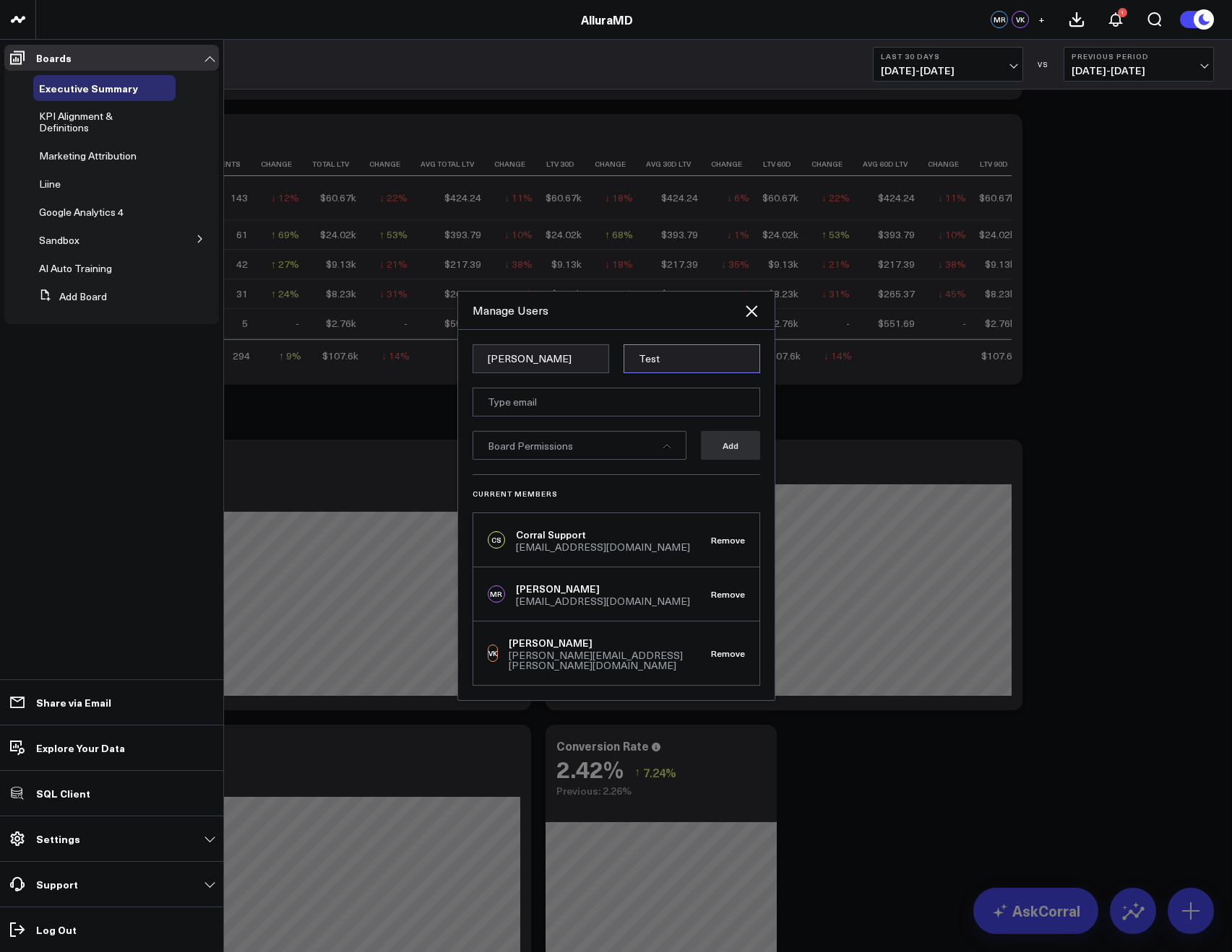
type input "Test"
click at [526, 408] on input "akriklivy@gmail.com" at bounding box center [616, 402] width 287 height 29
click at [631, 411] on input "akriklivy+wut@gmail.com" at bounding box center [616, 402] width 287 height 29
type input "akriklivy+wut@gmail.com"
click at [664, 492] on div "Current Members CS Corral Support support@corraldata.com Remove MR Manny Rodrig…" at bounding box center [616, 580] width 287 height 211
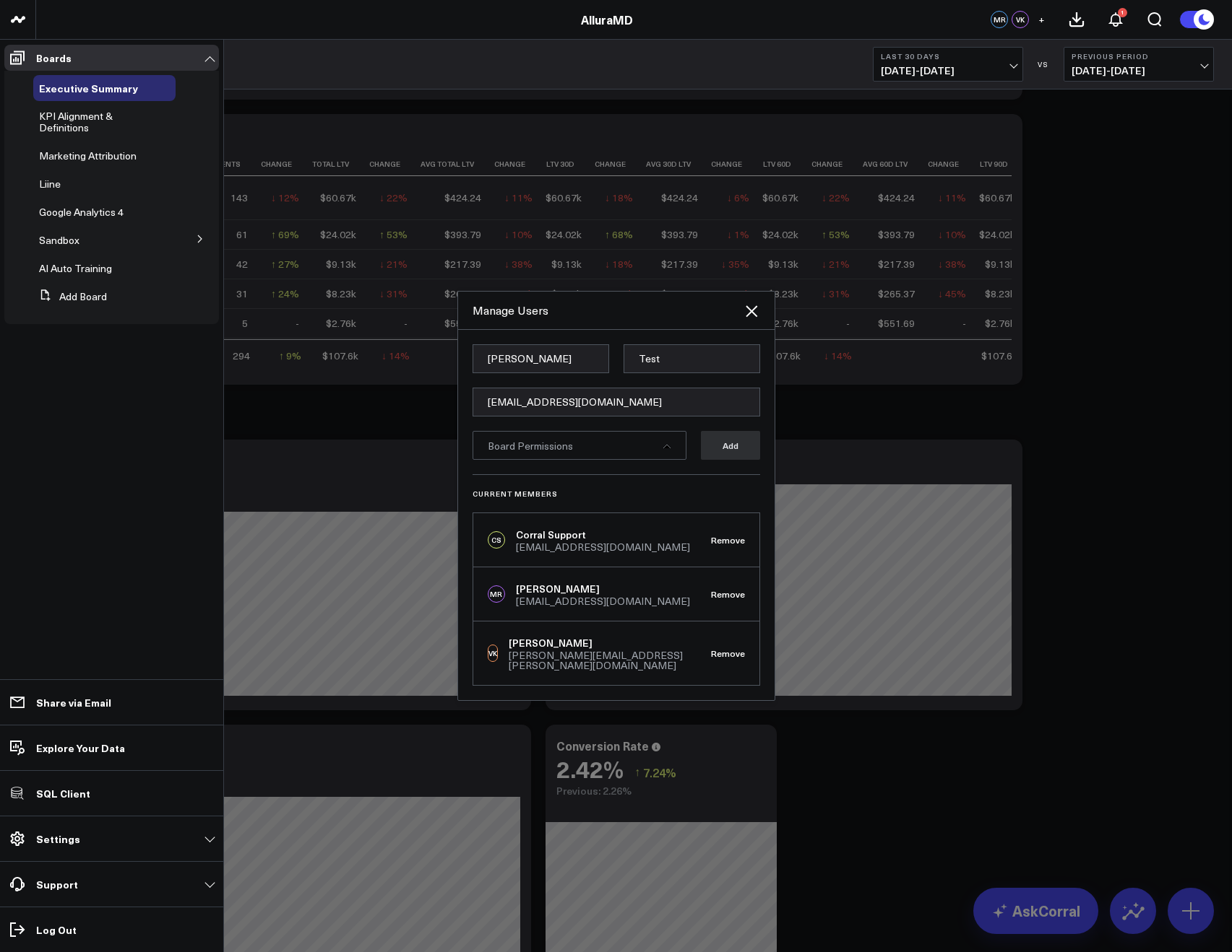
click at [653, 454] on div "Board Permissions" at bounding box center [578, 445] width 213 height 29
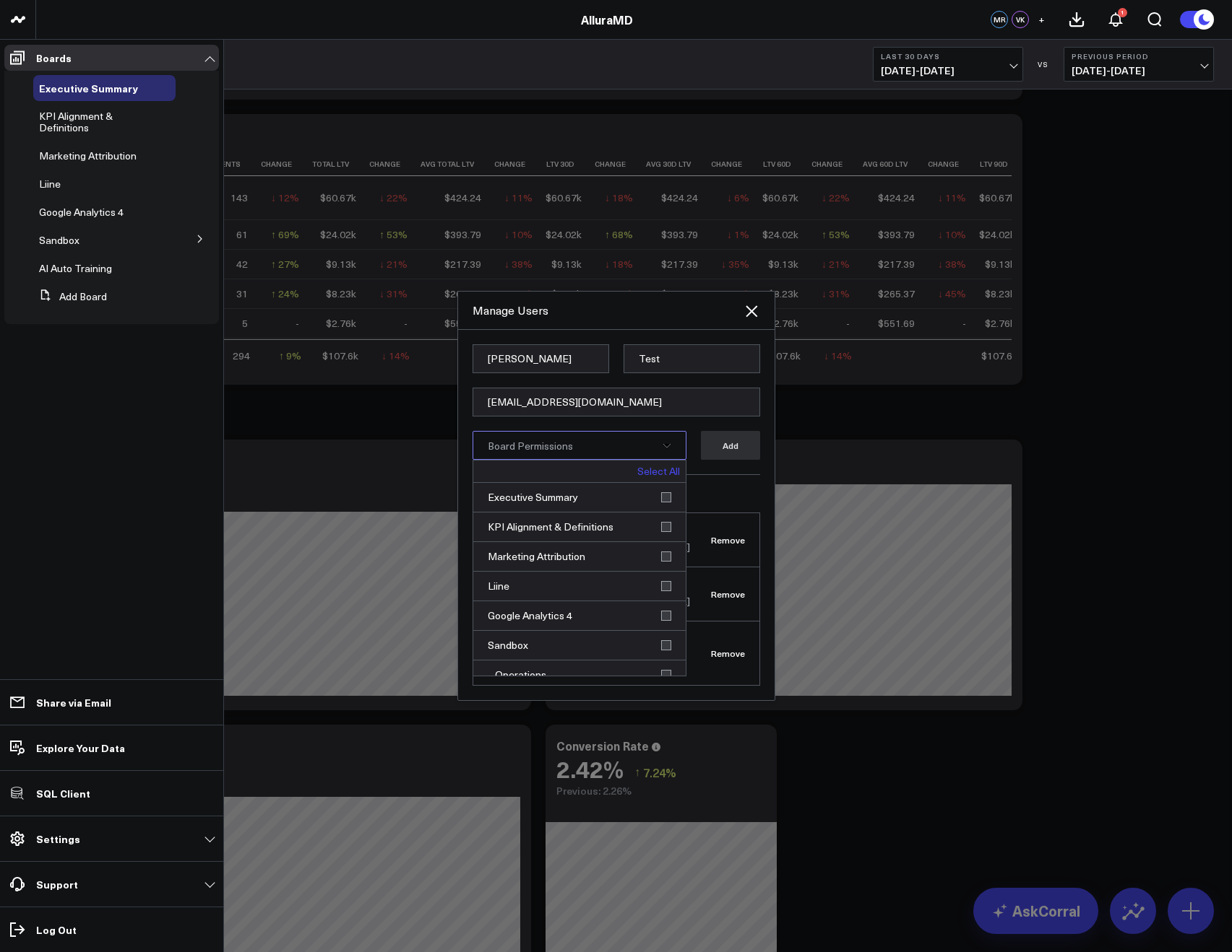
click at [662, 476] on link "Select All" at bounding box center [659, 471] width 43 height 11
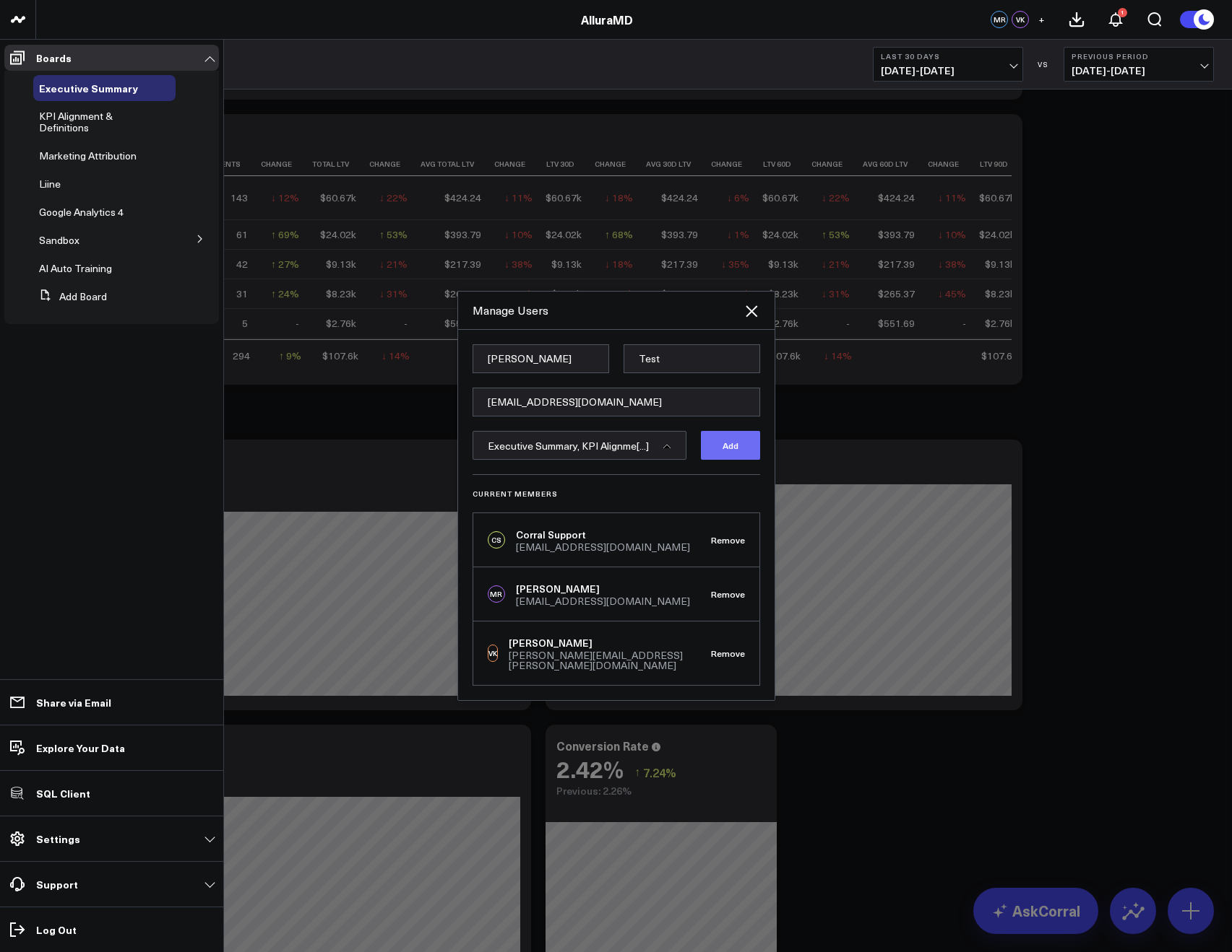
click at [726, 453] on button "Add" at bounding box center [730, 445] width 59 height 29
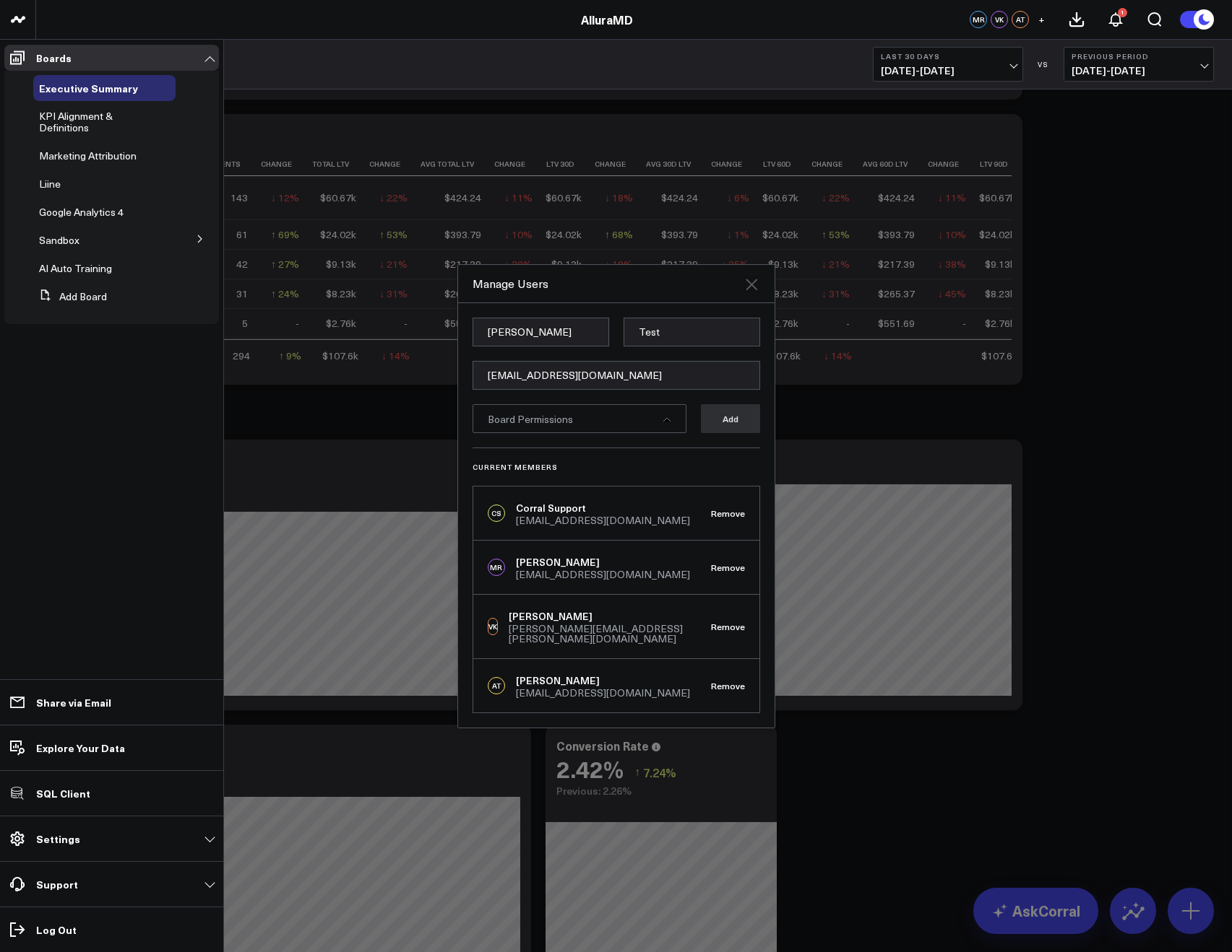
click at [750, 290] on icon at bounding box center [751, 284] width 11 height 11
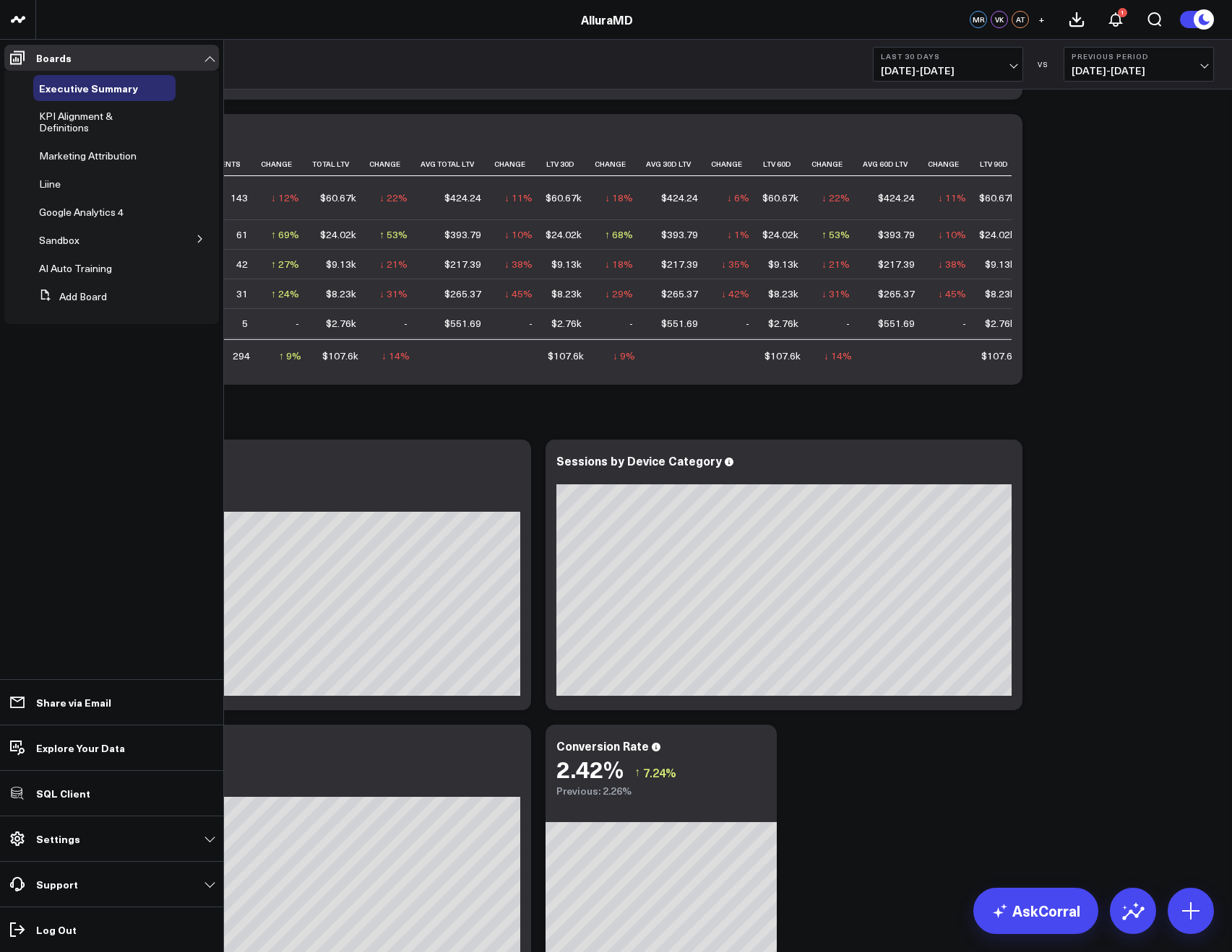
click at [1102, 393] on div "Zenoti Modify via AI Copy link to widget Ask support Remove Create linked copy …" at bounding box center [634, 229] width 1174 height 2688
click at [118, 264] on icon at bounding box center [123, 269] width 11 height 11
click at [182, 316] on button "Edit Permissions" at bounding box center [189, 315] width 117 height 28
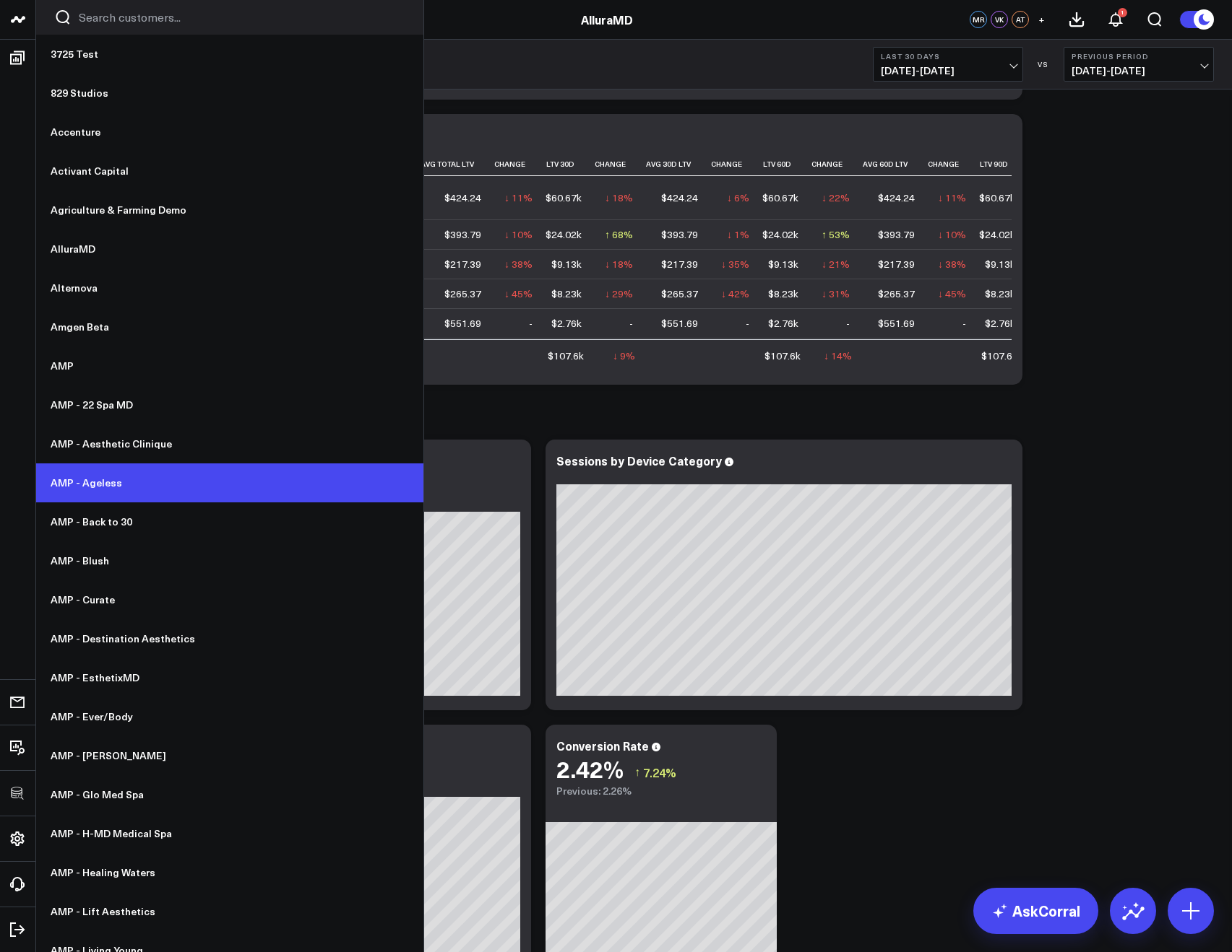
click at [137, 479] on link "AMP - Ageless" at bounding box center [230, 482] width 387 height 39
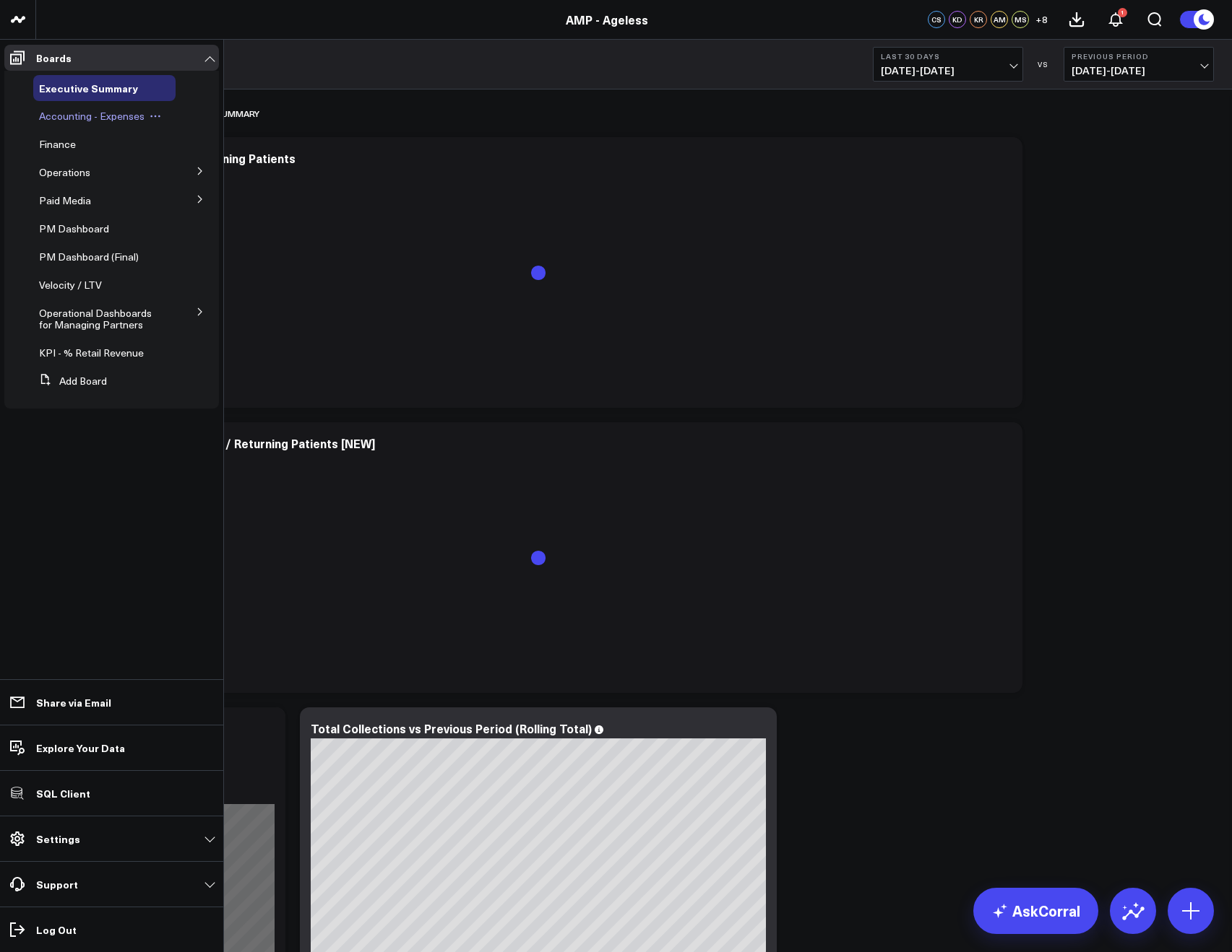
click at [151, 113] on icon at bounding box center [155, 116] width 11 height 11
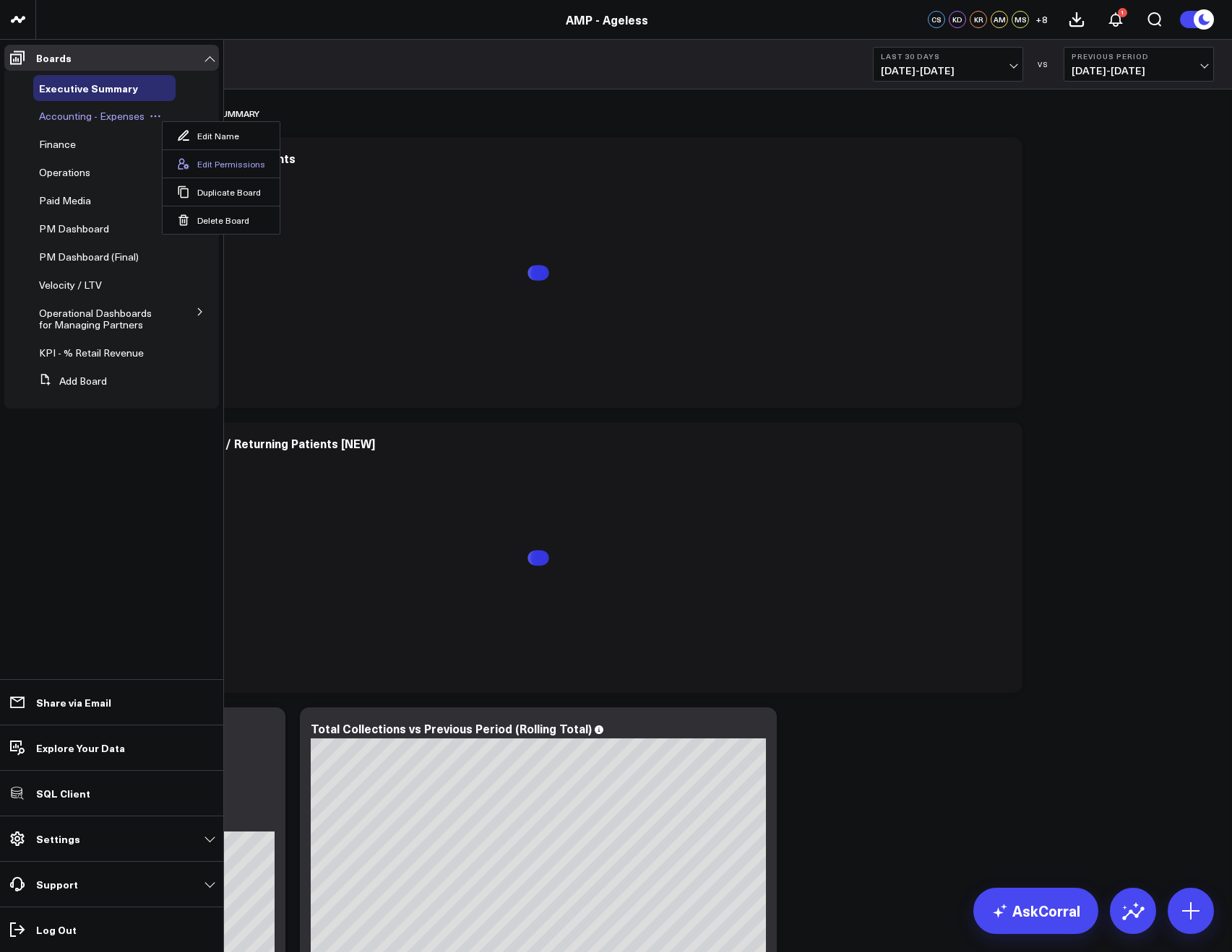
click at [218, 157] on button "Edit Permissions" at bounding box center [221, 163] width 117 height 28
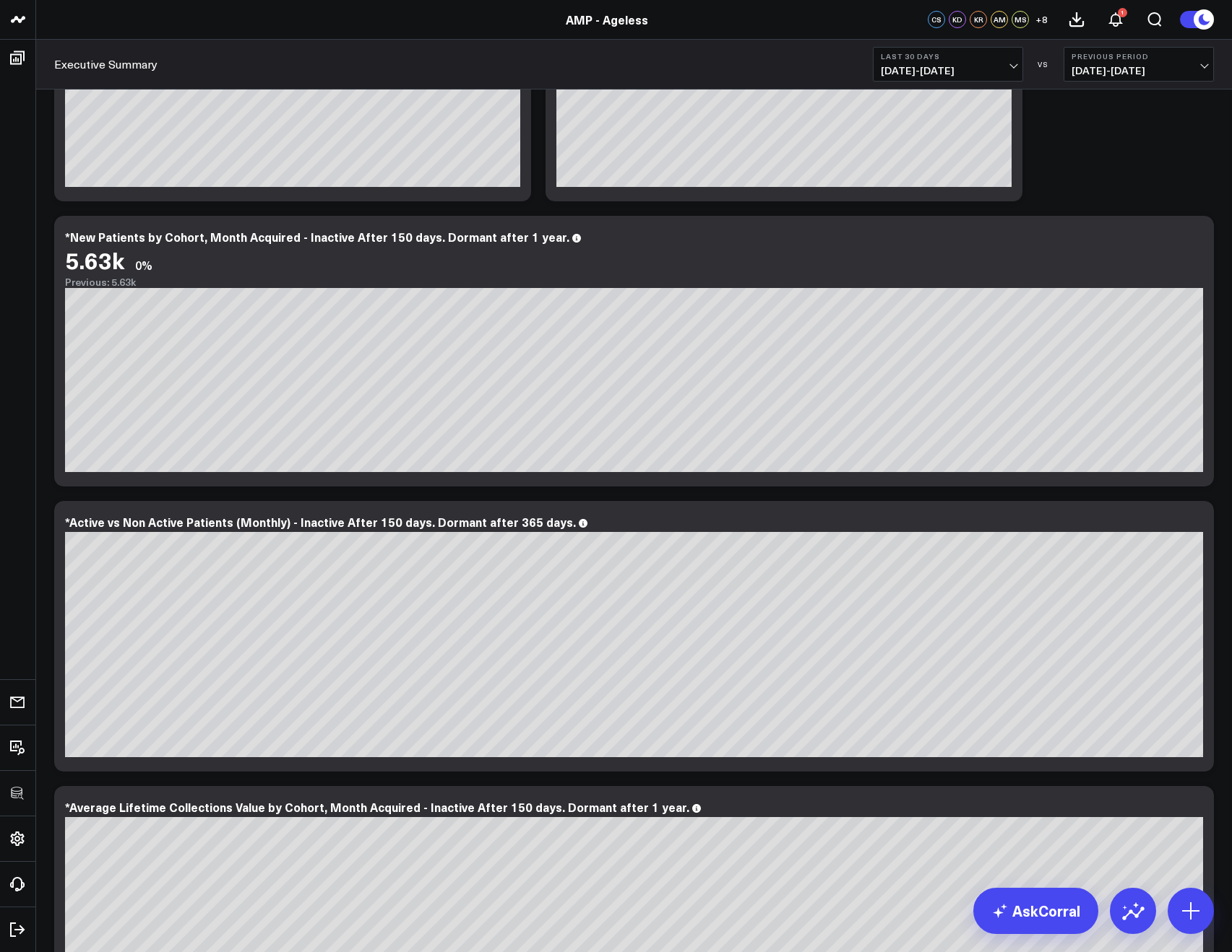
scroll to position [2513, 0]
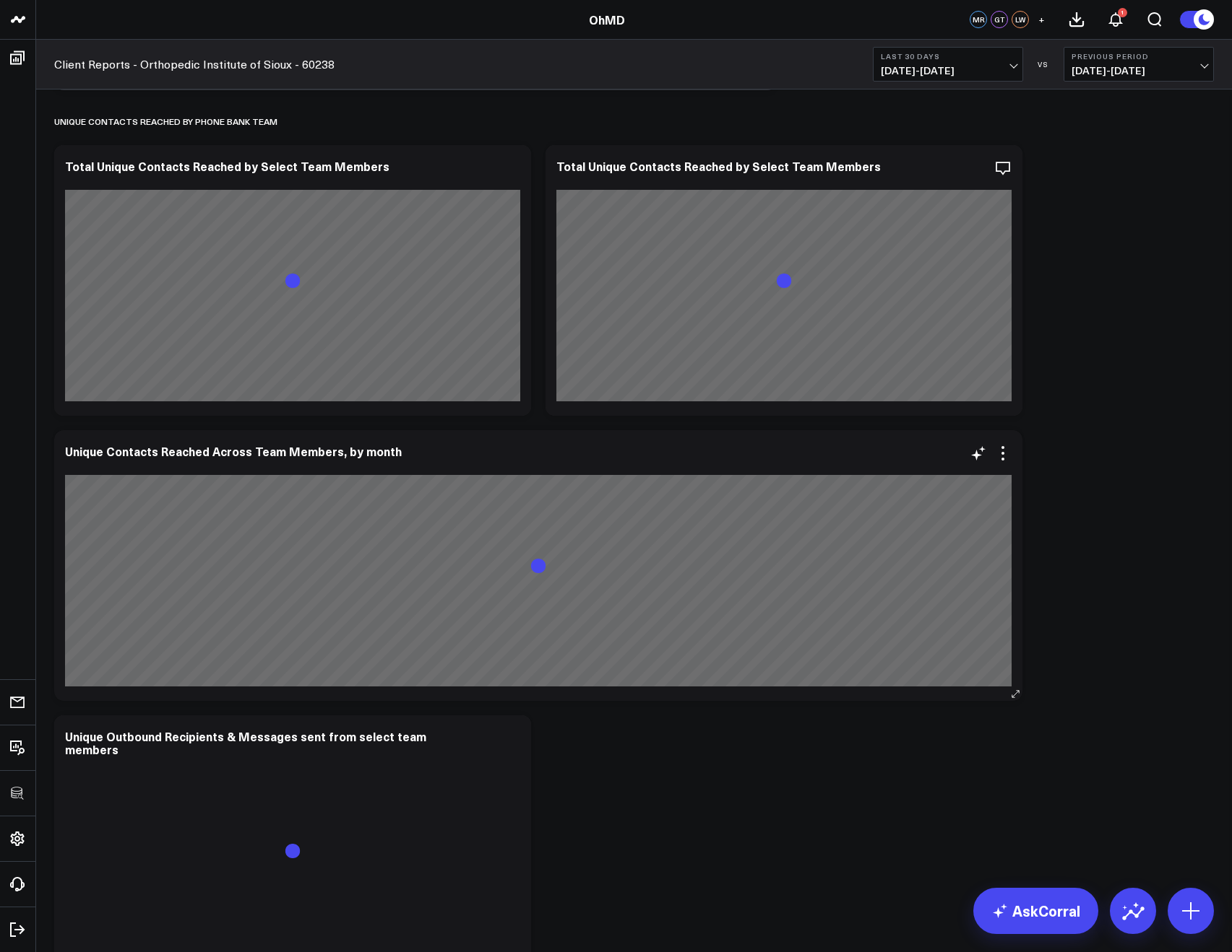
scroll to position [624, 0]
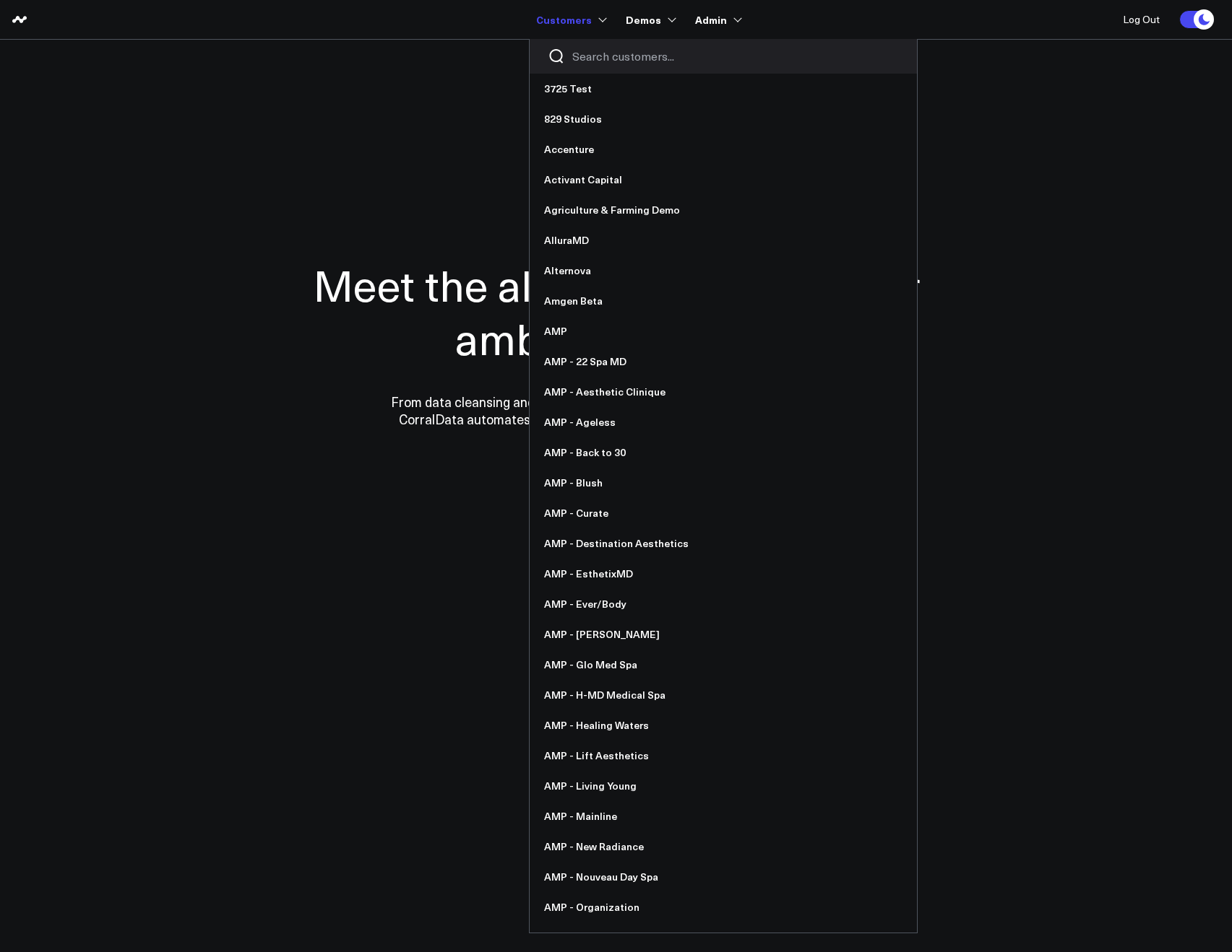
click at [594, 53] on input "Search customers input" at bounding box center [735, 56] width 326 height 16
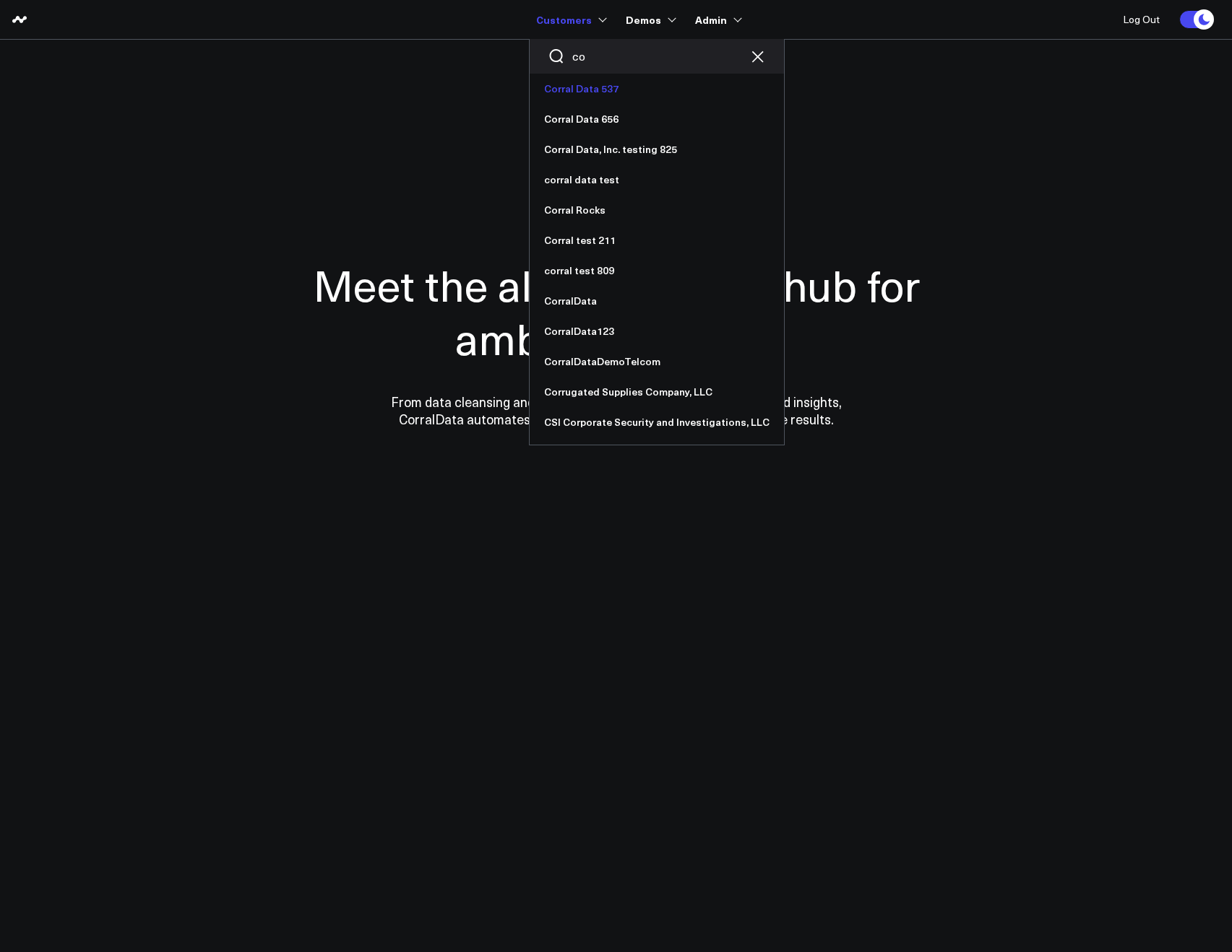
type input "c"
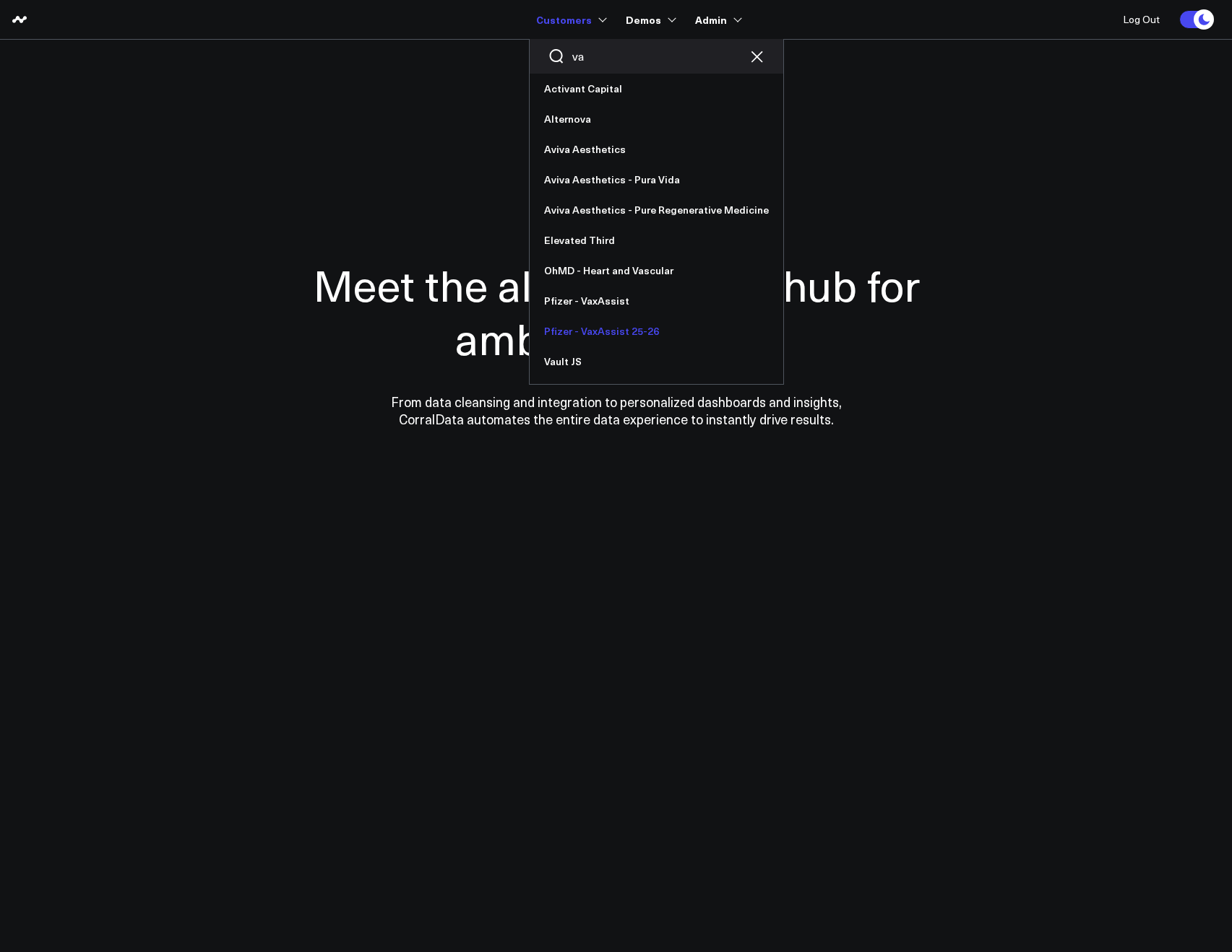
type input "va"
click at [599, 322] on link "Pfizer - VaxAssist 25-26" at bounding box center [656, 331] width 254 height 31
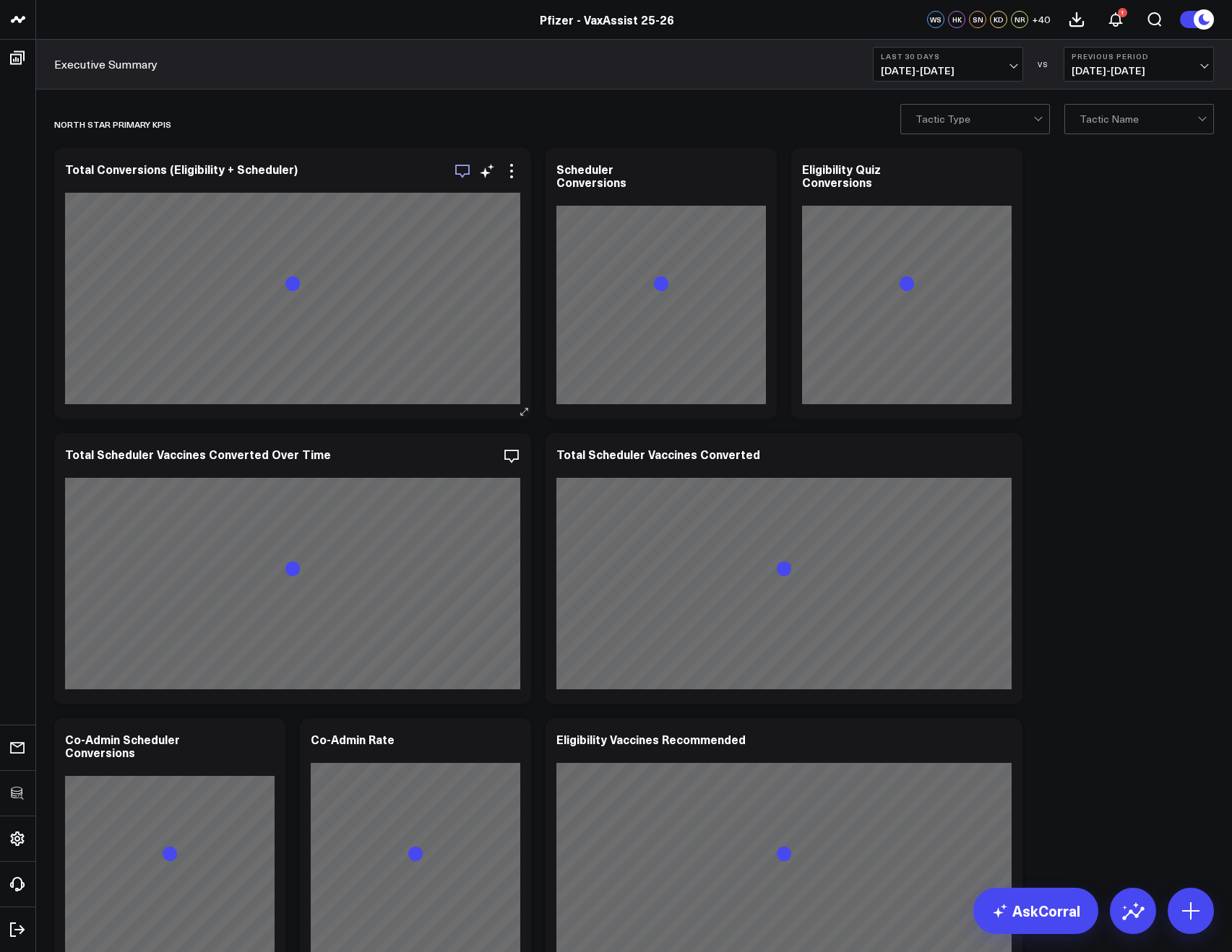
click at [466, 170] on icon "button" at bounding box center [462, 171] width 17 height 17
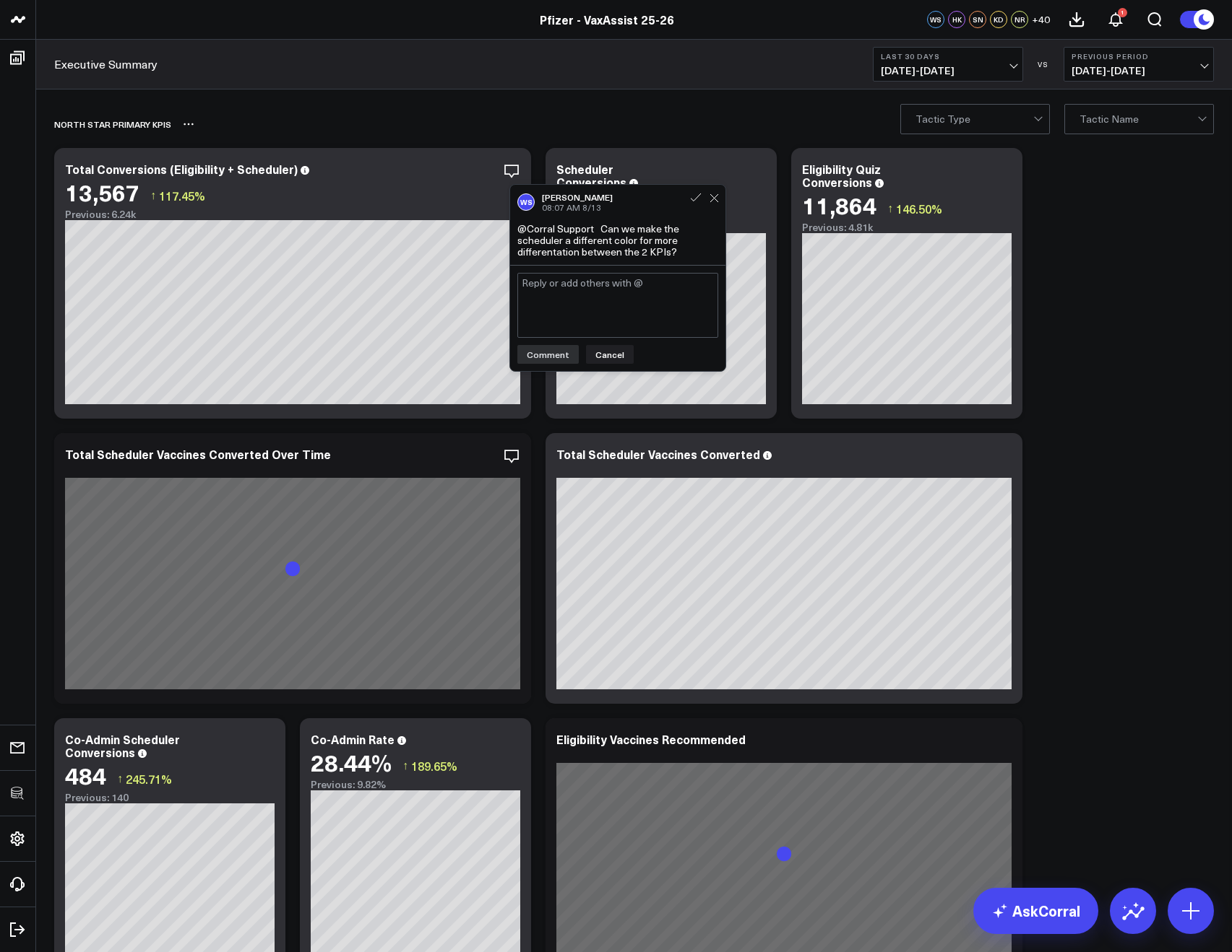
click at [655, 129] on div "North Star Primary KPIs" at bounding box center [551, 123] width 994 height 33
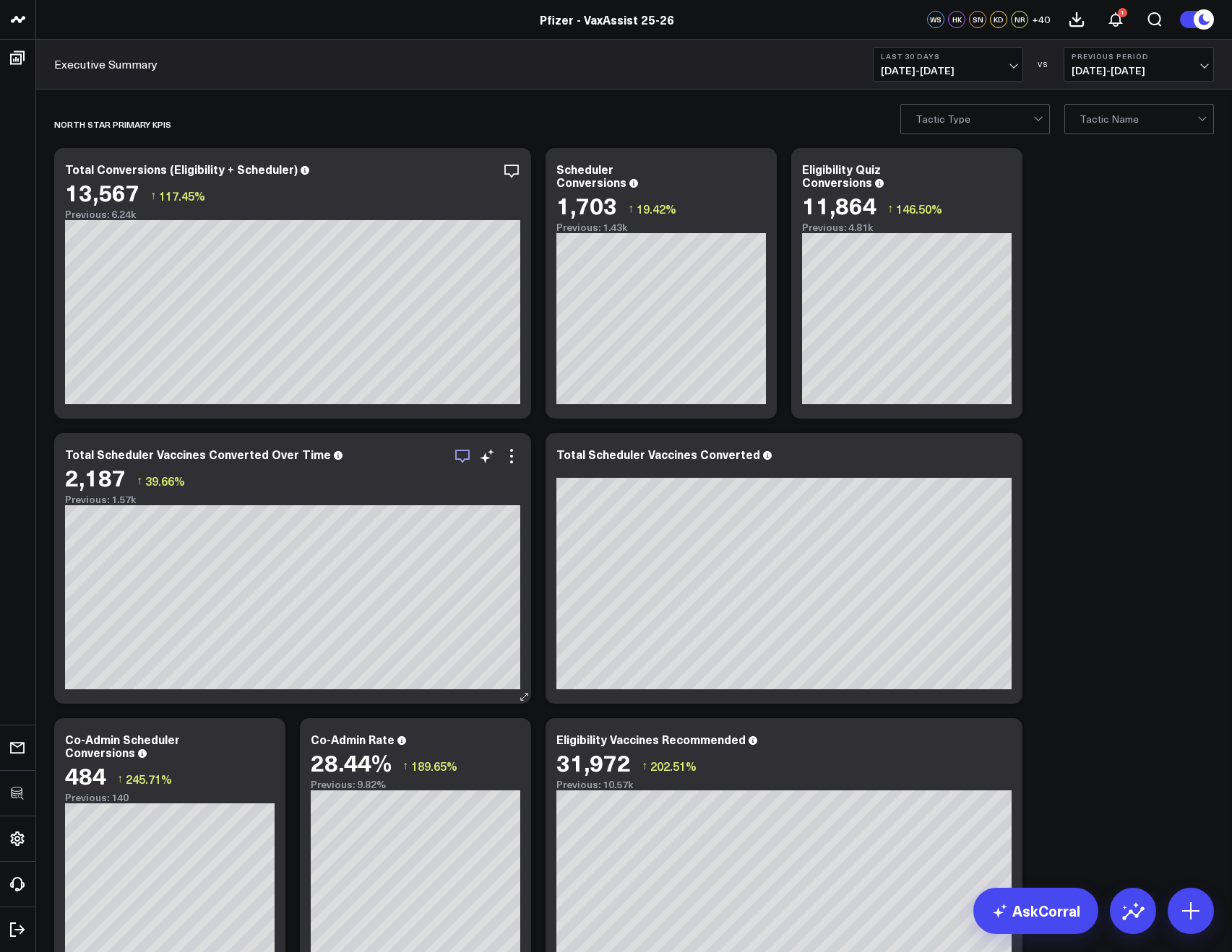
click at [464, 454] on icon "button" at bounding box center [462, 456] width 17 height 17
click at [684, 87] on div "Executive Summary Last 30 Days 07/23/25 - 08/21/25 VS Previous Period 06/23/25 …" at bounding box center [634, 65] width 1196 height 50
click at [467, 456] on icon "button" at bounding box center [462, 456] width 17 height 17
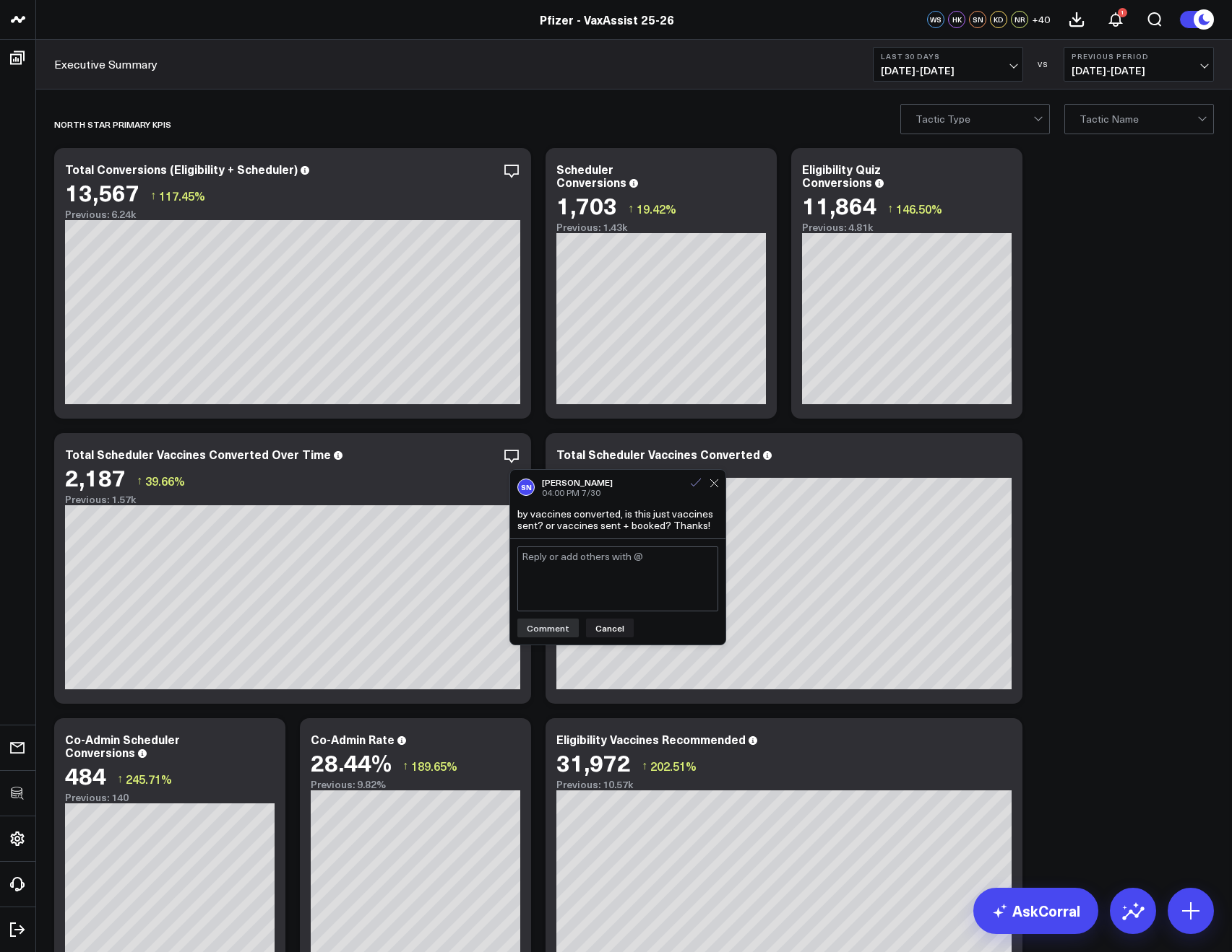
click at [691, 484] on icon at bounding box center [695, 482] width 11 height 8
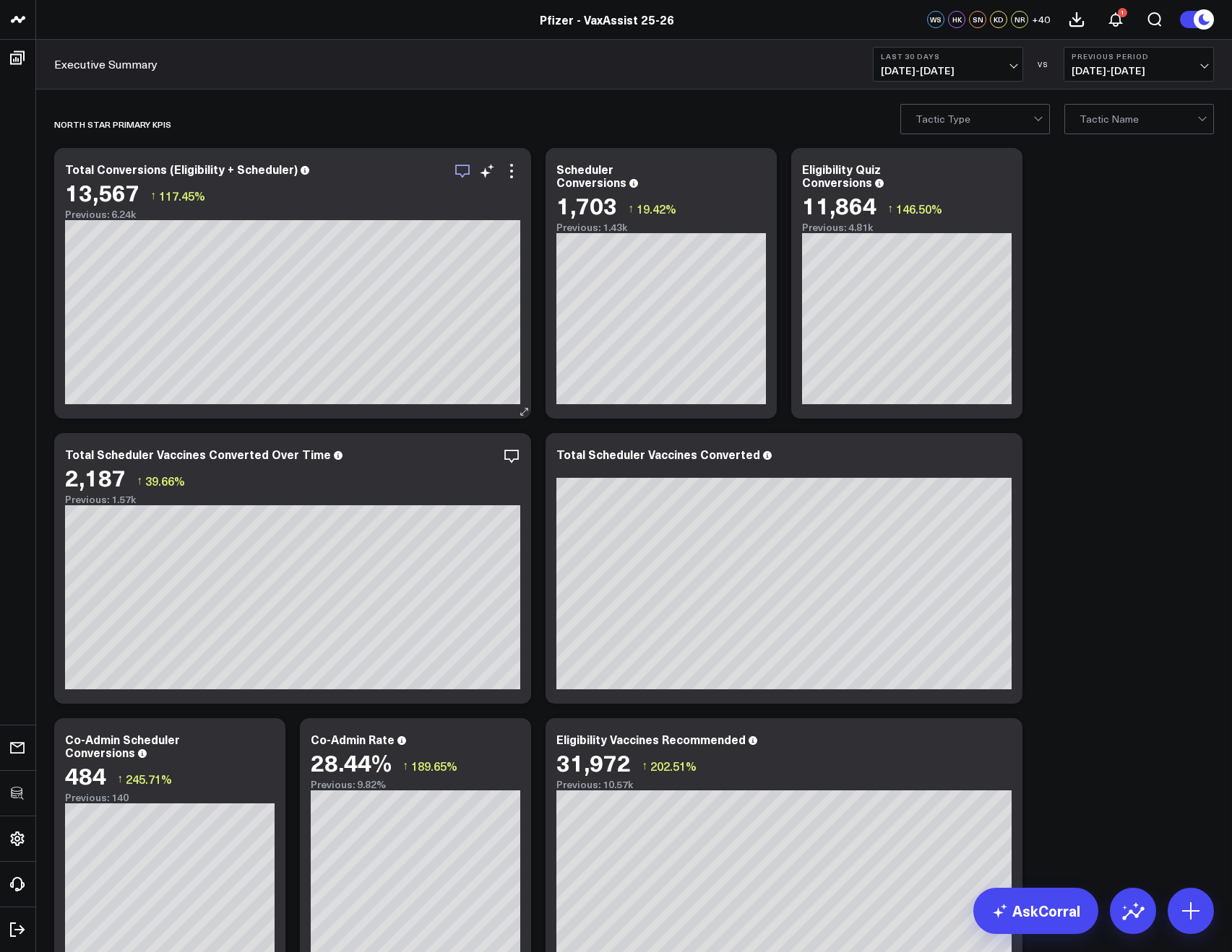
click at [461, 171] on icon "button" at bounding box center [462, 171] width 17 height 17
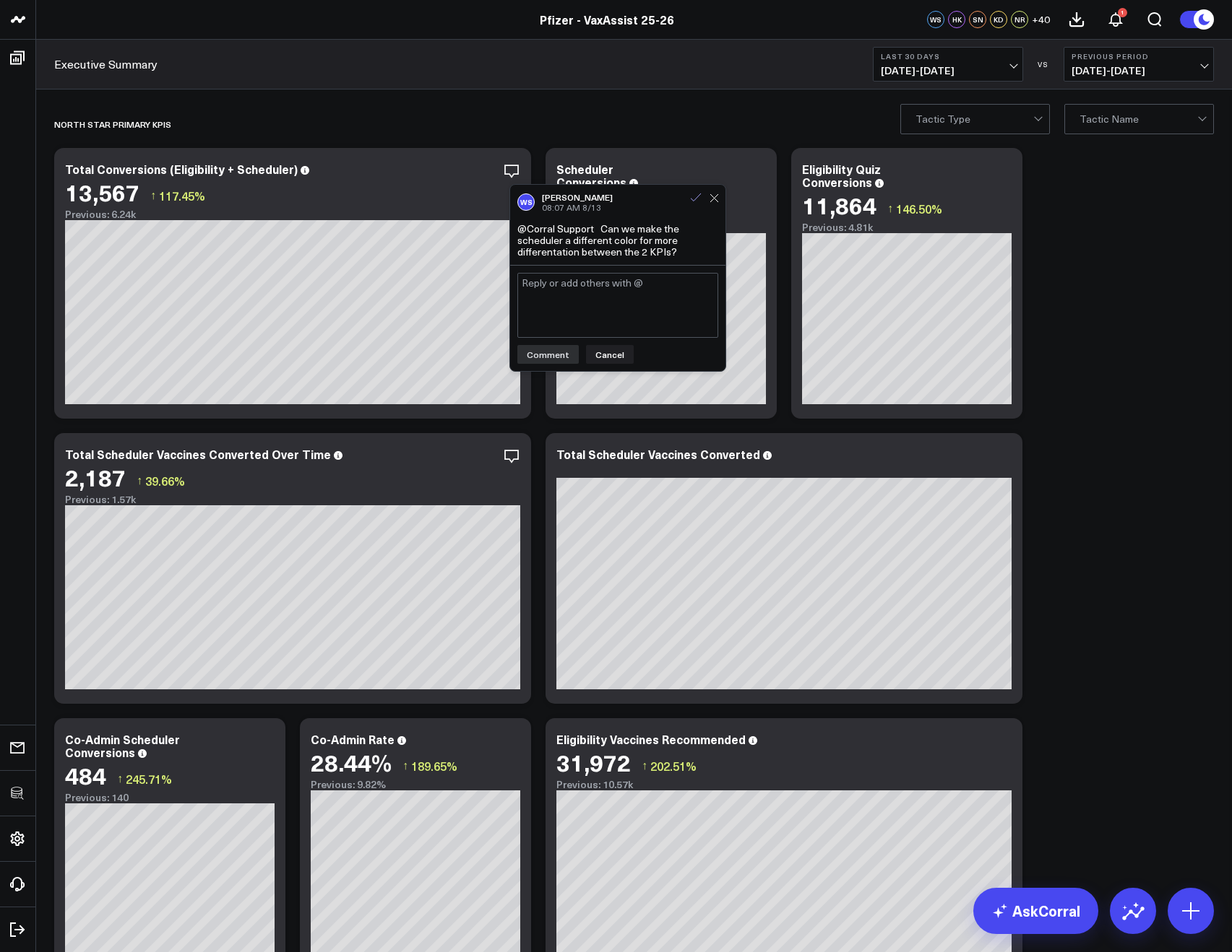
click at [691, 203] on icon at bounding box center [696, 198] width 13 height 13
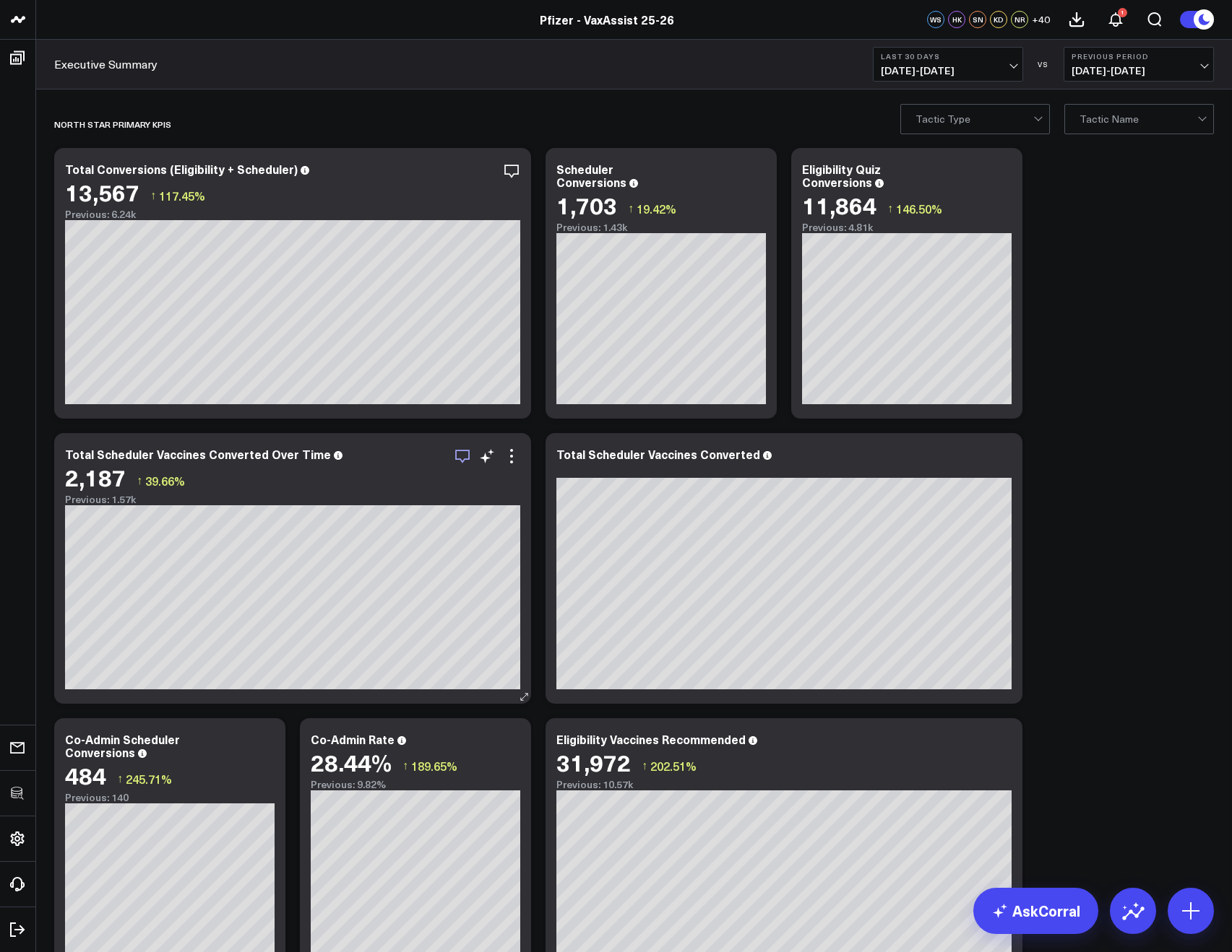
click at [461, 451] on icon "button" at bounding box center [461, 456] width 14 height 13
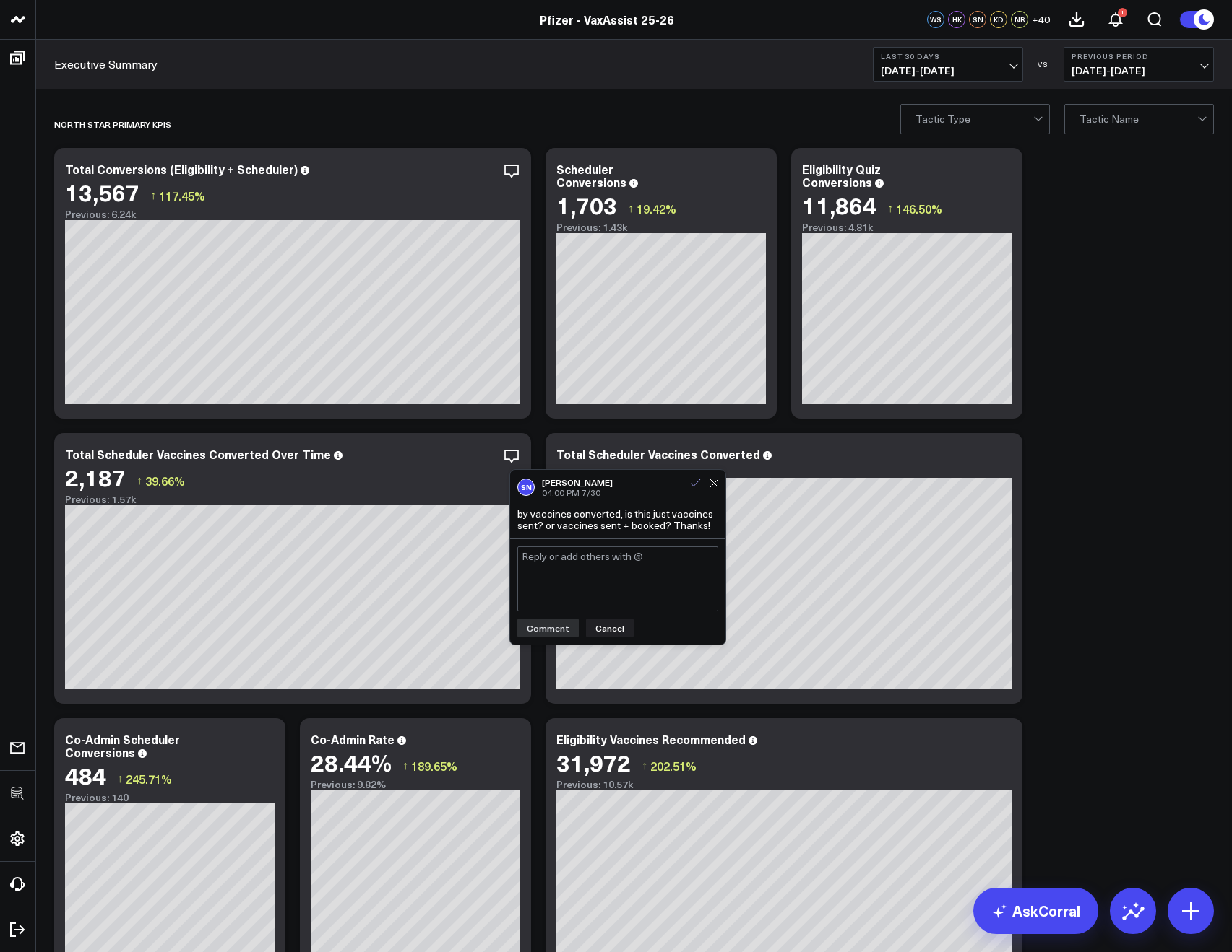
click at [693, 484] on icon at bounding box center [696, 483] width 13 height 13
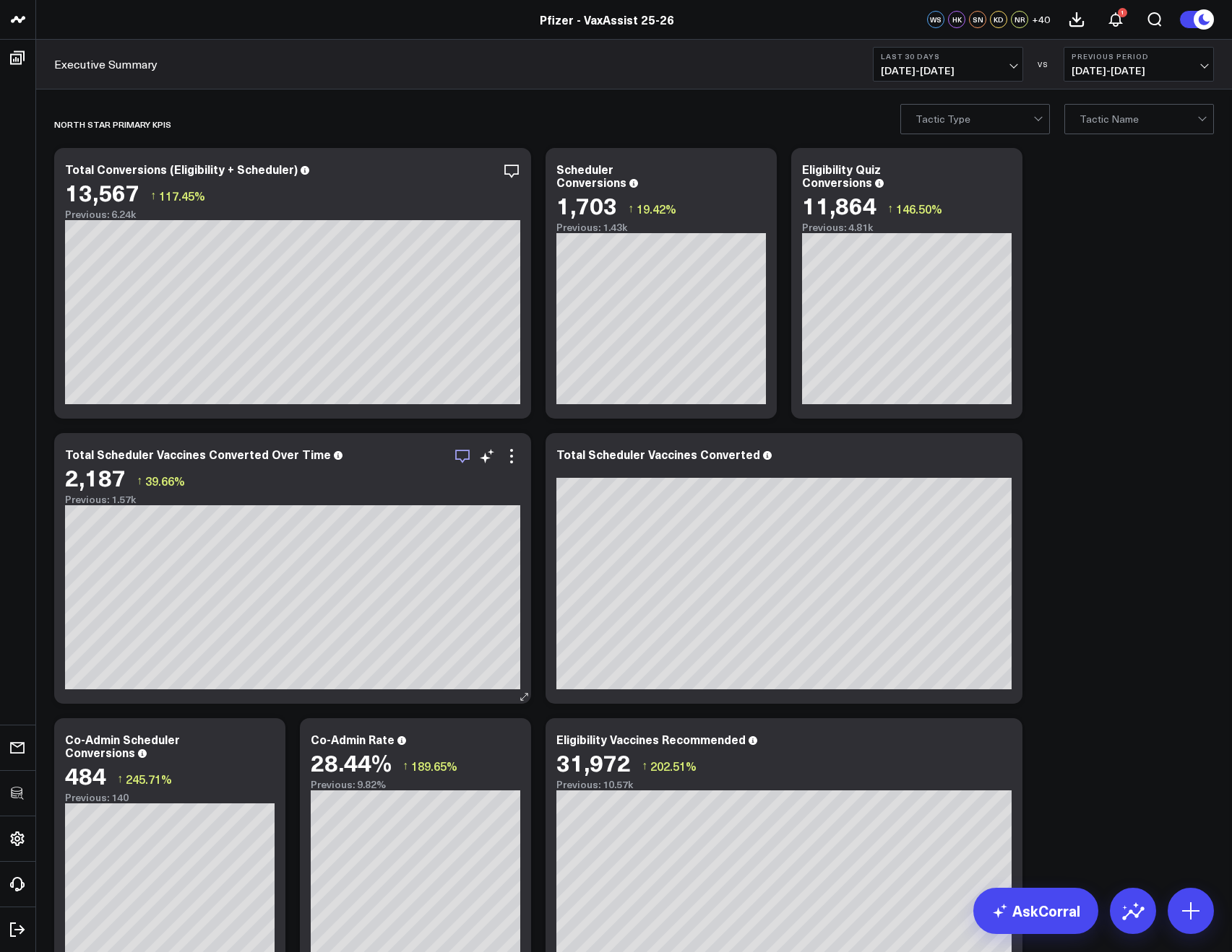
click at [458, 453] on icon "button" at bounding box center [462, 456] width 17 height 17
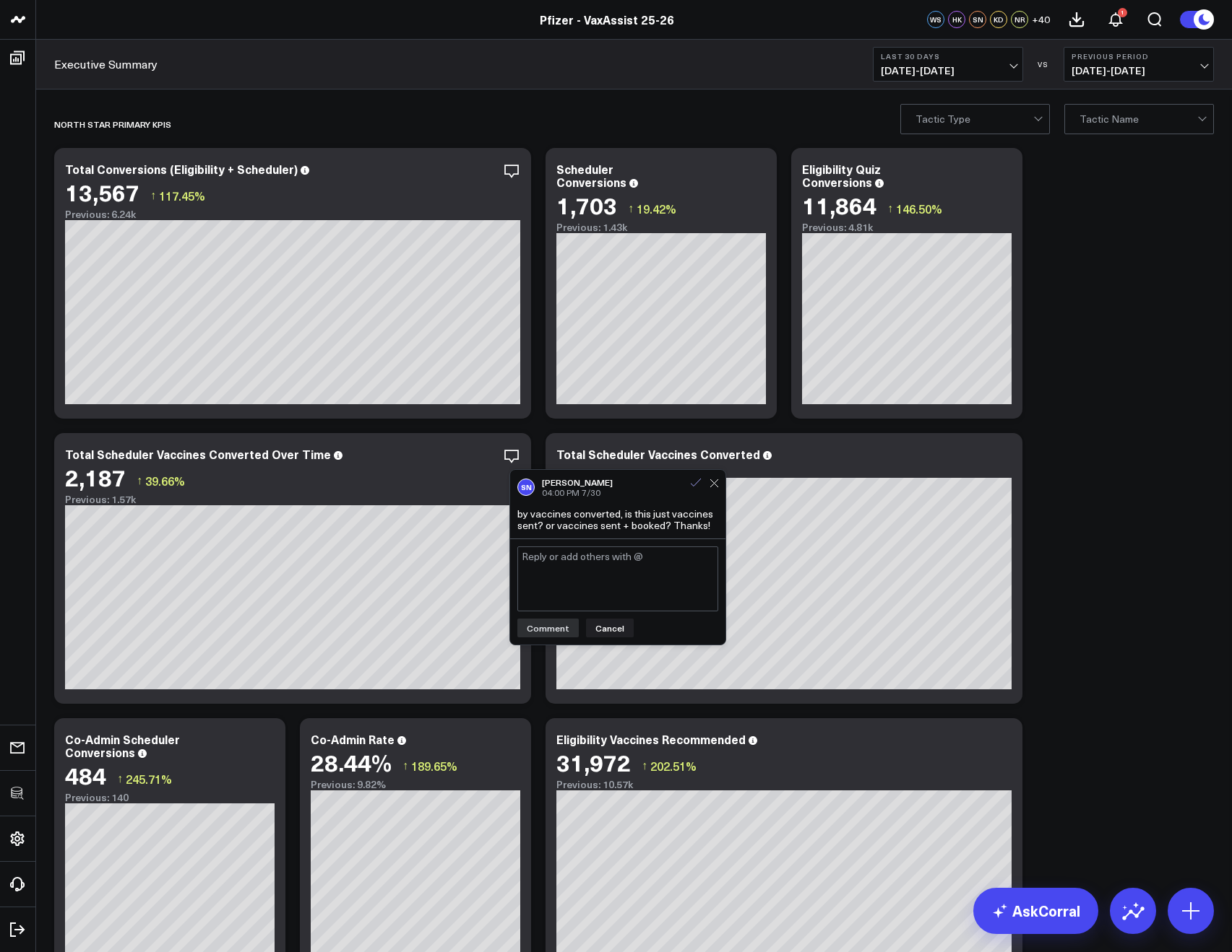
click at [695, 482] on icon at bounding box center [696, 483] width 13 height 13
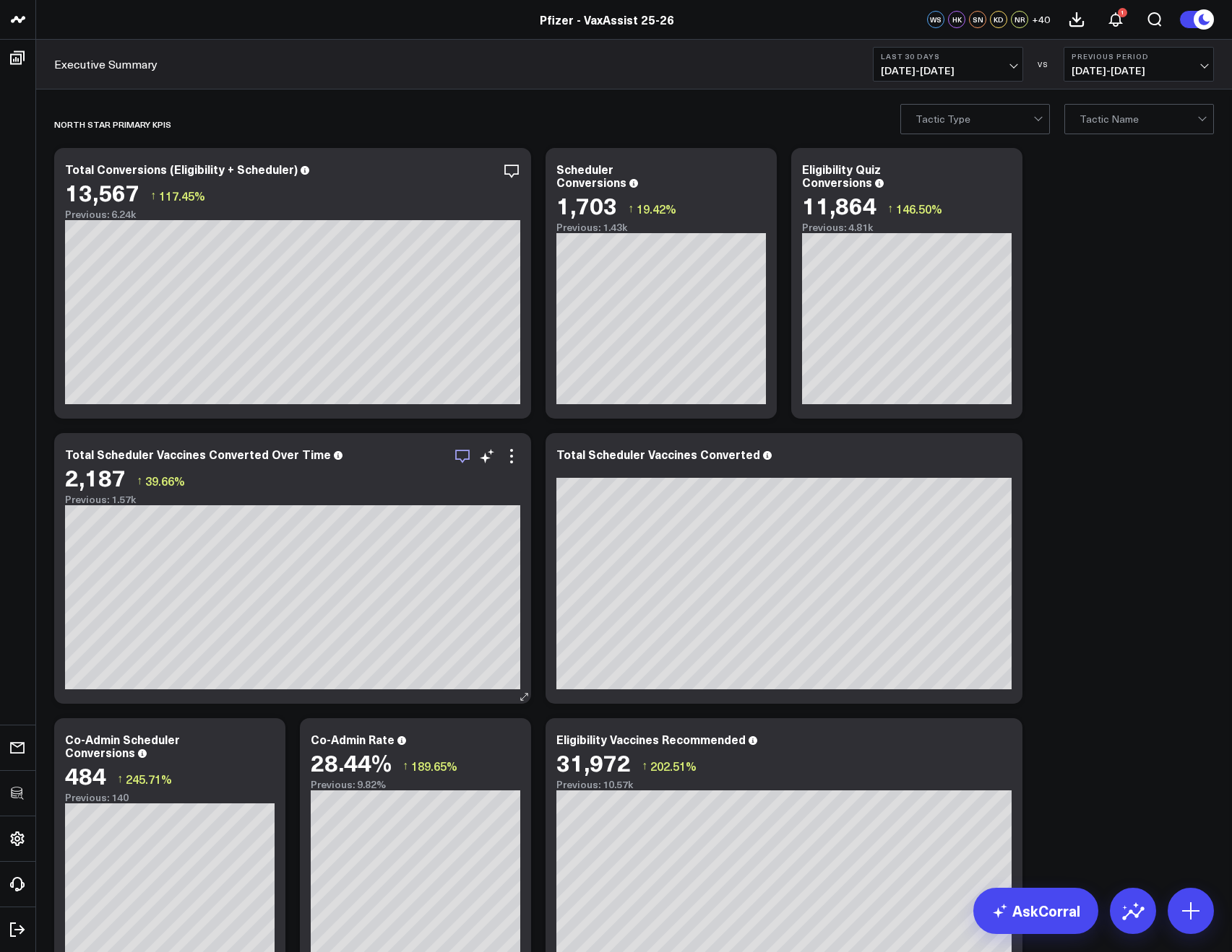
click at [459, 452] on icon "button" at bounding box center [462, 456] width 17 height 17
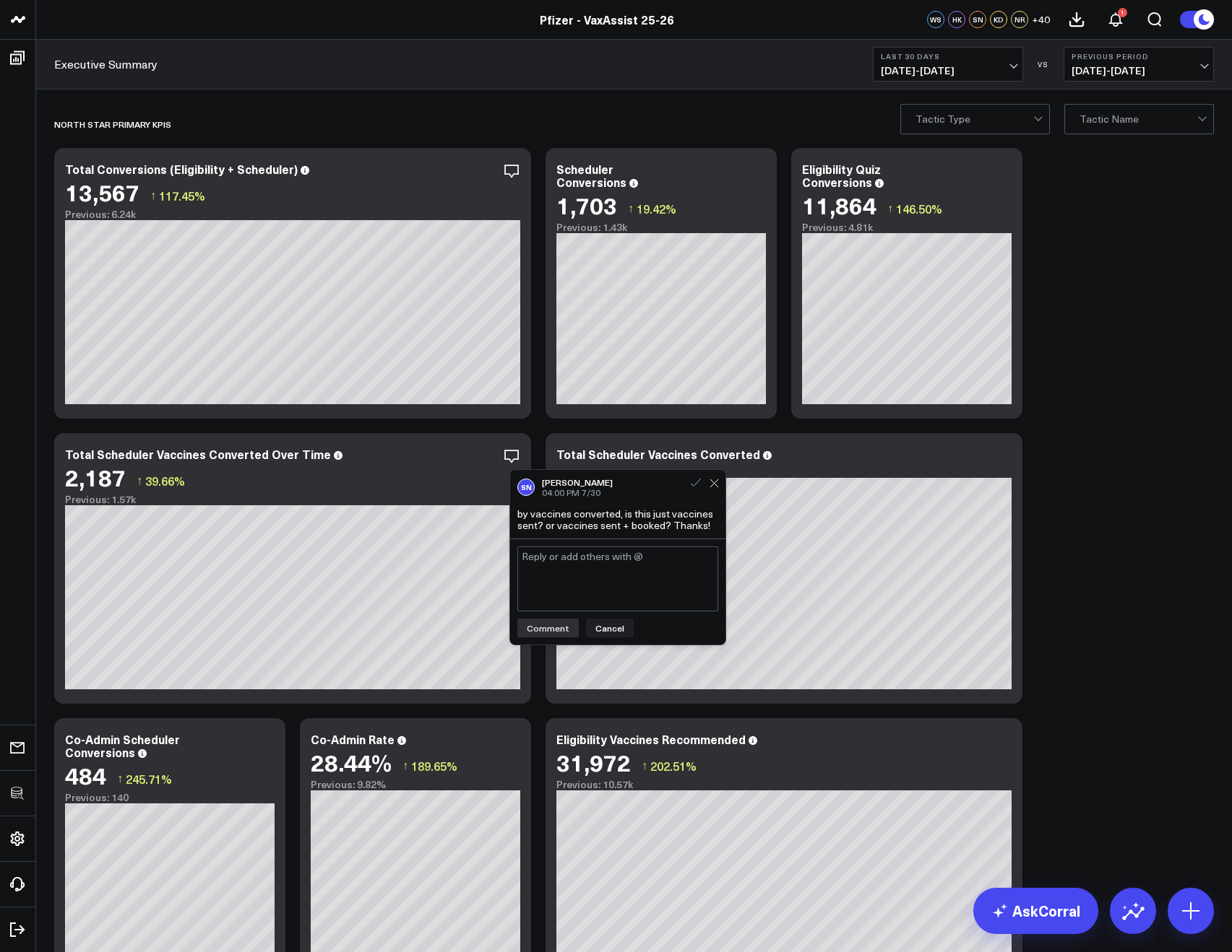
click at [696, 484] on icon at bounding box center [696, 483] width 13 height 13
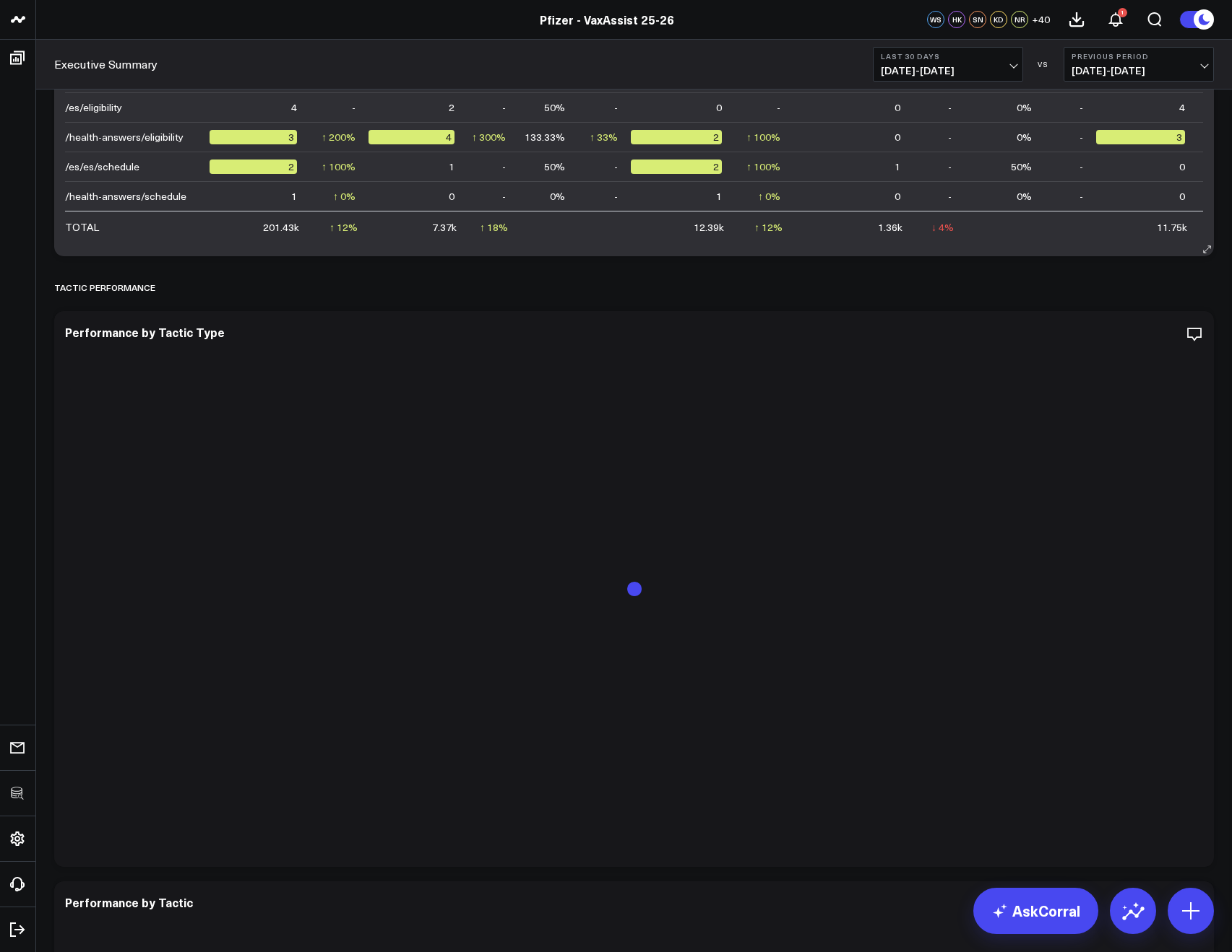
scroll to position [2818, 0]
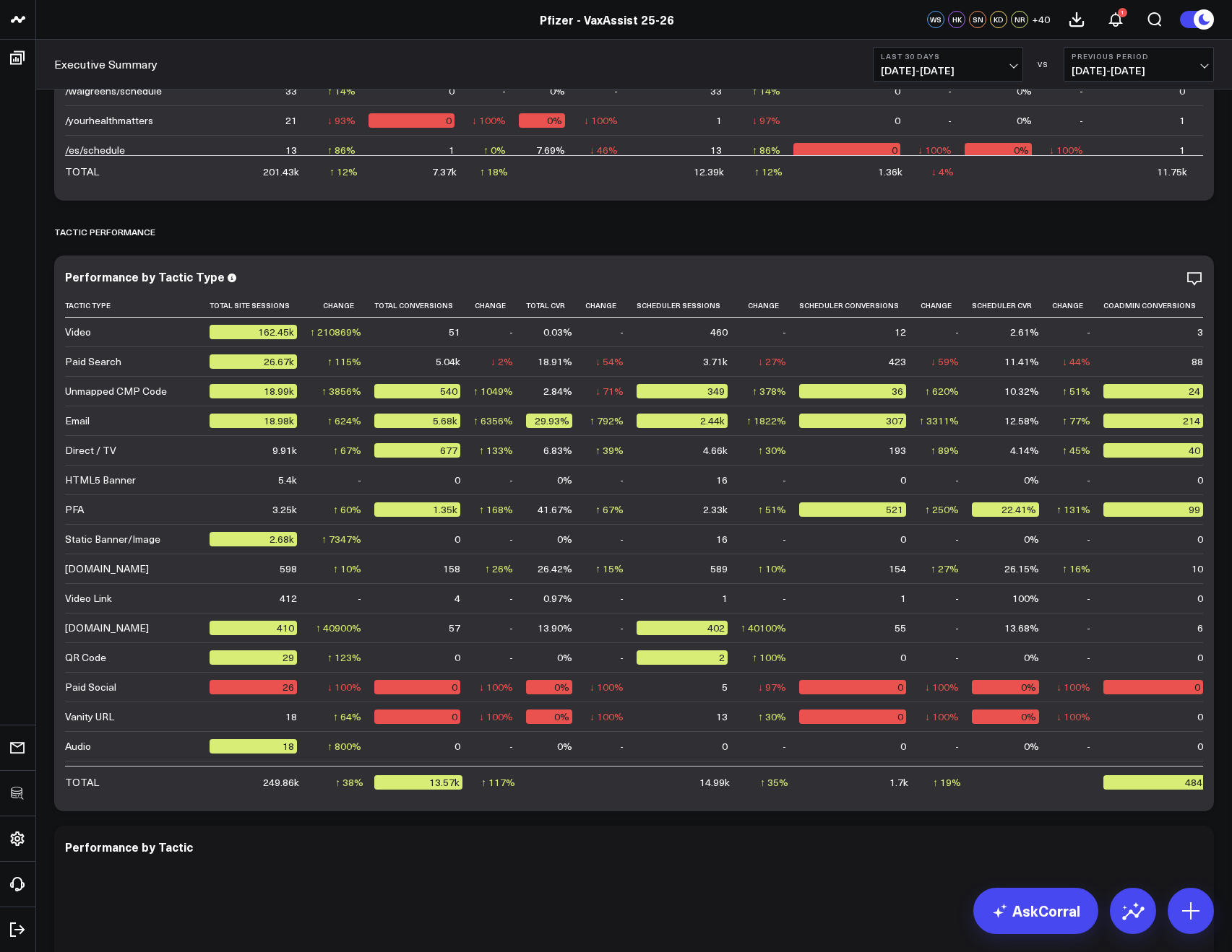
scroll to position [2895, 0]
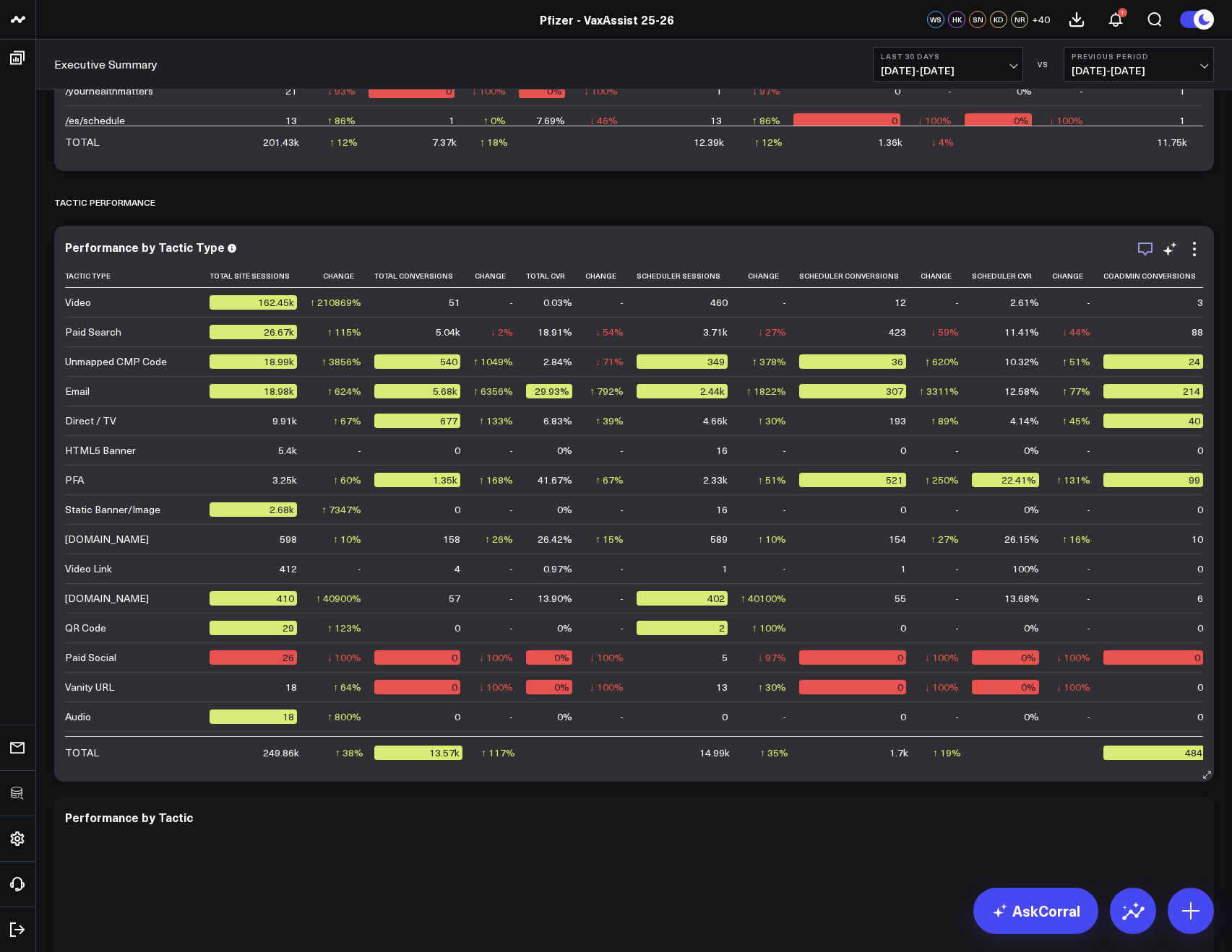
click at [1137, 251] on icon "button" at bounding box center [1144, 250] width 14 height 13
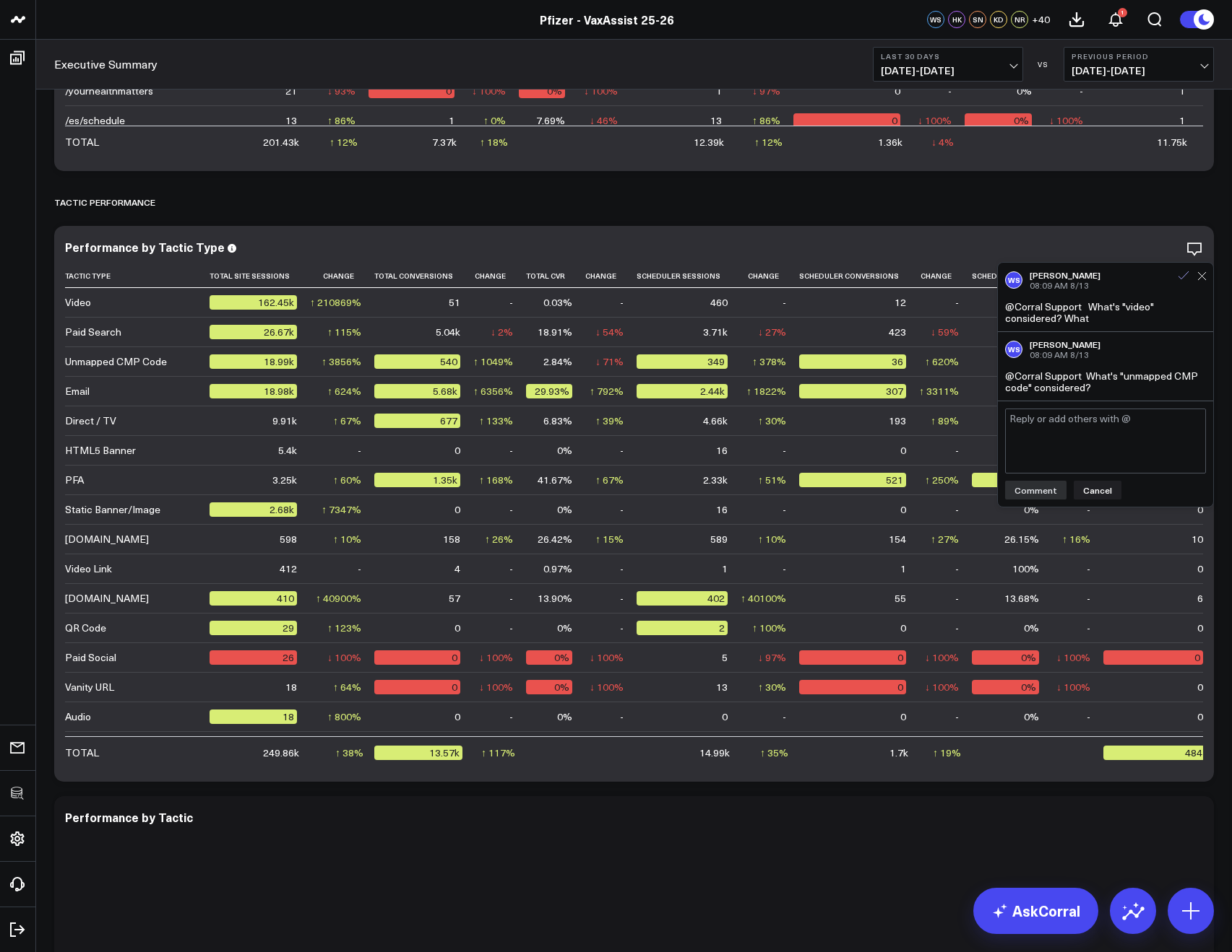
click at [1186, 278] on icon at bounding box center [1183, 276] width 13 height 13
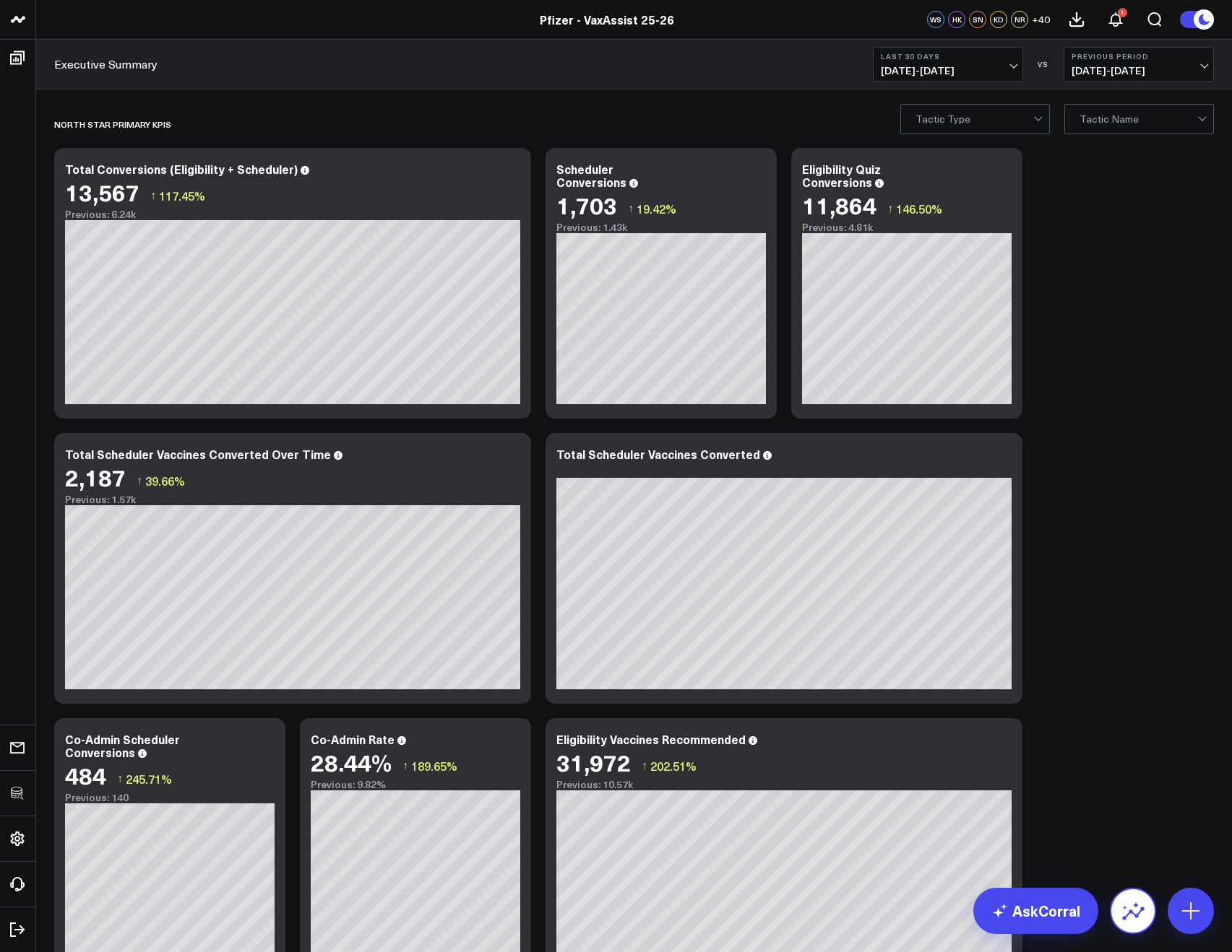
click at [1131, 919] on icon at bounding box center [1132, 911] width 23 height 23
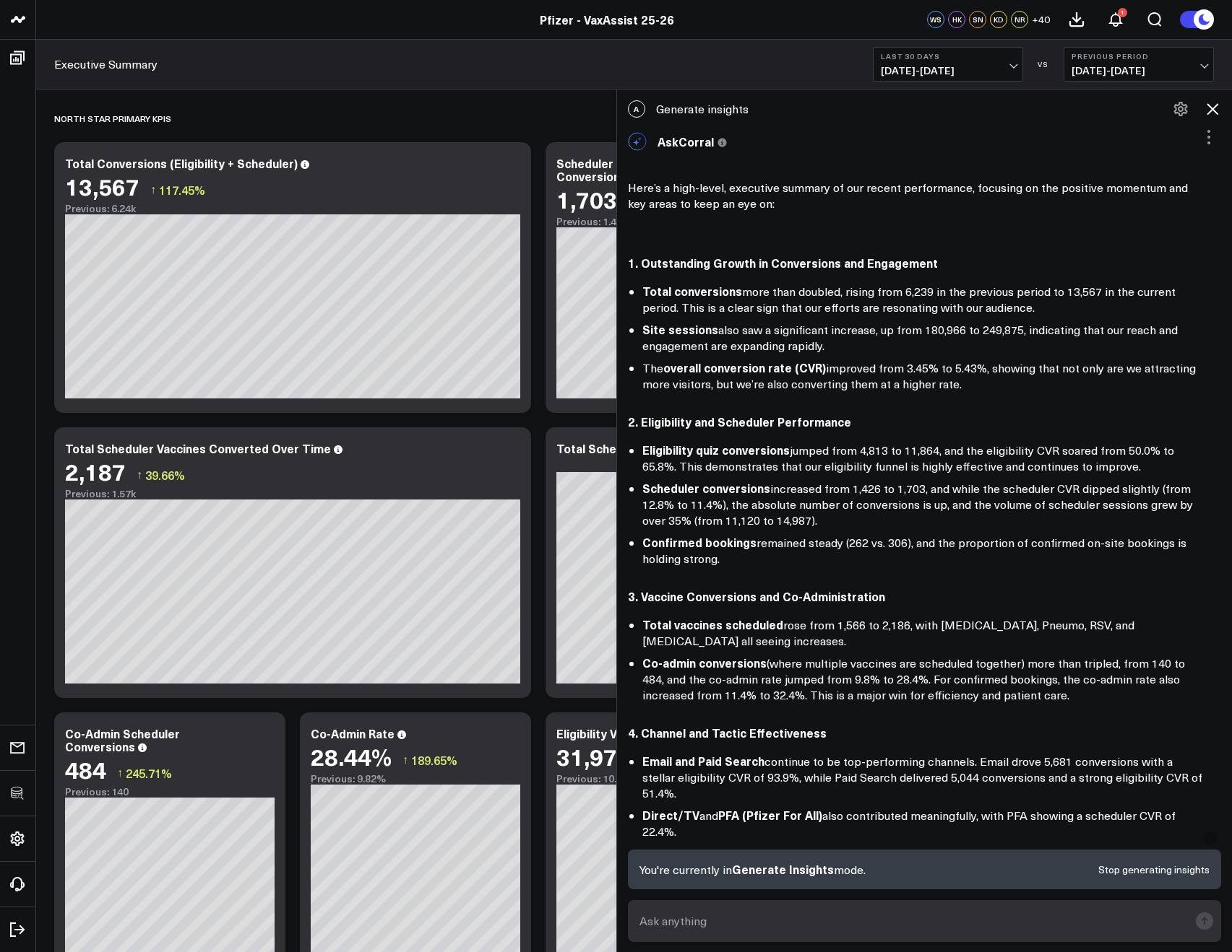
click at [1210, 115] on icon at bounding box center [1212, 109] width 17 height 17
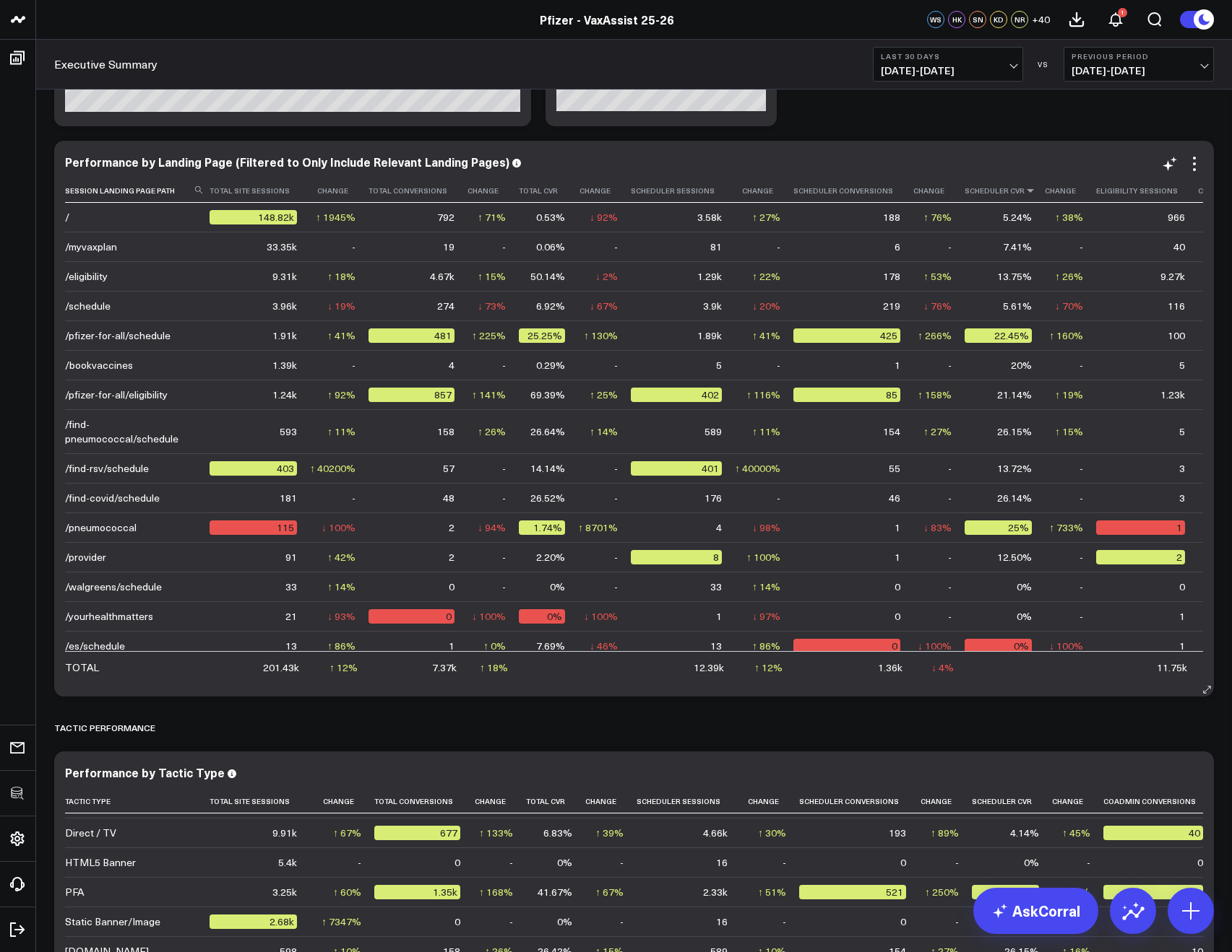
click at [1024, 194] on icon at bounding box center [1030, 190] width 11 height 9
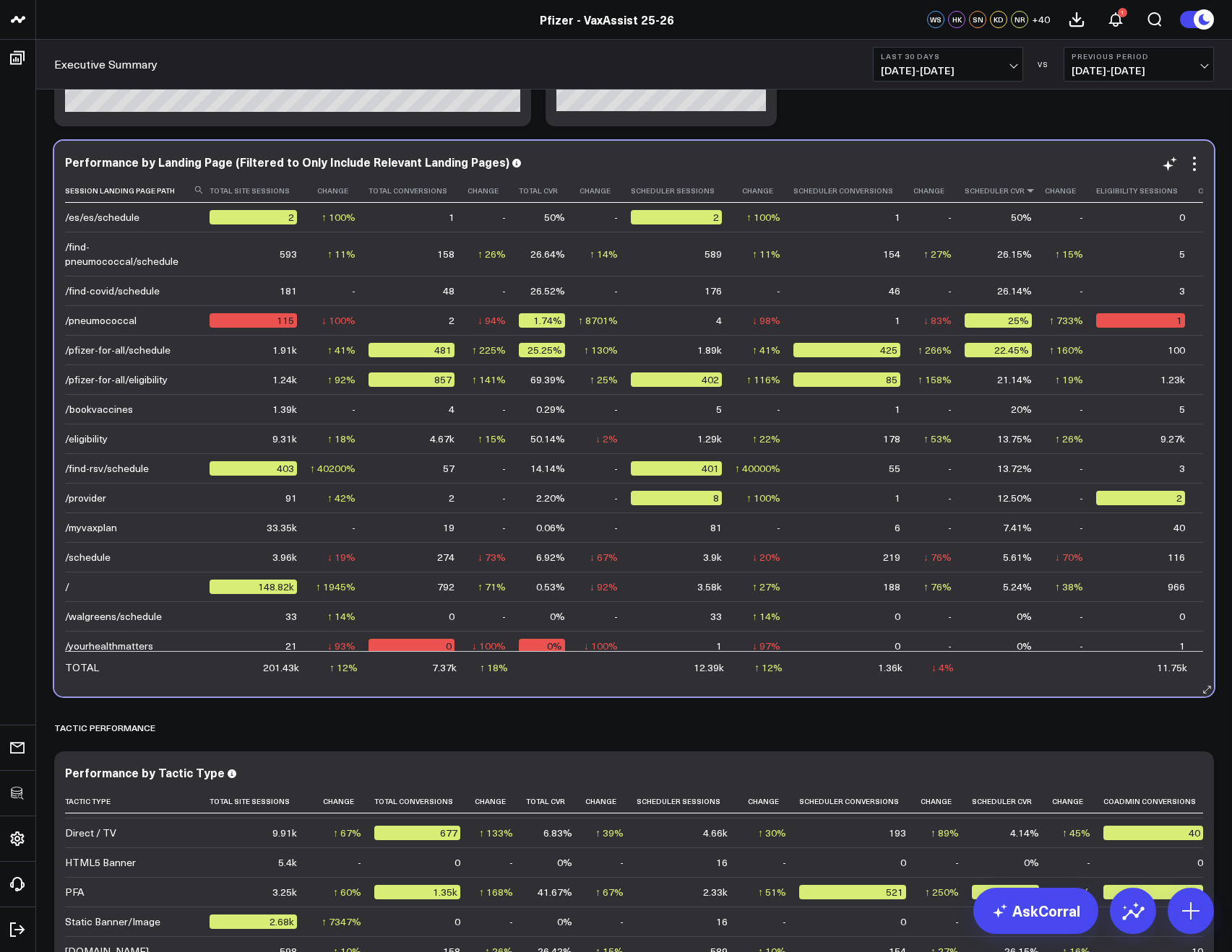
click at [1024, 194] on icon at bounding box center [1030, 190] width 11 height 9
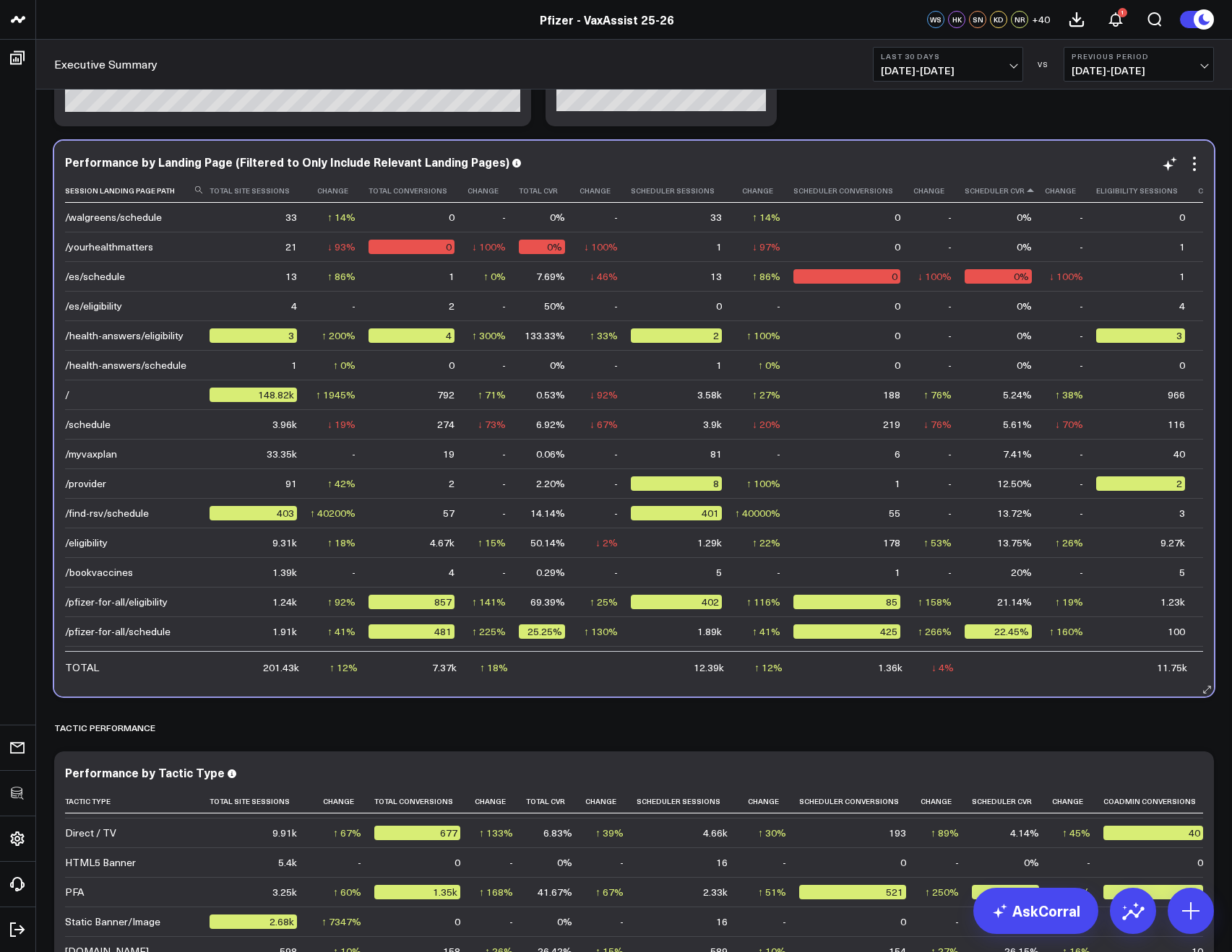
click at [1024, 194] on icon at bounding box center [1030, 190] width 11 height 9
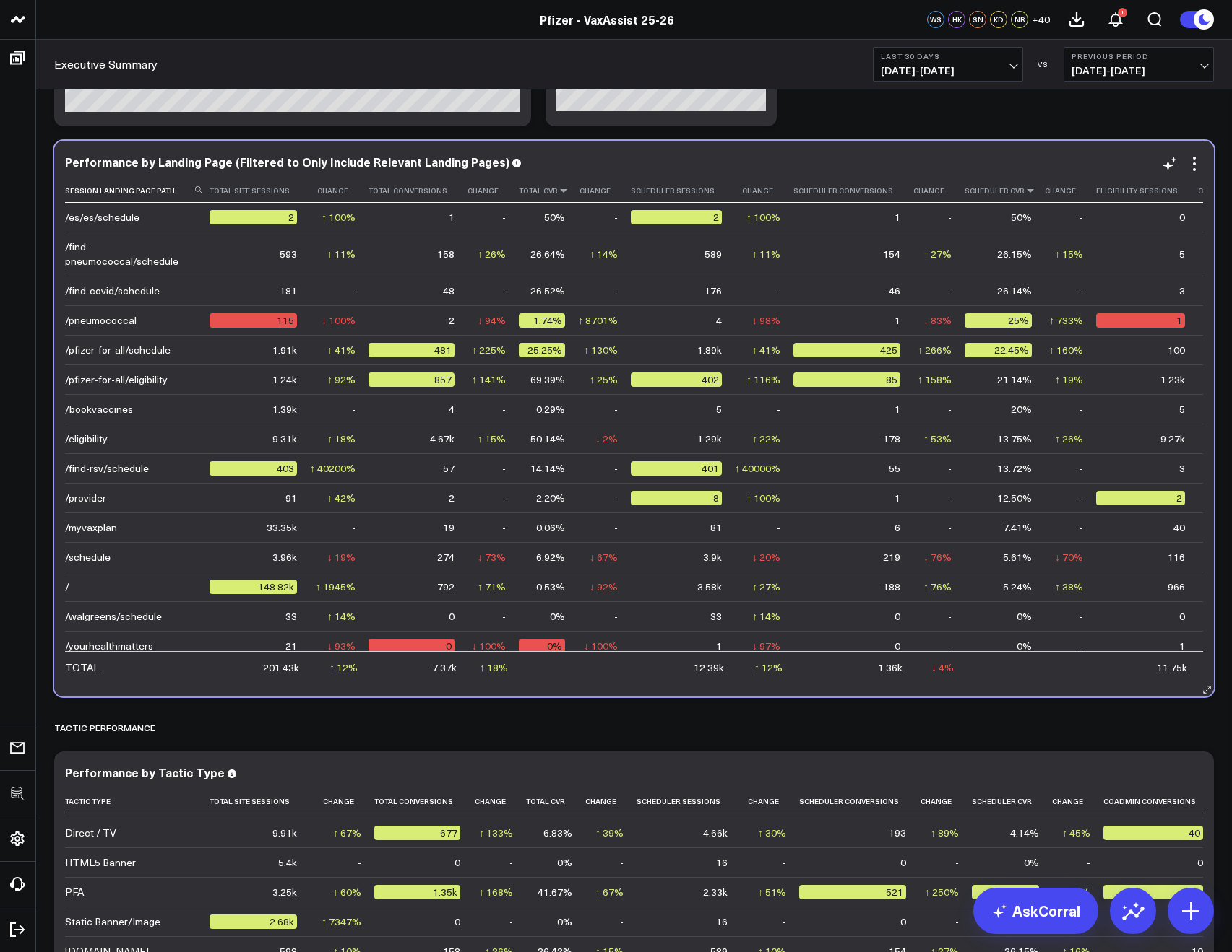
click at [558, 189] on icon at bounding box center [564, 190] width 11 height 9
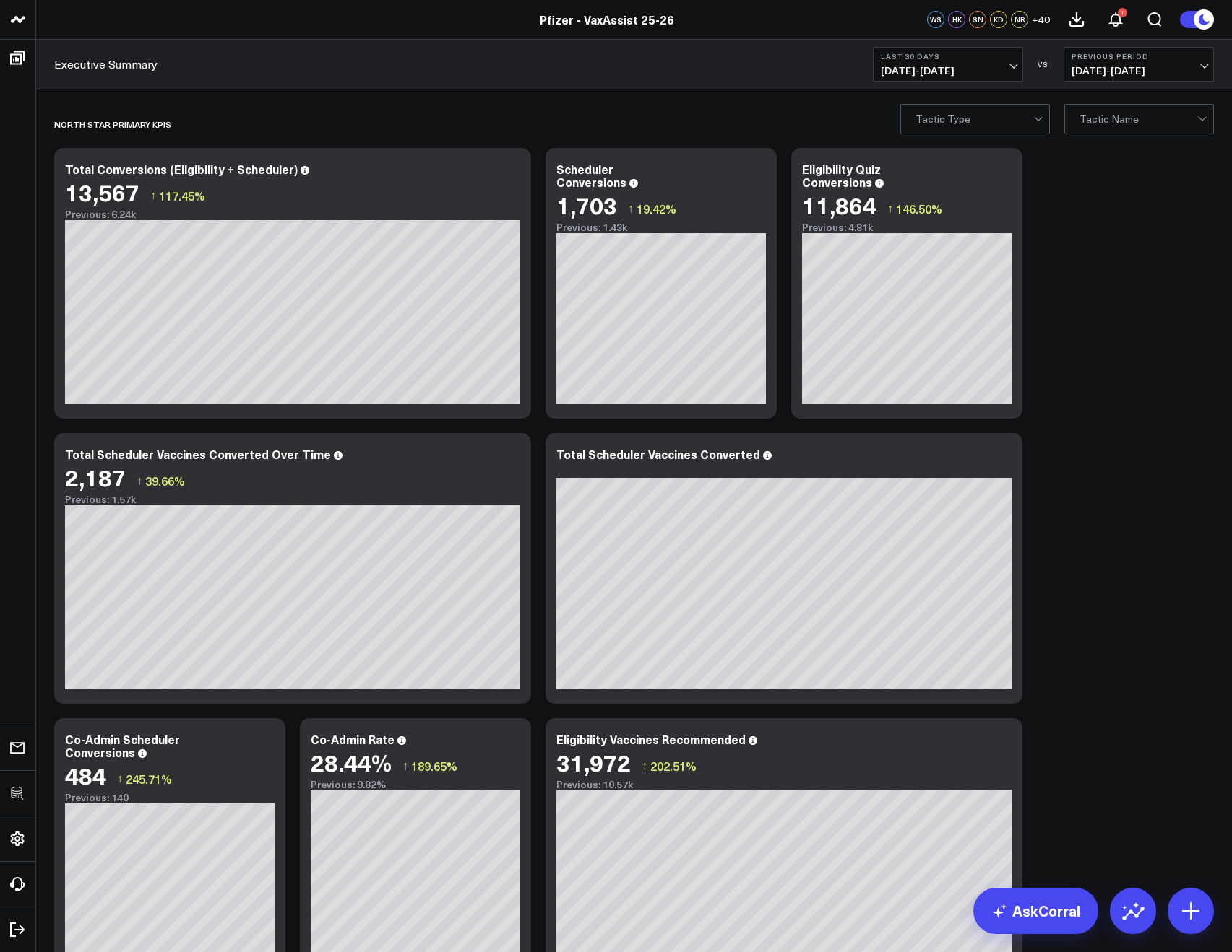
click at [915, 115] on input "text" at bounding box center [916, 119] width 2 height 29
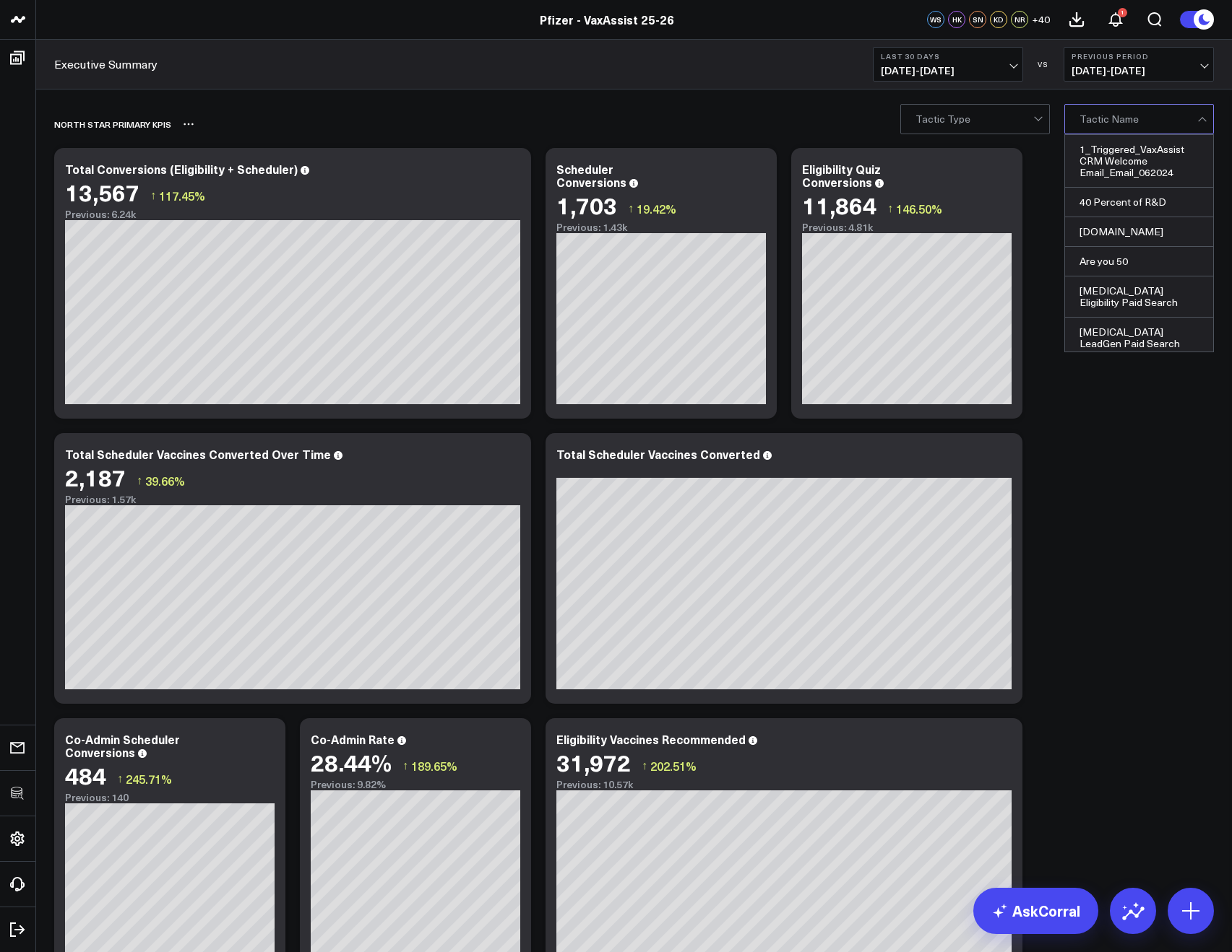
click at [720, 114] on div "North Star Primary KPIs" at bounding box center [551, 123] width 994 height 33
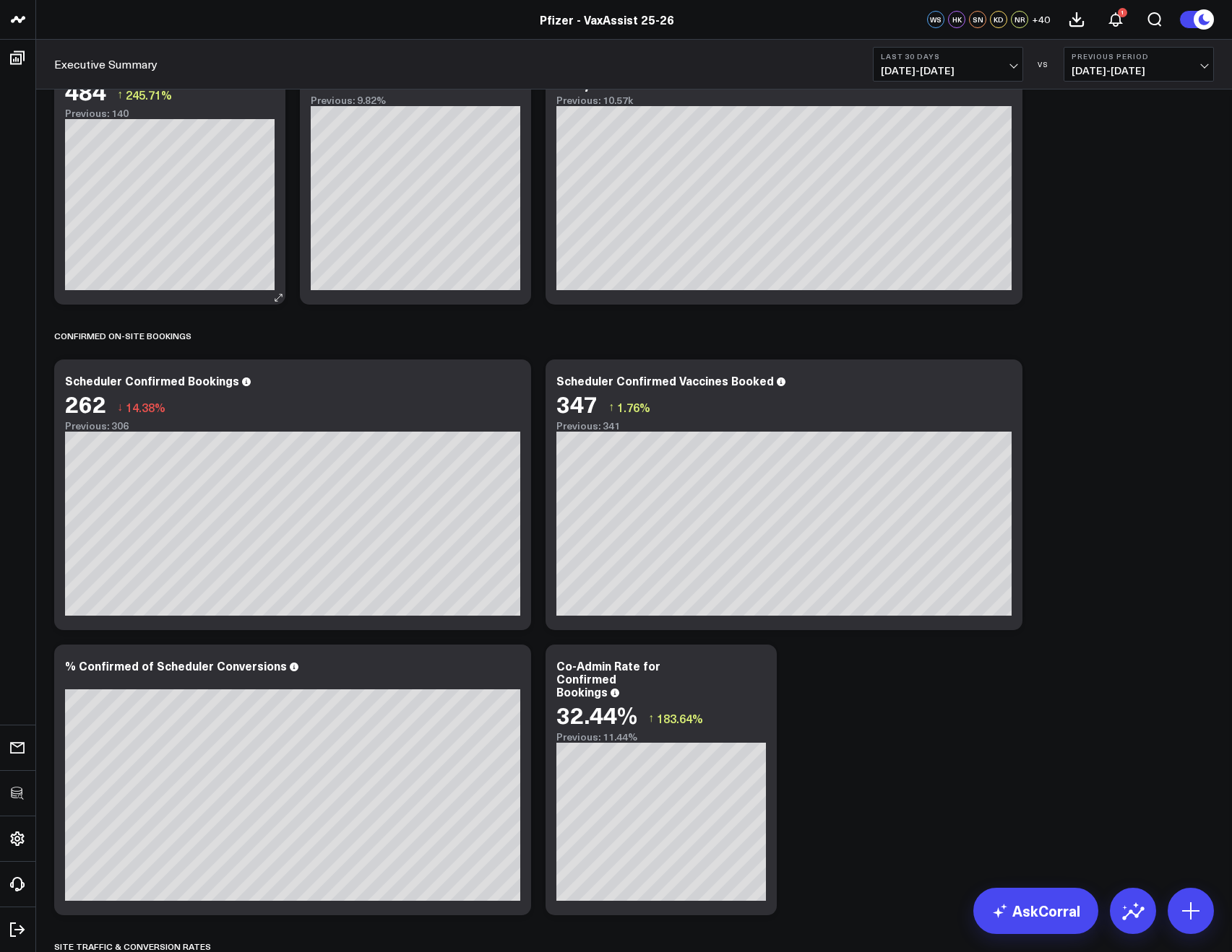
scroll to position [636, 0]
